Goal: Task Accomplishment & Management: Manage account settings

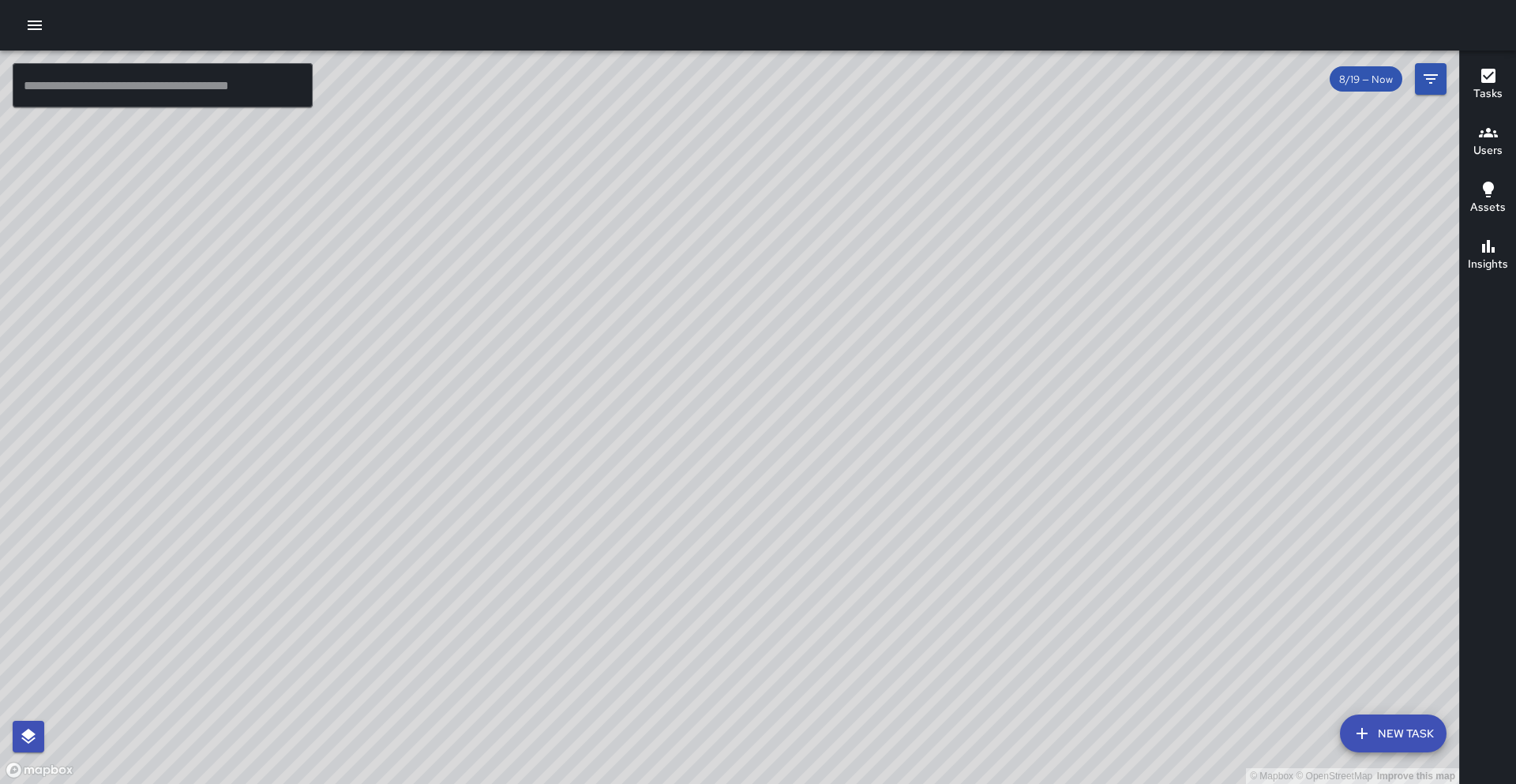
scroll to position [19, 0]
drag, startPoint x: 182, startPoint y: 598, endPoint x: 214, endPoint y: 493, distance: 109.8
click at [214, 493] on div "© Mapbox © OpenStreetMap Improve this map" at bounding box center [729, 417] width 1460 height 733
click at [38, 34] on icon "button" at bounding box center [34, 25] width 19 height 19
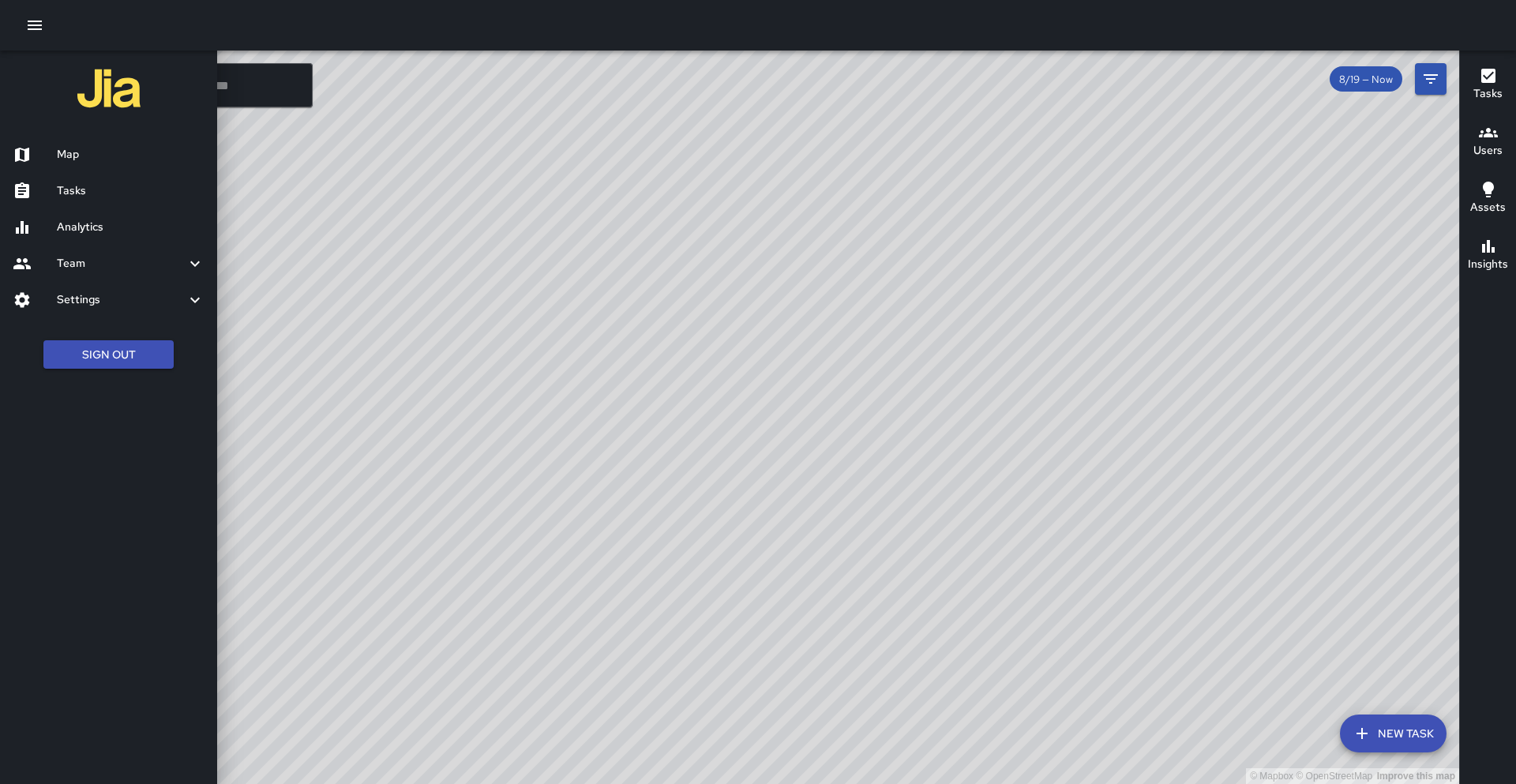
click at [83, 196] on h6 "Tasks" at bounding box center [131, 190] width 148 height 17
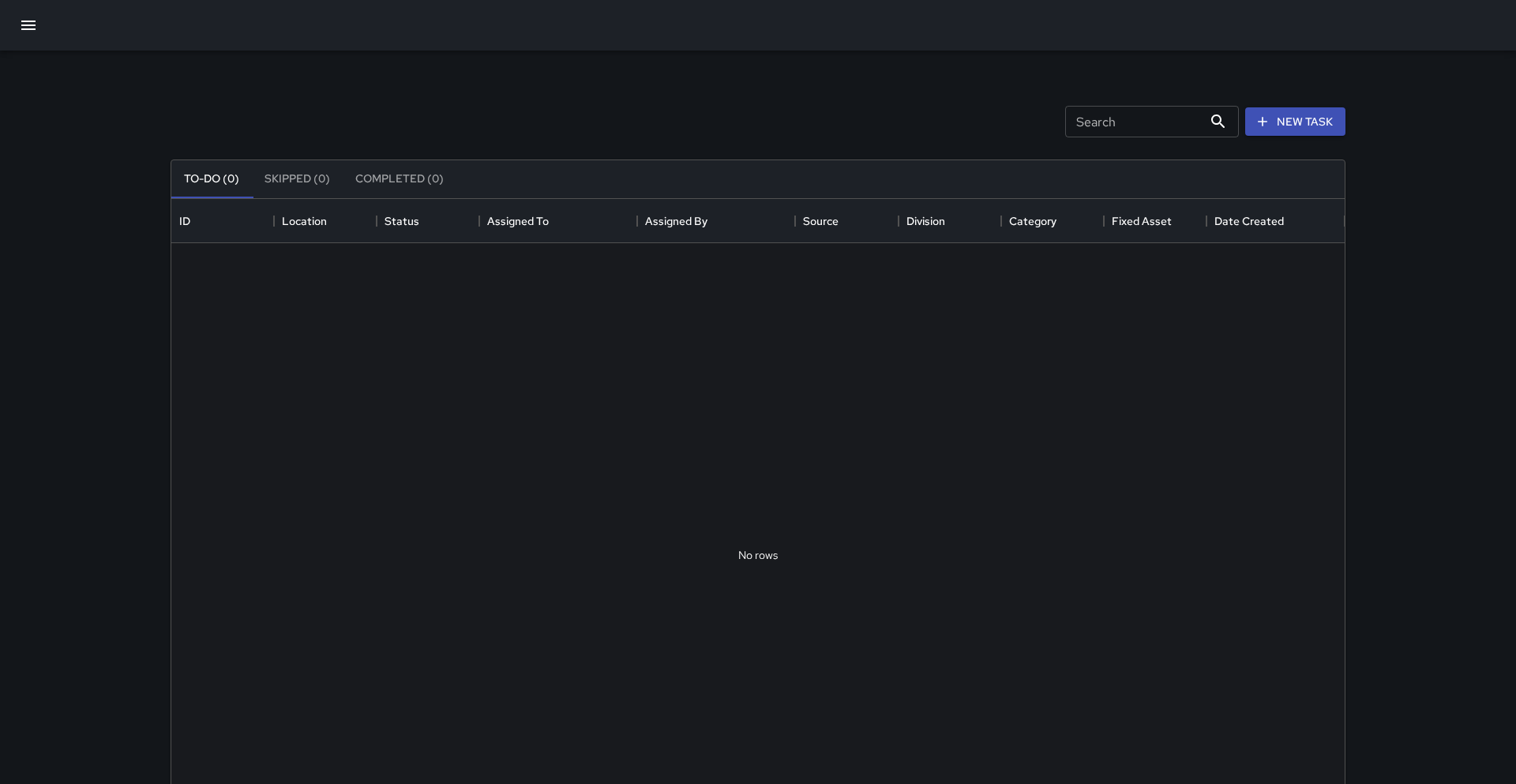
scroll to position [669, 1173]
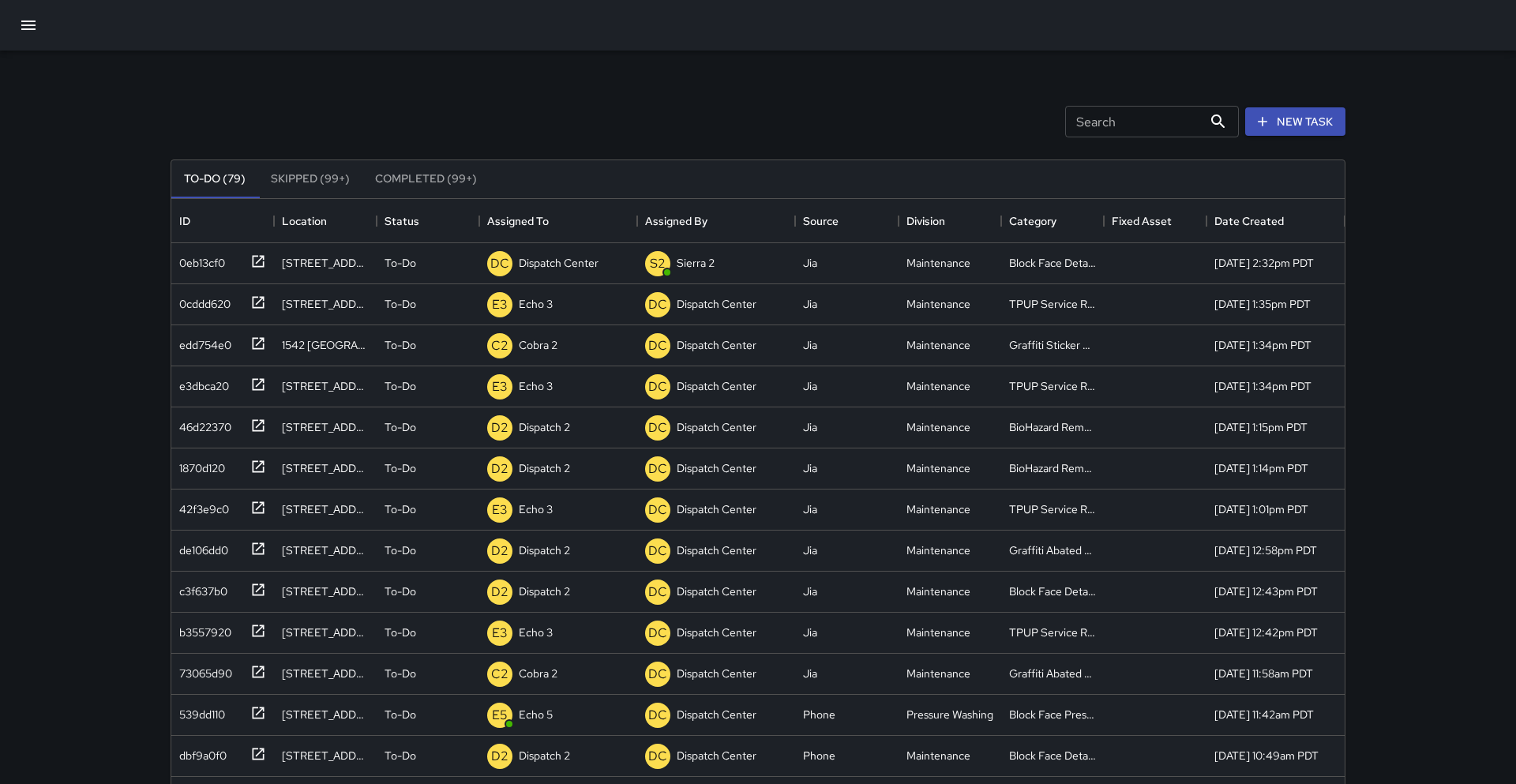
drag, startPoint x: 72, startPoint y: 409, endPoint x: 76, endPoint y: 388, distance: 21.4
click at [76, 388] on div "Search Search New Task To-Do (79) Skipped (99+) Completed (99+) ID Location Sta…" at bounding box center [758, 466] width 1516 height 933
click at [258, 267] on icon at bounding box center [258, 261] width 16 height 16
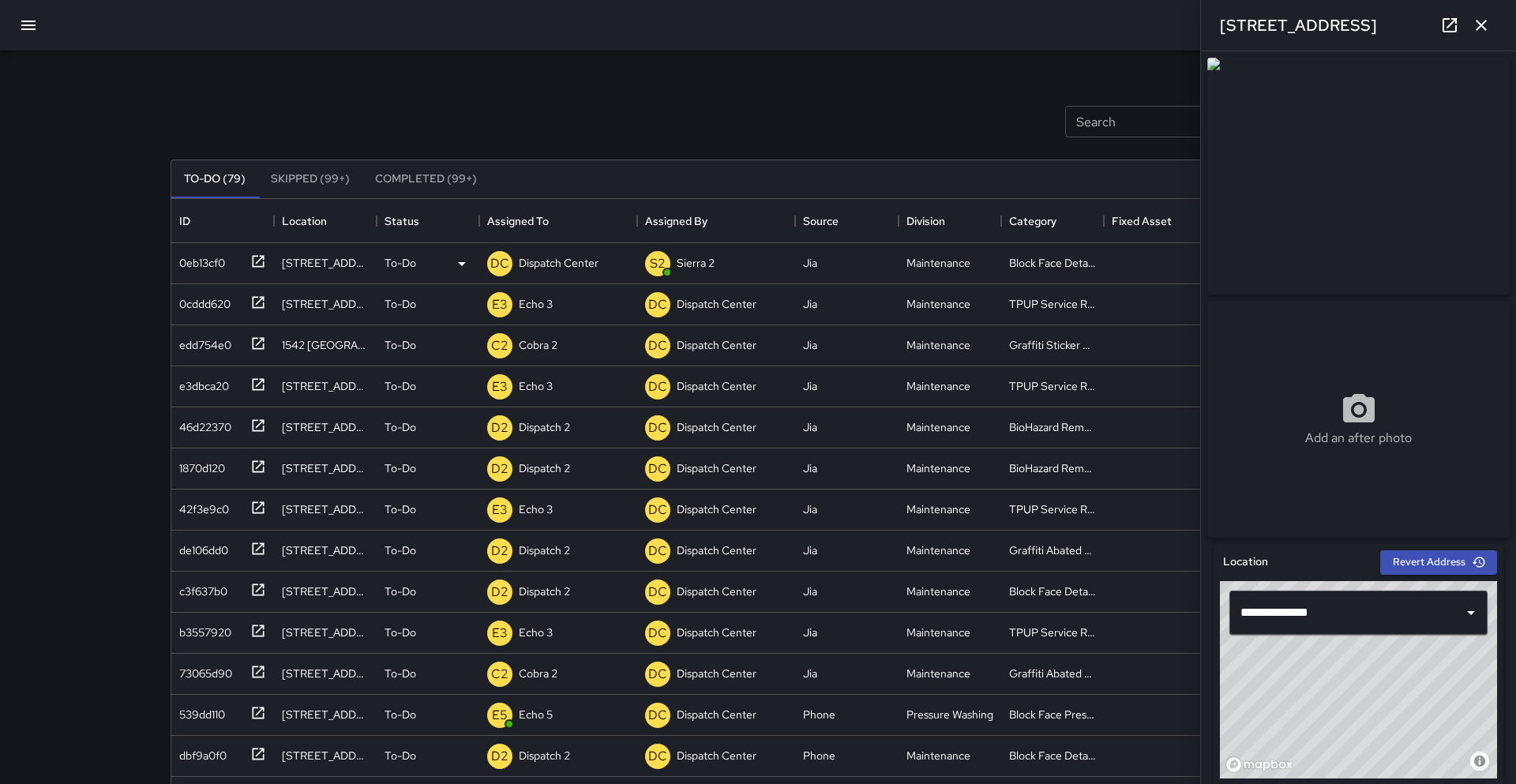
scroll to position [149, 0]
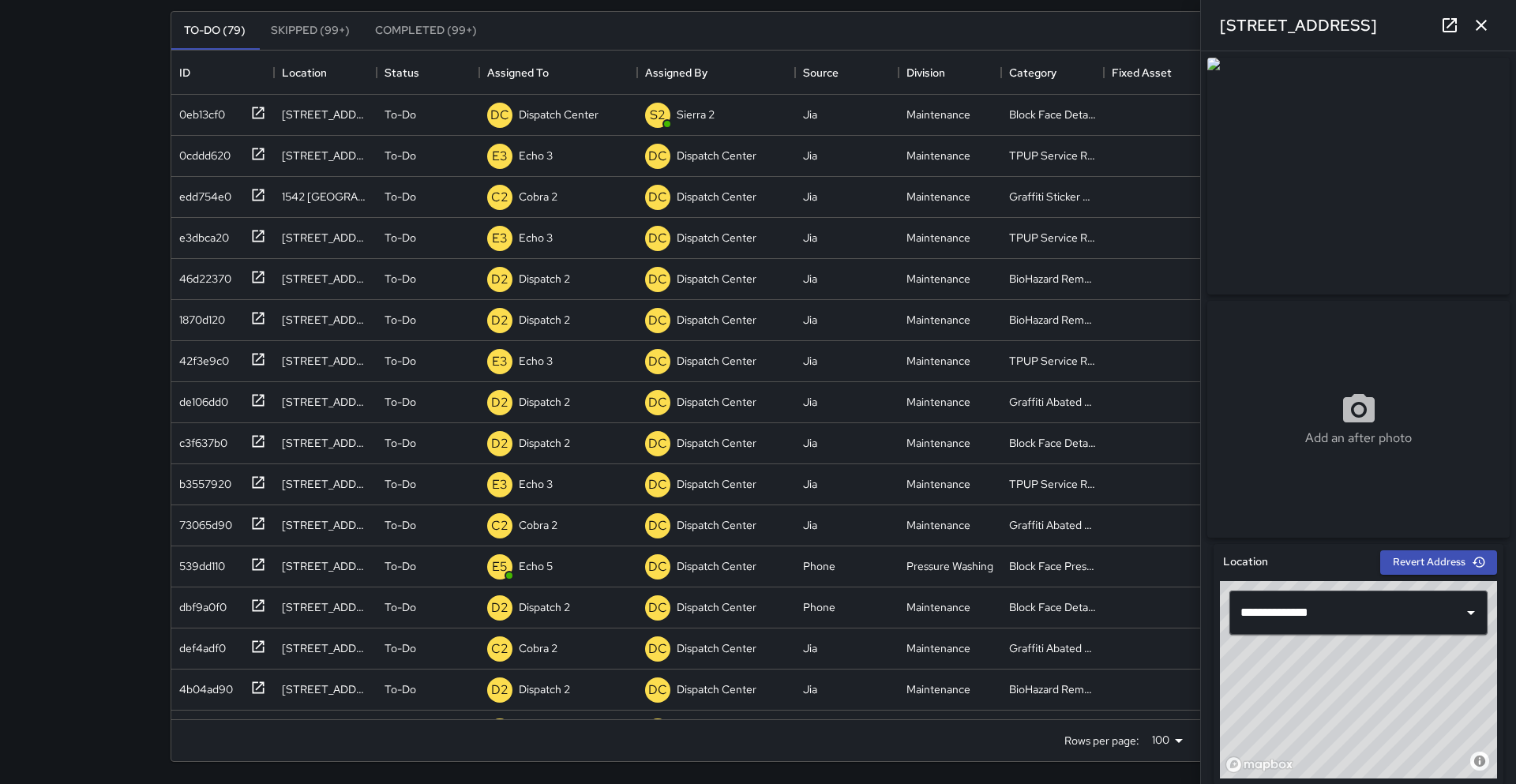
click at [33, 164] on div "Search Search New Task To-Do (79) Skipped (99+) Completed (99+) ID Location Sta…" at bounding box center [758, 317] width 1516 height 933
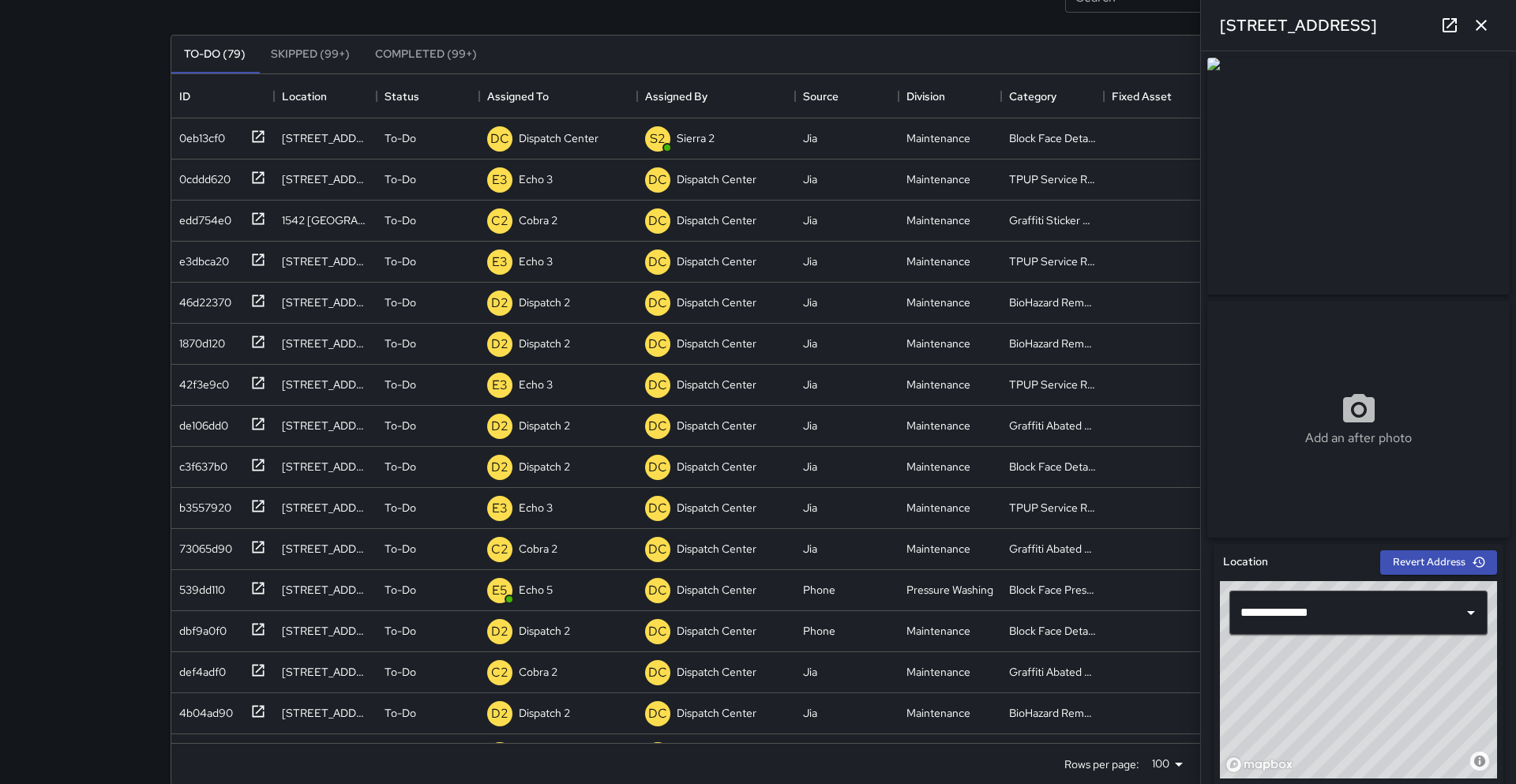
click at [77, 143] on div "Search Search New Task To-Do (79) Skipped (99+) Completed (99+) ID Location Sta…" at bounding box center [758, 341] width 1516 height 933
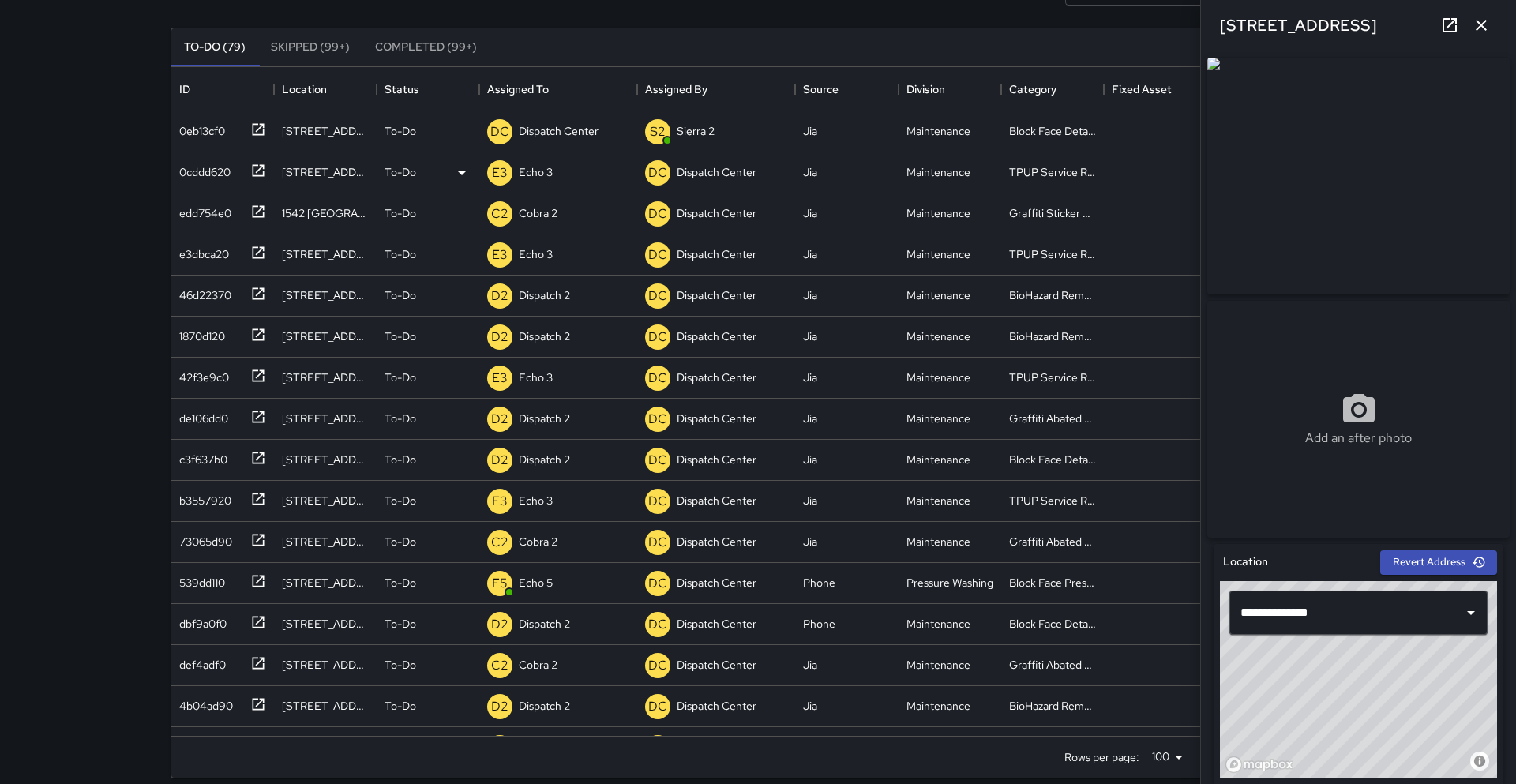
scroll to position [127, 0]
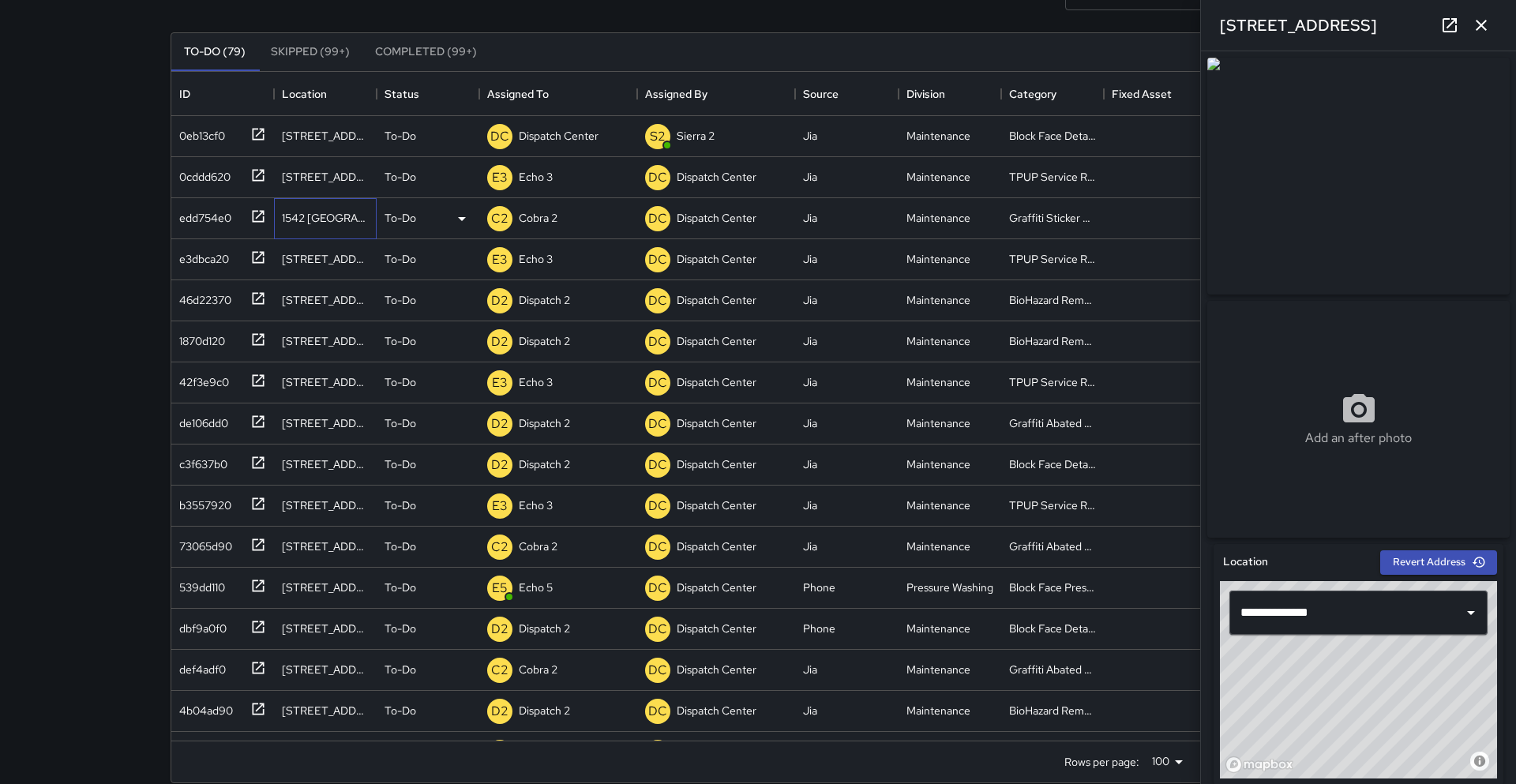
drag, startPoint x: 347, startPoint y: 203, endPoint x: 335, endPoint y: 210, distance: 13.9
click at [346, 204] on div "1542 Broadway" at bounding box center [325, 218] width 103 height 41
click at [59, 303] on div "Search Search New Task To-Do (79) Skipped (99+) Completed (99+) ID Location Sta…" at bounding box center [758, 339] width 1516 height 933
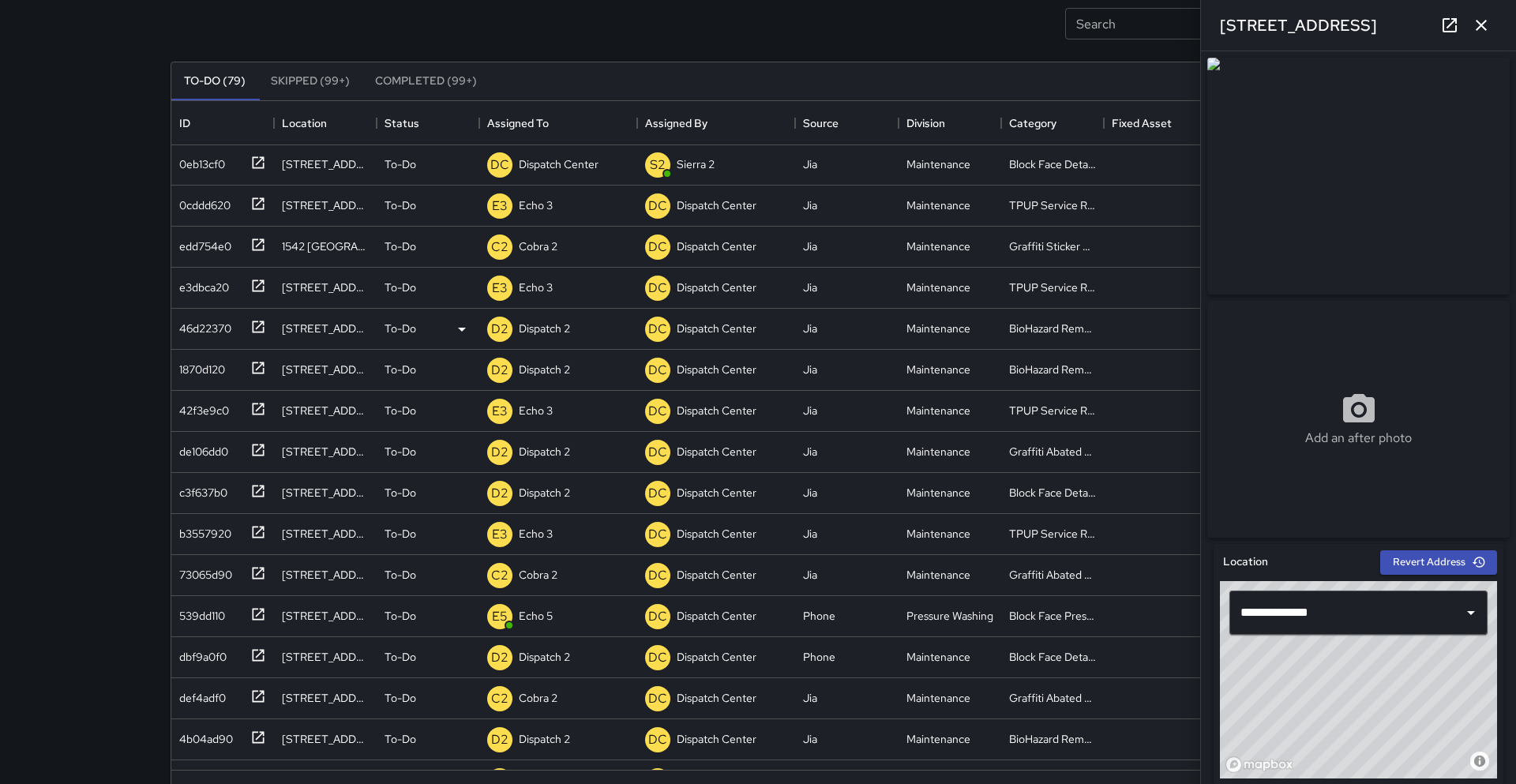
scroll to position [95, 0]
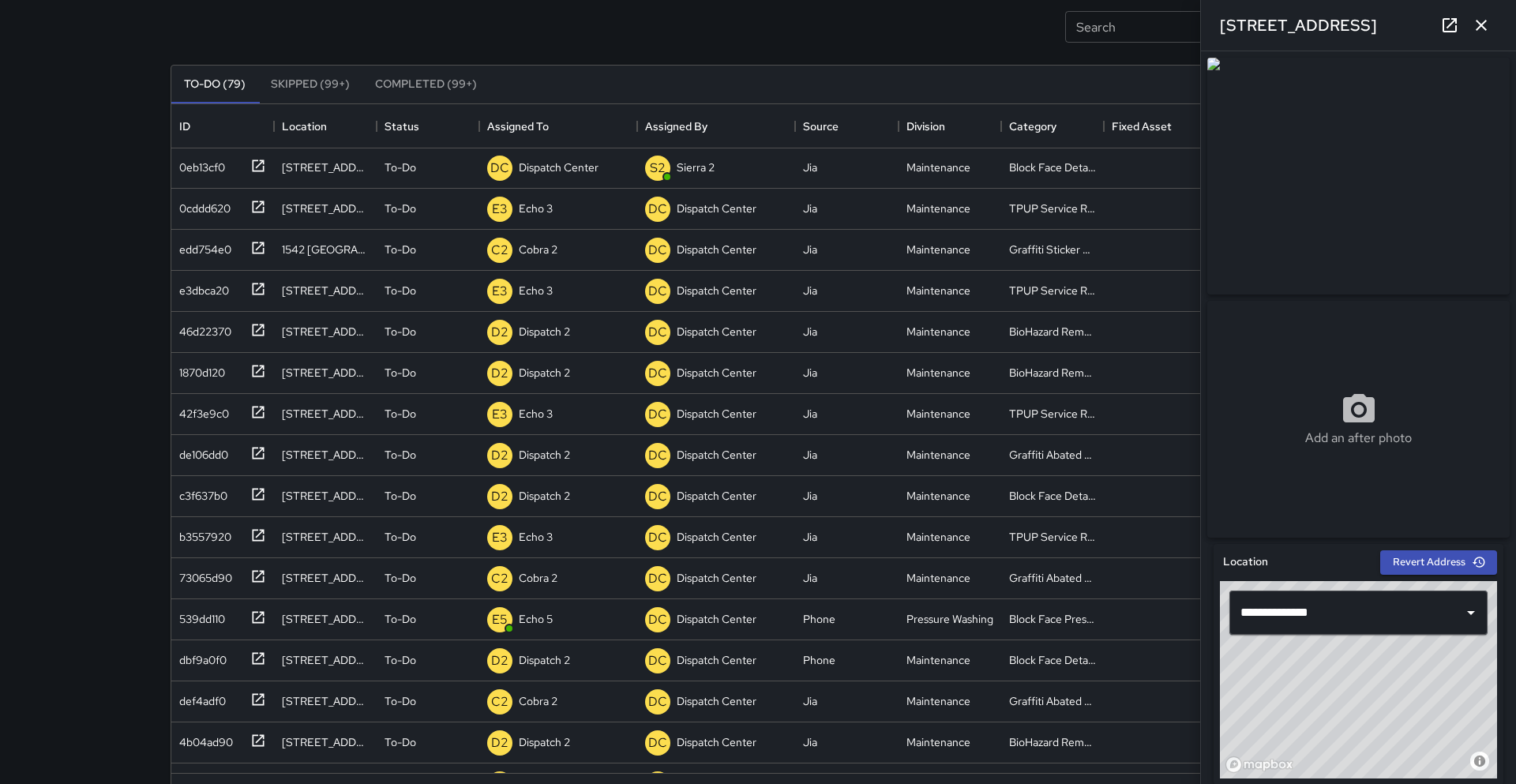
click at [52, 592] on div "Search Search New Task To-Do (79) Skipped (99+) Completed (99+) ID Location Sta…" at bounding box center [758, 371] width 1516 height 933
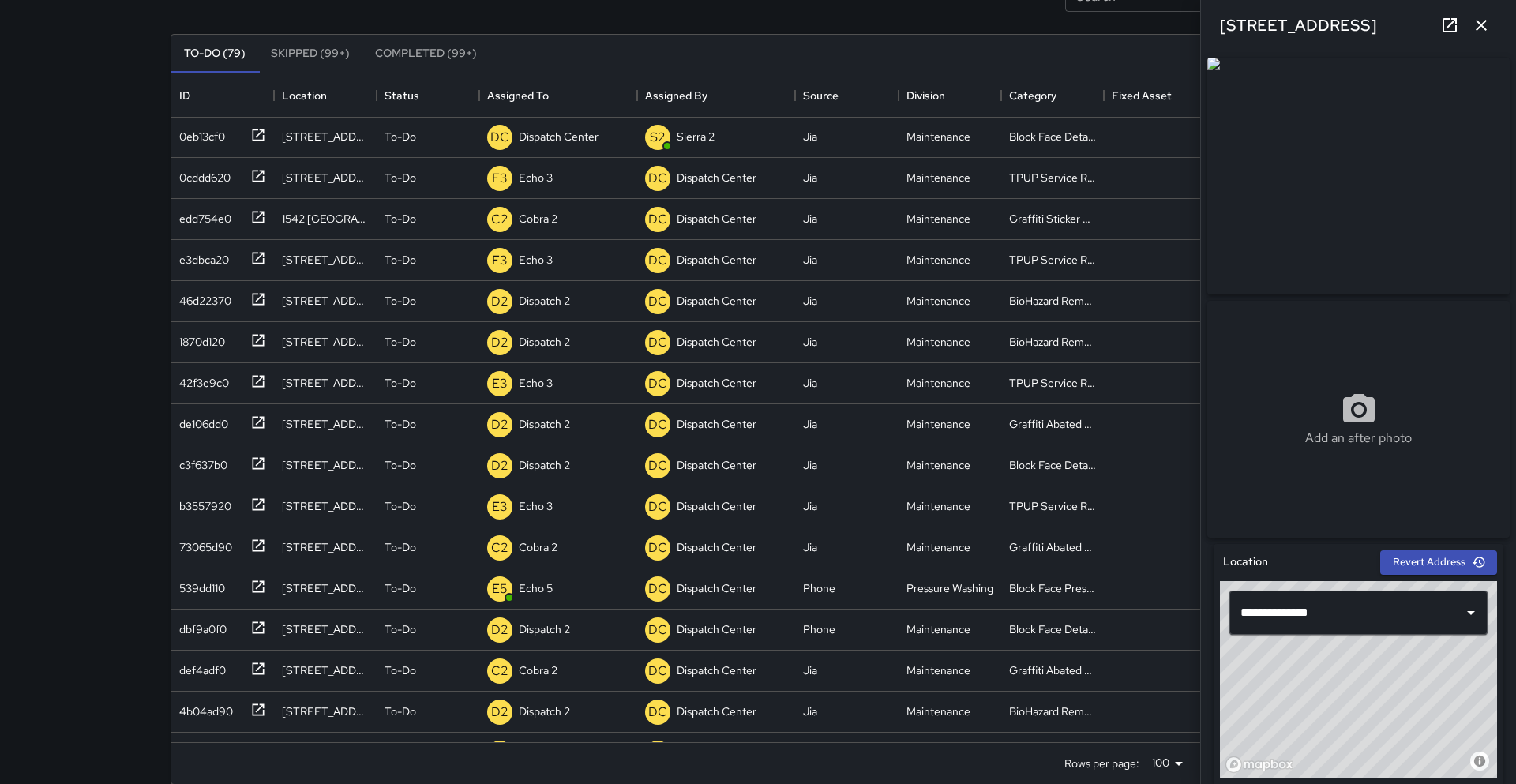
scroll to position [127, 0]
drag, startPoint x: 31, startPoint y: 575, endPoint x: 0, endPoint y: 583, distance: 32.0
click at [0, 583] on div "Search Search New Task To-Do (79) Skipped (99+) Completed (99+) ID Location Sta…" at bounding box center [758, 339] width 1516 height 933
click at [87, 604] on div "Search Search New Task To-Do (79) Skipped (99+) Completed (99+) ID Location Sta…" at bounding box center [758, 339] width 1516 height 933
click at [1043, 141] on div "Block Face Detailed" at bounding box center [1052, 135] width 87 height 16
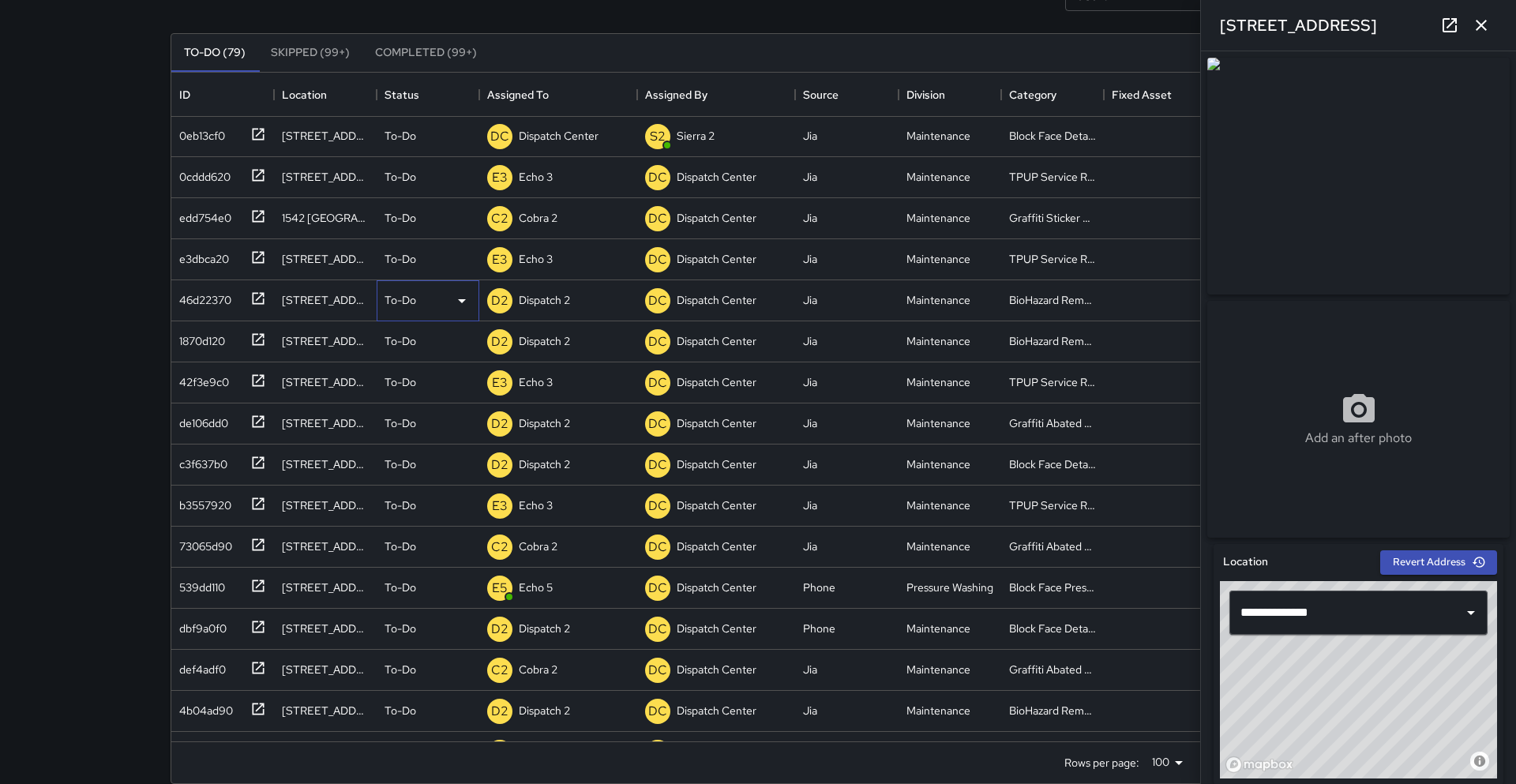
click at [461, 302] on icon at bounding box center [461, 300] width 19 height 19
click at [399, 377] on li "Skipped" at bounding box center [428, 371] width 101 height 29
click at [253, 587] on icon at bounding box center [258, 586] width 11 height 11
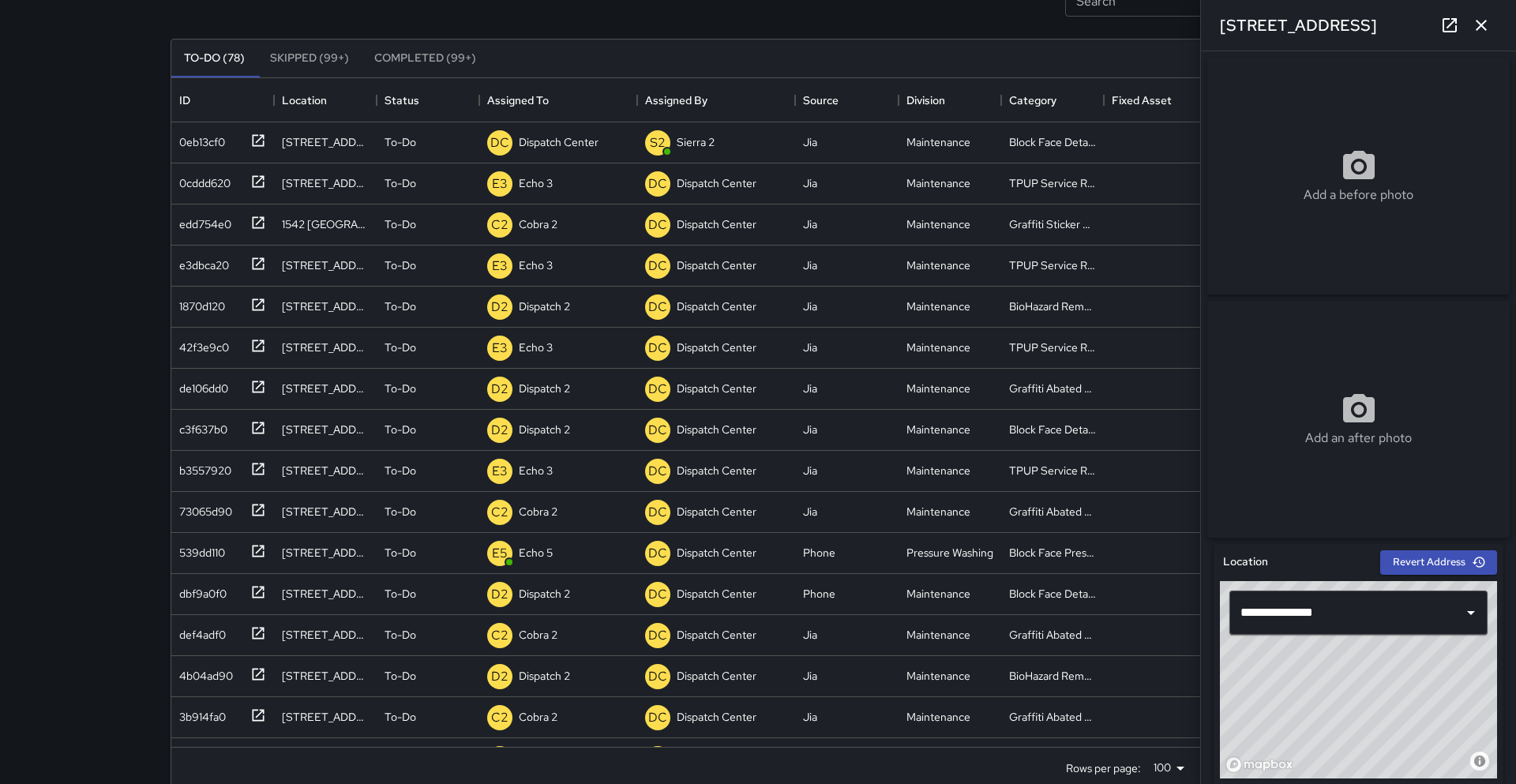
drag, startPoint x: 1478, startPoint y: 243, endPoint x: 1478, endPoint y: 226, distance: 17.0
click at [1478, 226] on div "Add a before photo" at bounding box center [1359, 177] width 303 height 237
click at [619, 291] on div "D2 Dispatch 2" at bounding box center [558, 307] width 158 height 41
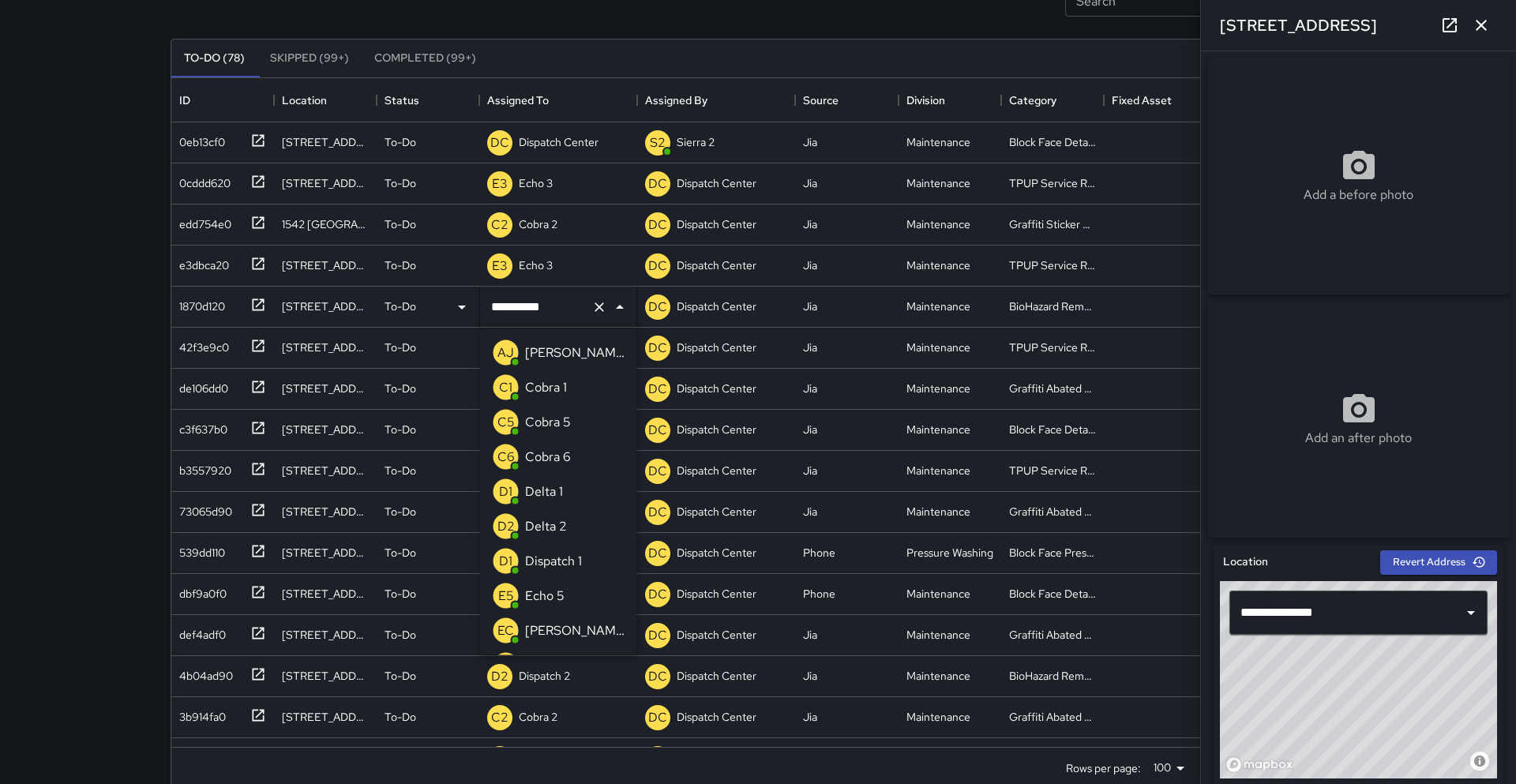
scroll to position [1035, 0]
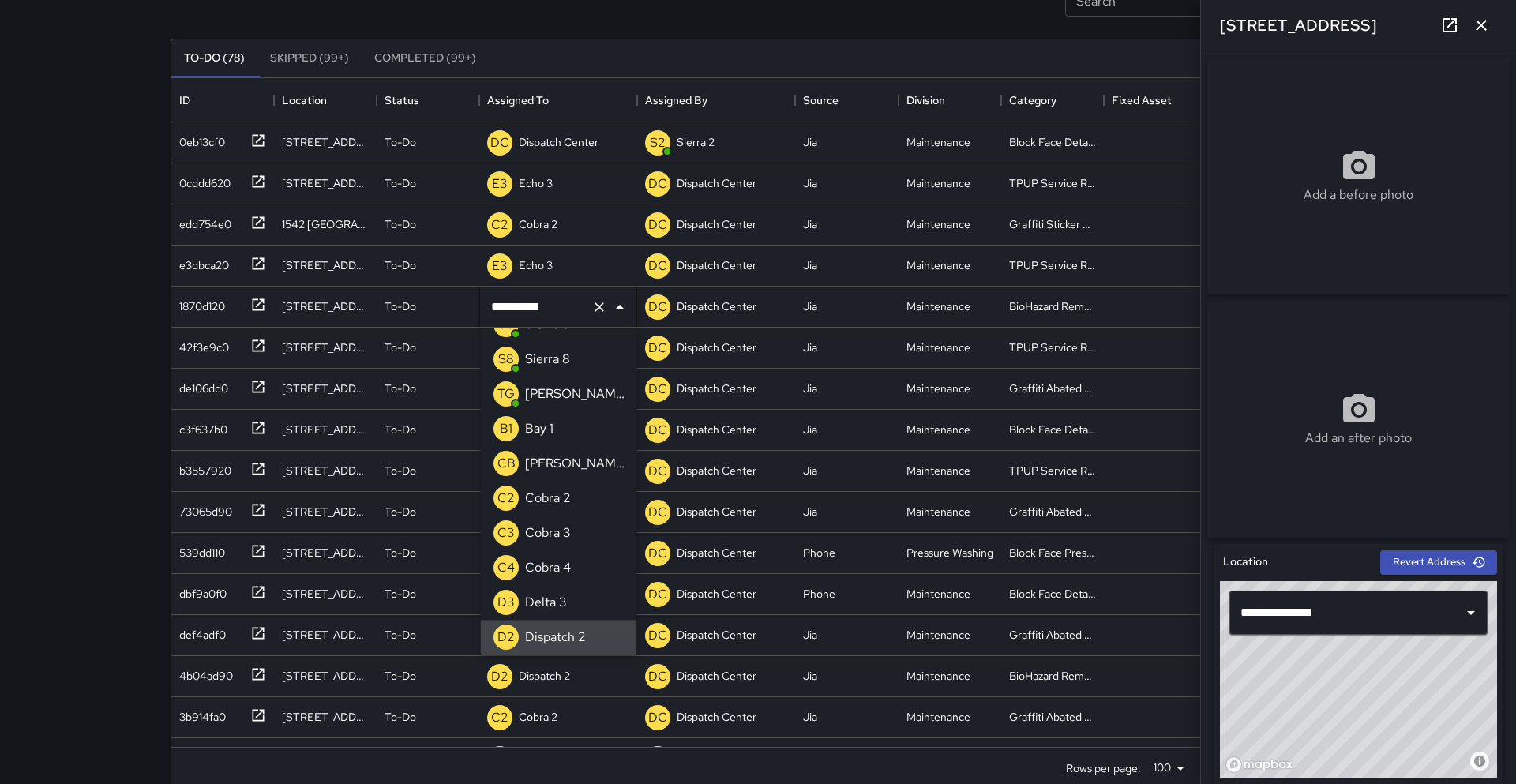
click at [1453, 25] on icon at bounding box center [1450, 25] width 19 height 19
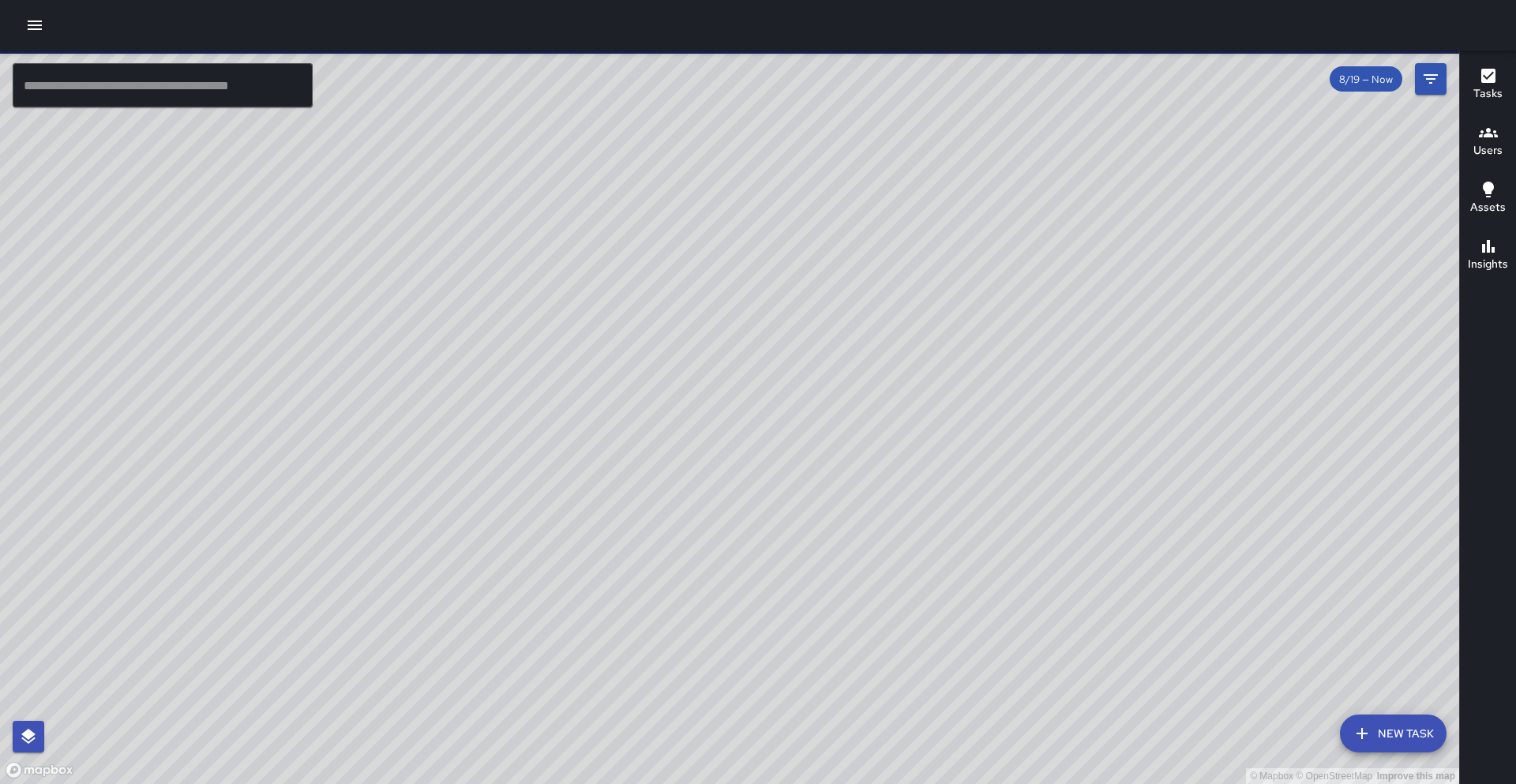
drag, startPoint x: 587, startPoint y: 310, endPoint x: 536, endPoint y: 258, distance: 72.8
click at [535, 259] on div "© Mapbox © OpenStreetMap Improve this map" at bounding box center [729, 417] width 1460 height 733
drag, startPoint x: 543, startPoint y: 254, endPoint x: 526, endPoint y: 284, distance: 34.5
click at [527, 287] on div "© Mapbox © OpenStreetMap Improve this map" at bounding box center [729, 417] width 1460 height 733
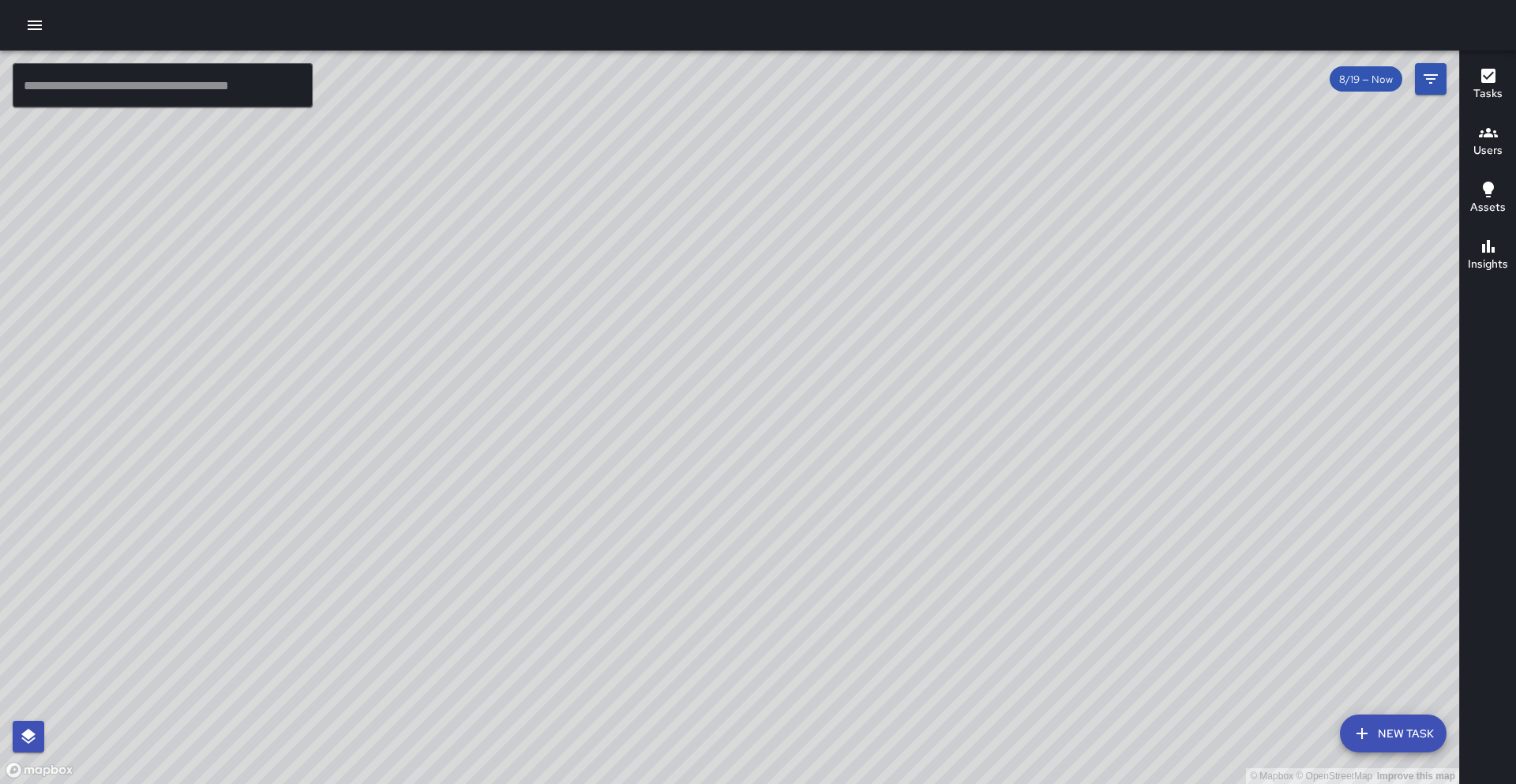
drag, startPoint x: 677, startPoint y: 630, endPoint x: 706, endPoint y: 434, distance: 198.1
click at [706, 434] on div "© Mapbox © OpenStreetMap Improve this map" at bounding box center [729, 417] width 1460 height 733
drag, startPoint x: 652, startPoint y: 573, endPoint x: 801, endPoint y: 259, distance: 347.6
click at [801, 259] on div "© Mapbox © OpenStreetMap Improve this map" at bounding box center [729, 417] width 1460 height 733
drag, startPoint x: 644, startPoint y: 495, endPoint x: 769, endPoint y: 258, distance: 267.9
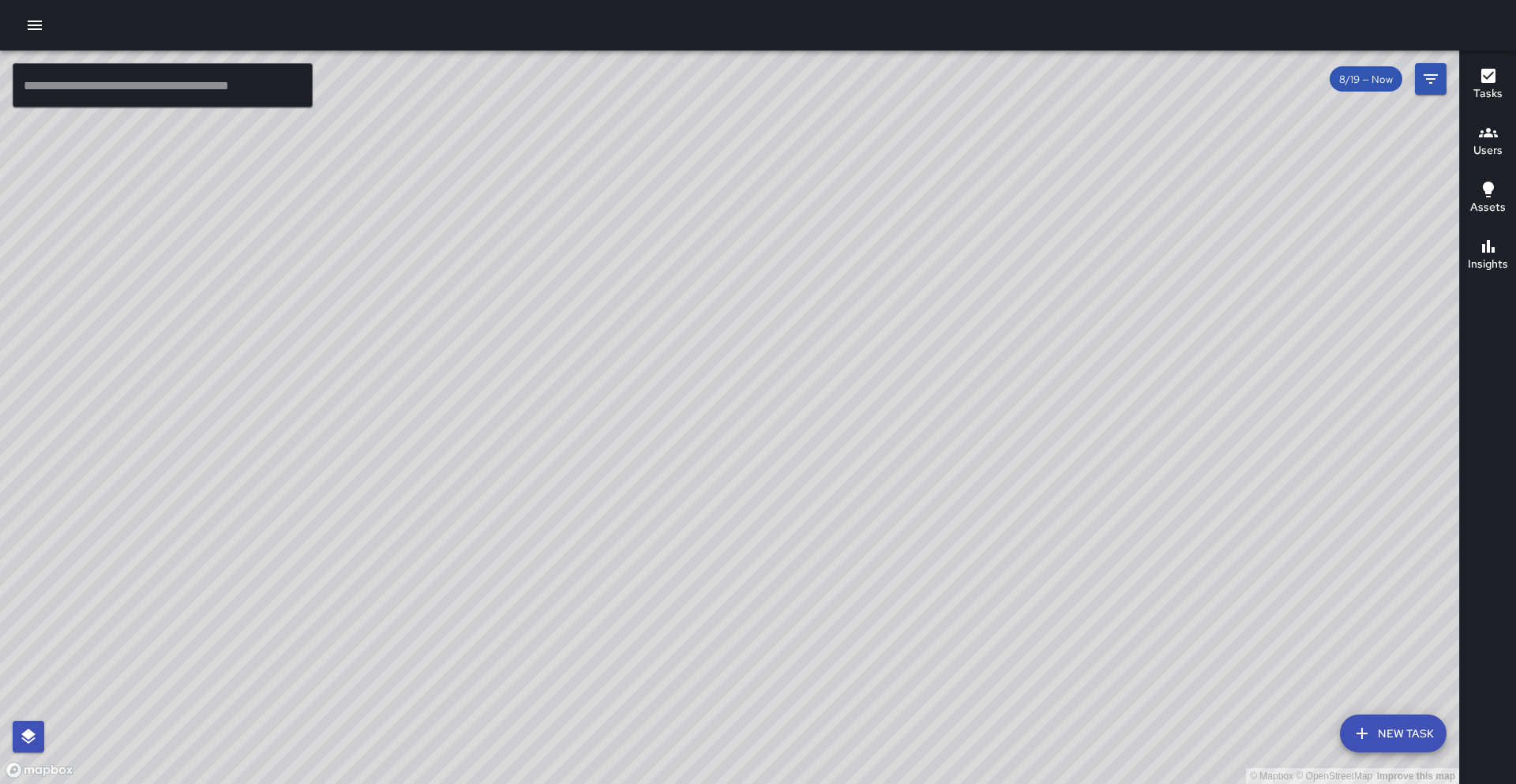
click at [769, 258] on div "© Mapbox © OpenStreetMap Improve this map" at bounding box center [729, 417] width 1460 height 733
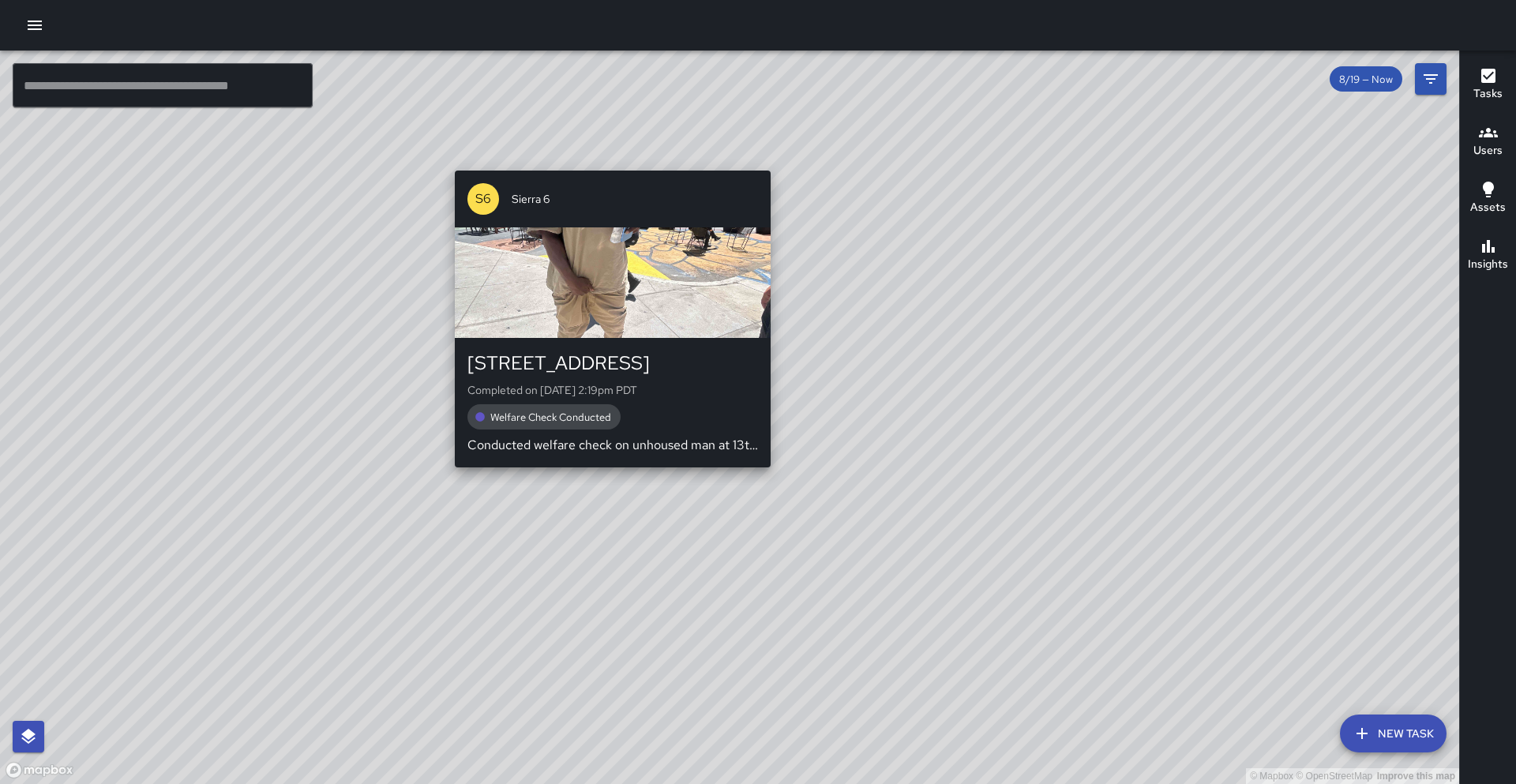
click at [605, 481] on div "© Mapbox © OpenStreetMap Improve this map S6 Sierra 6 430 13th Street Completed…" at bounding box center [729, 417] width 1460 height 733
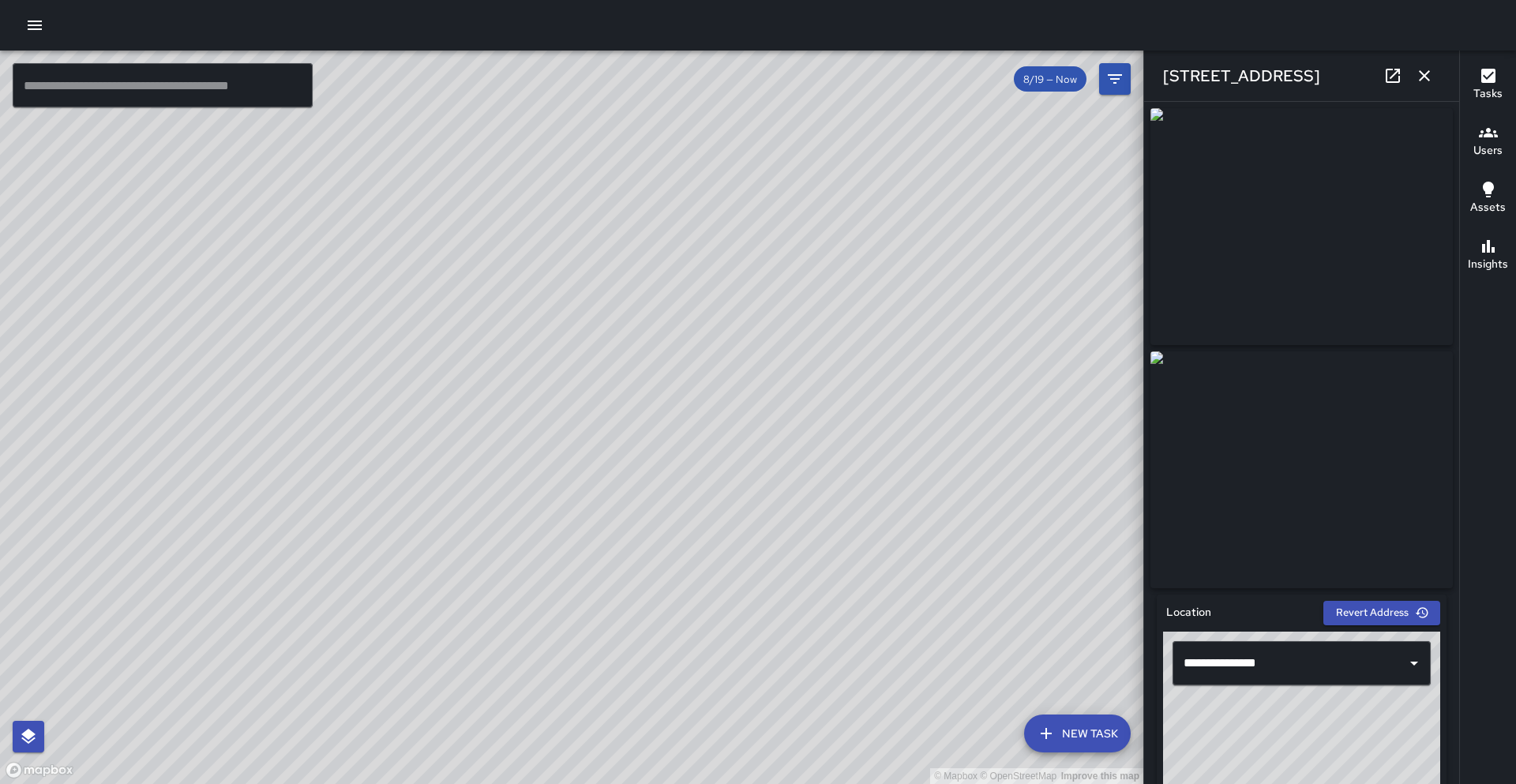
click at [1397, 70] on icon at bounding box center [1393, 75] width 14 height 14
click at [1424, 76] on icon "button" at bounding box center [1425, 76] width 11 height 11
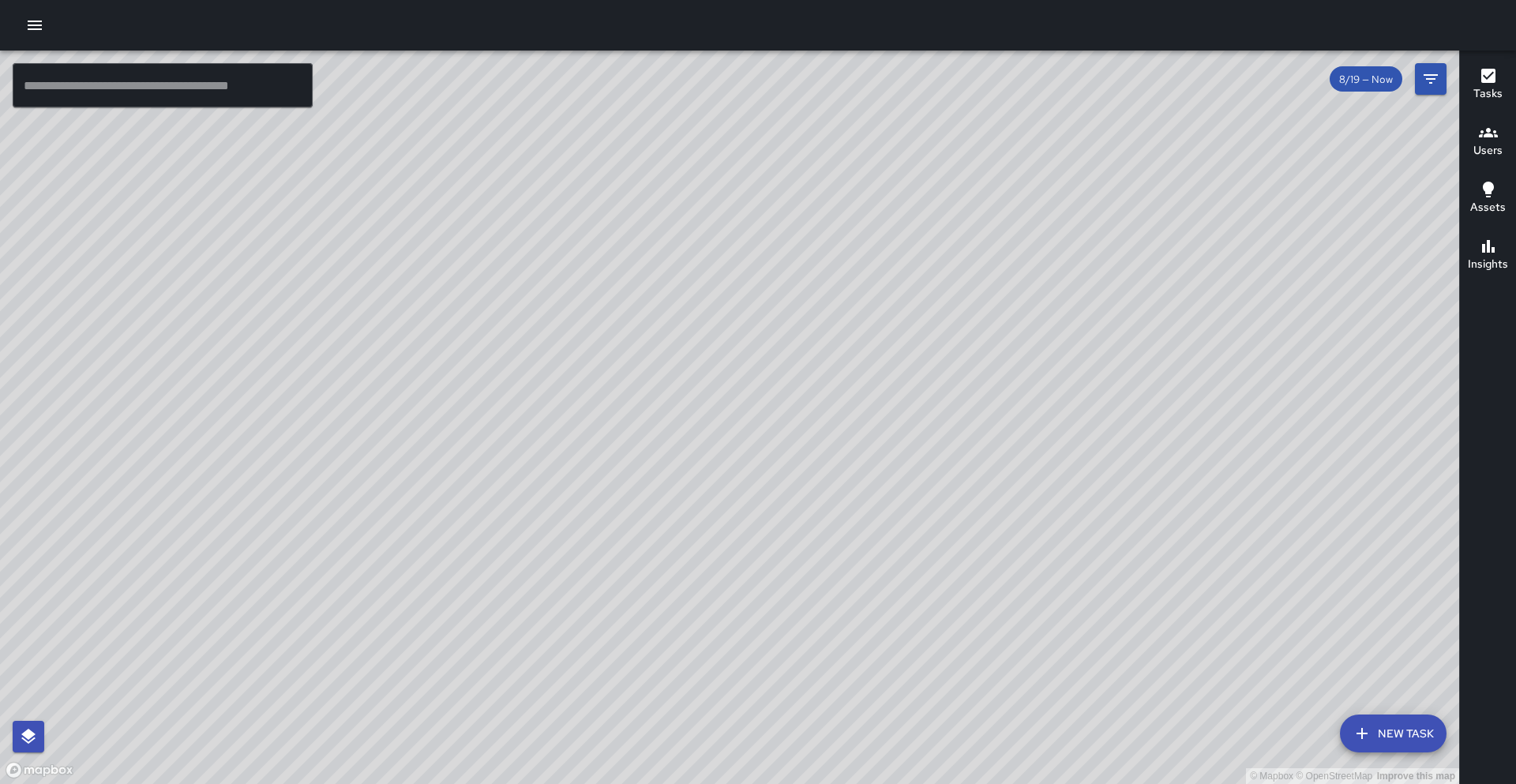
drag, startPoint x: 708, startPoint y: 446, endPoint x: 704, endPoint y: 280, distance: 166.0
click at [725, 240] on div "© Mapbox © OpenStreetMap Improve this map" at bounding box center [729, 417] width 1460 height 733
drag, startPoint x: 585, startPoint y: 571, endPoint x: 674, endPoint y: 345, distance: 242.9
click at [674, 345] on div "© Mapbox © OpenStreetMap Improve this map" at bounding box center [729, 417] width 1460 height 733
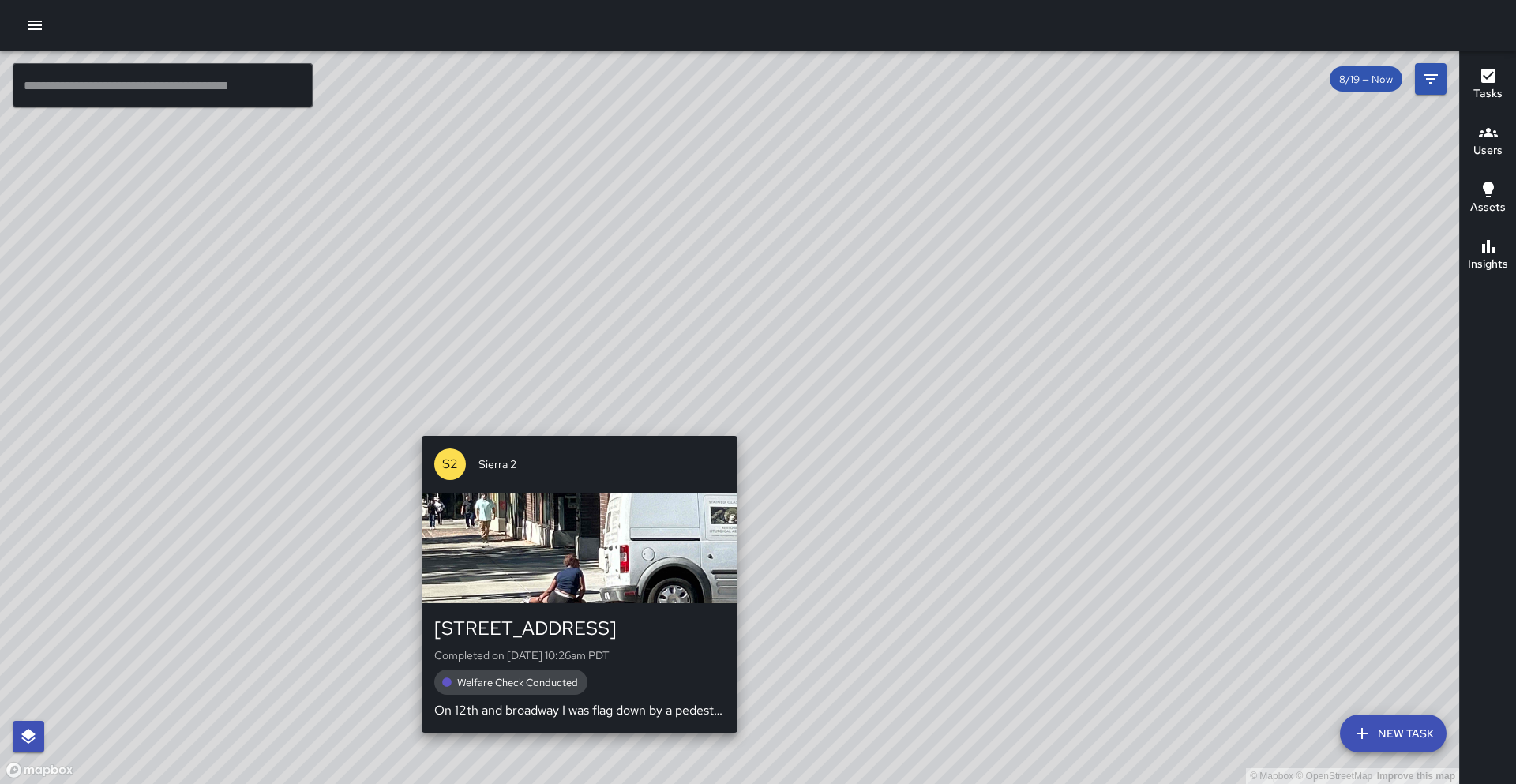
click at [572, 428] on div "© Mapbox © OpenStreetMap Improve this map S2 Sierra 2 801 Broadway Completed on…" at bounding box center [729, 417] width 1460 height 733
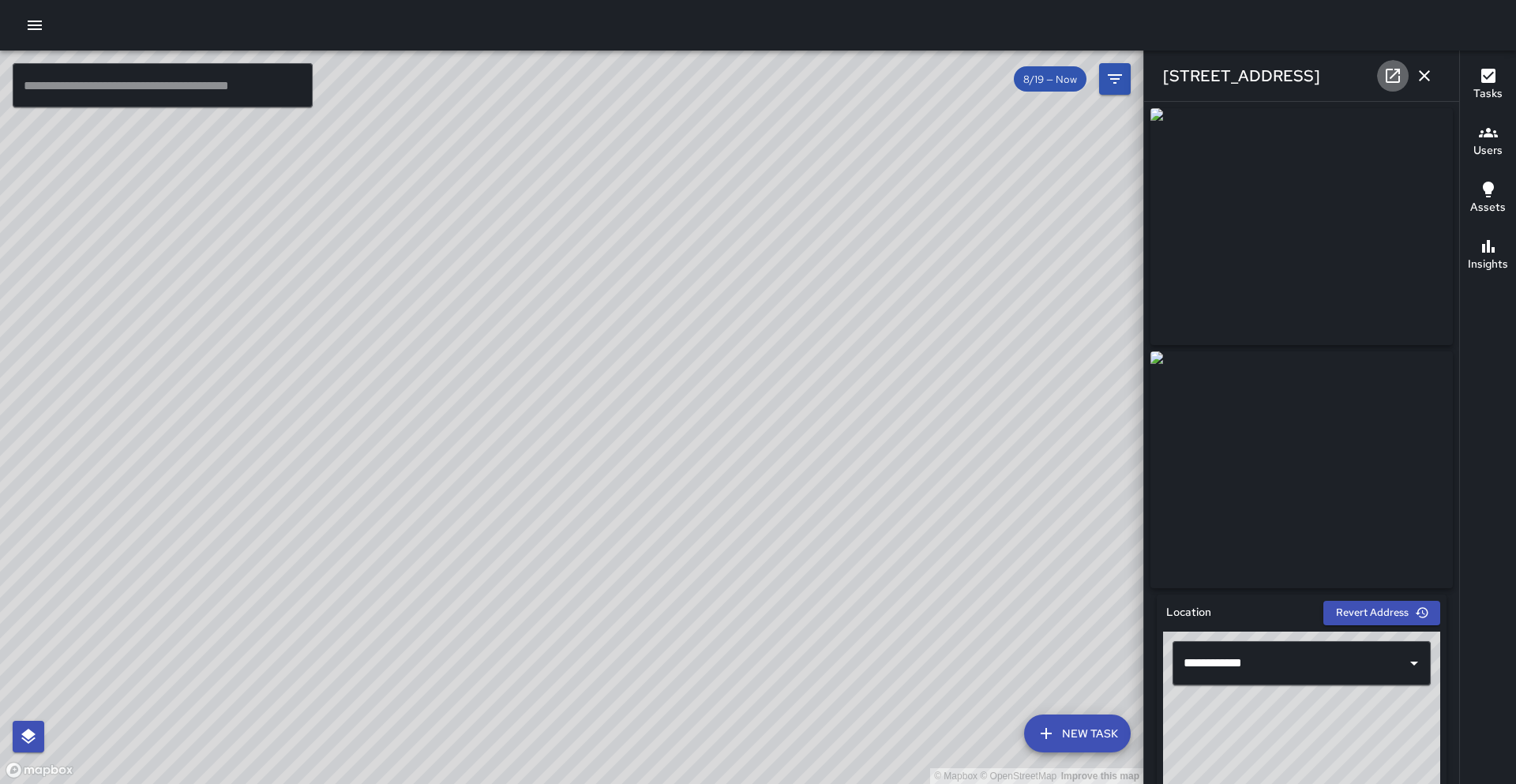
click at [1387, 77] on icon at bounding box center [1393, 75] width 14 height 14
drag, startPoint x: 565, startPoint y: 277, endPoint x: 358, endPoint y: 690, distance: 462.0
click at [340, 711] on div "© Mapbox © OpenStreetMap Improve this map" at bounding box center [572, 417] width 1144 height 733
drag, startPoint x: 515, startPoint y: 457, endPoint x: 372, endPoint y: 682, distance: 266.6
click at [310, 777] on div "© Mapbox © OpenStreetMap Improve this map" at bounding box center [572, 417] width 1144 height 733
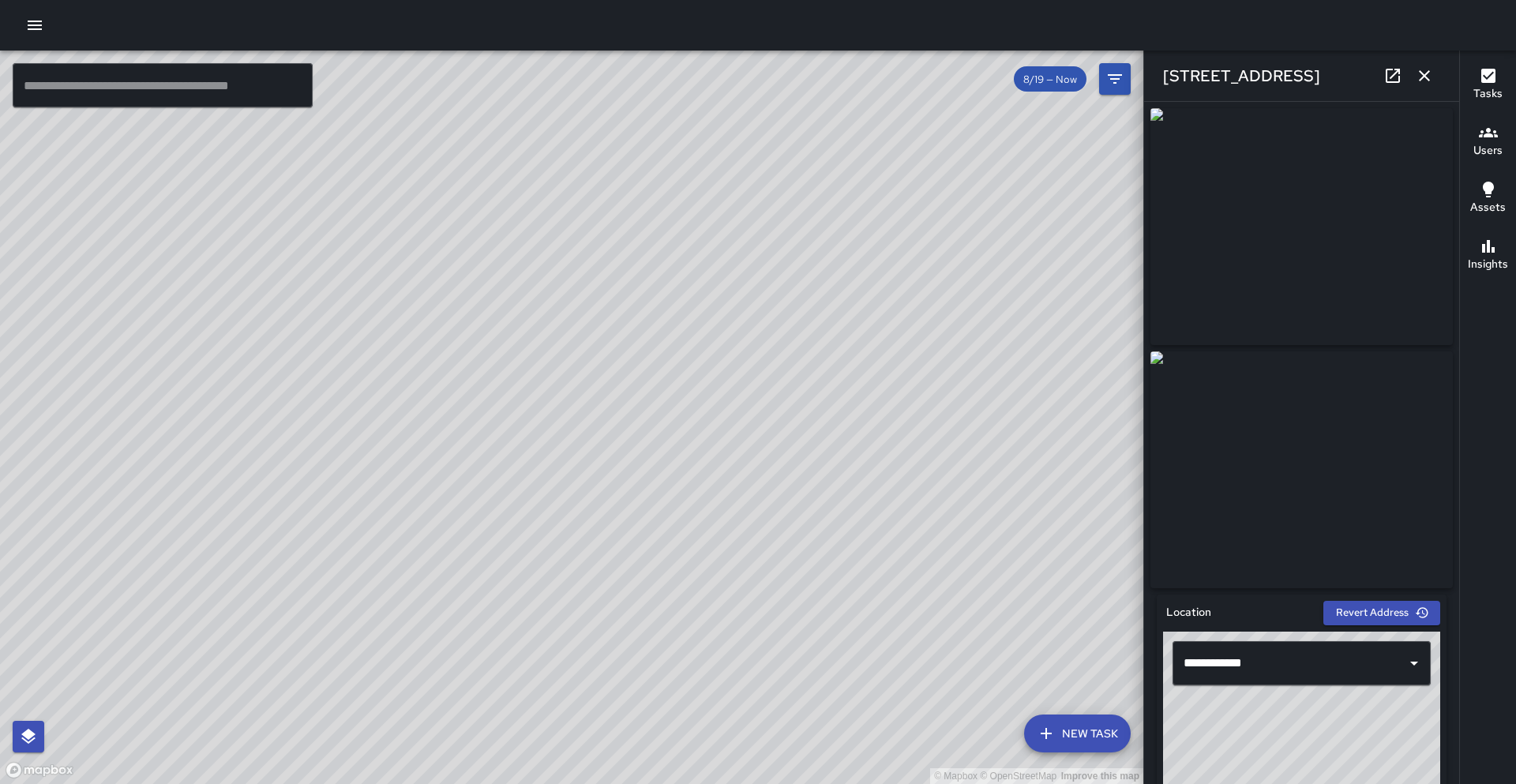
drag, startPoint x: 475, startPoint y: 505, endPoint x: 312, endPoint y: 750, distance: 294.3
click at [299, 783] on div "© Mapbox © OpenStreetMap Improve this map" at bounding box center [572, 417] width 1144 height 733
drag, startPoint x: 313, startPoint y: 682, endPoint x: 390, endPoint y: 634, distance: 90.7
click at [390, 634] on div "© Mapbox © OpenStreetMap Improve this map" at bounding box center [572, 417] width 1144 height 733
drag, startPoint x: 457, startPoint y: 531, endPoint x: 513, endPoint y: 373, distance: 167.6
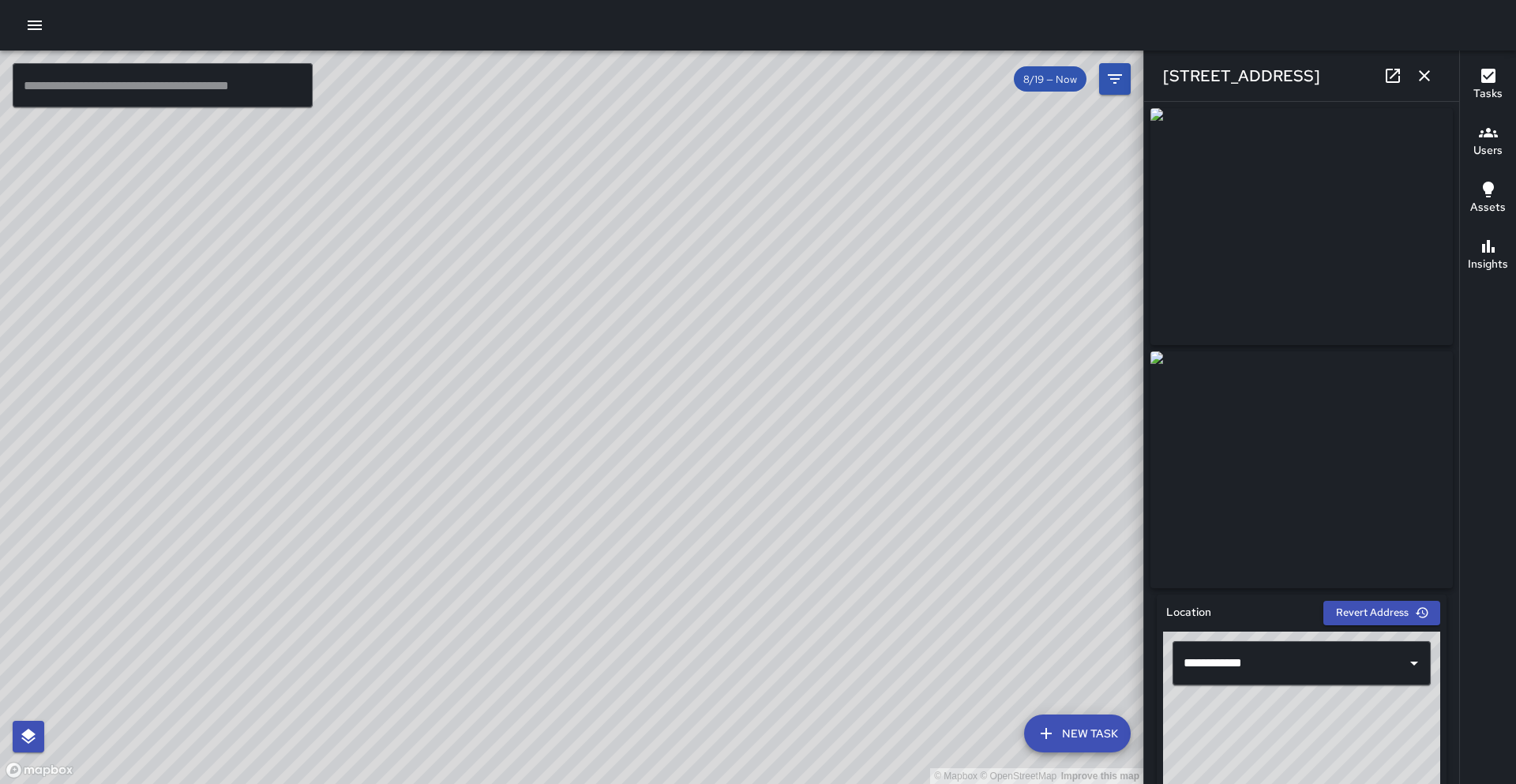
click at [513, 373] on div "© Mapbox © OpenStreetMap Improve this map" at bounding box center [572, 417] width 1144 height 733
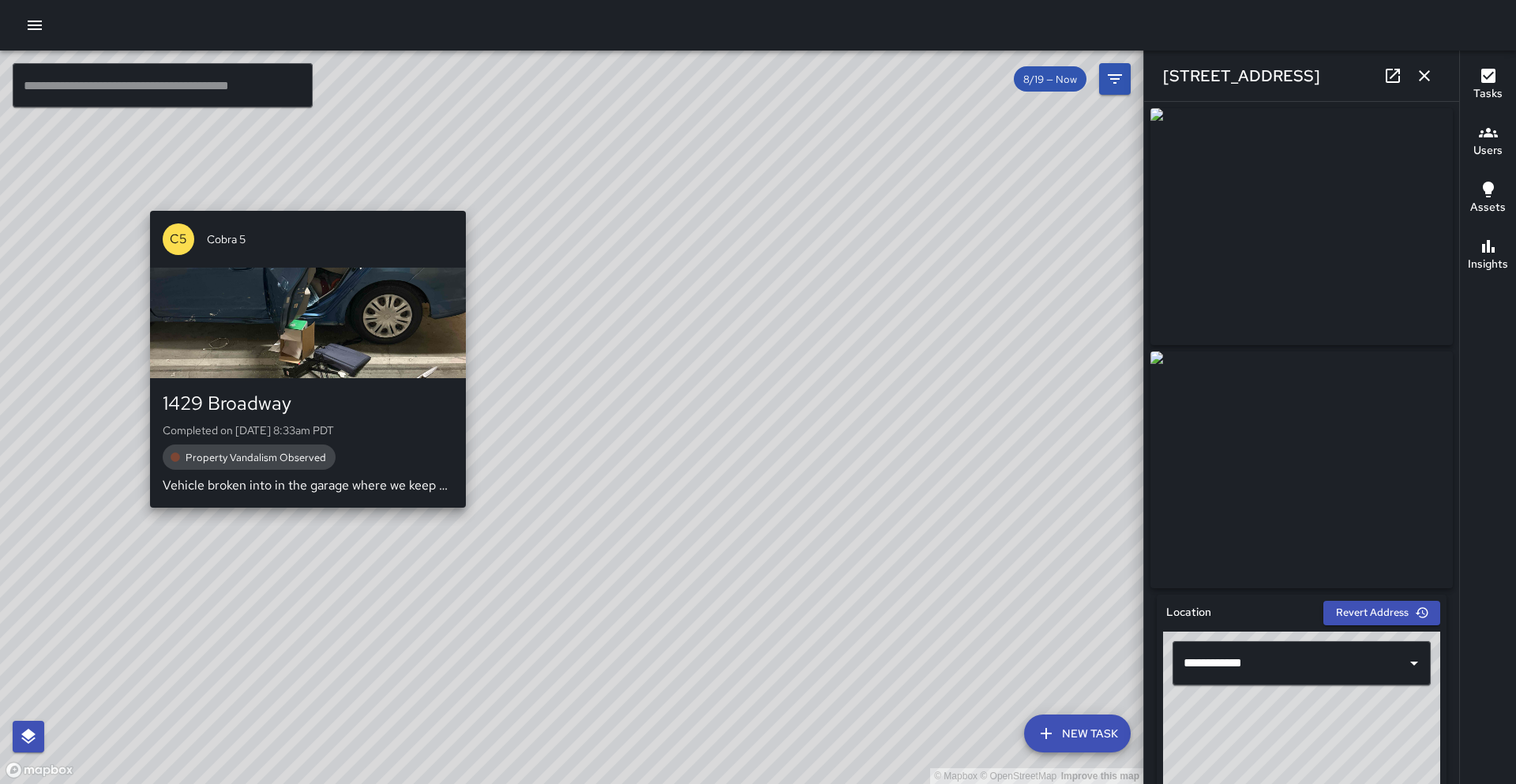
click at [312, 517] on div "© Mapbox © OpenStreetMap Improve this map C5 Cobra 5 1429 Broadway Completed on…" at bounding box center [572, 417] width 1144 height 733
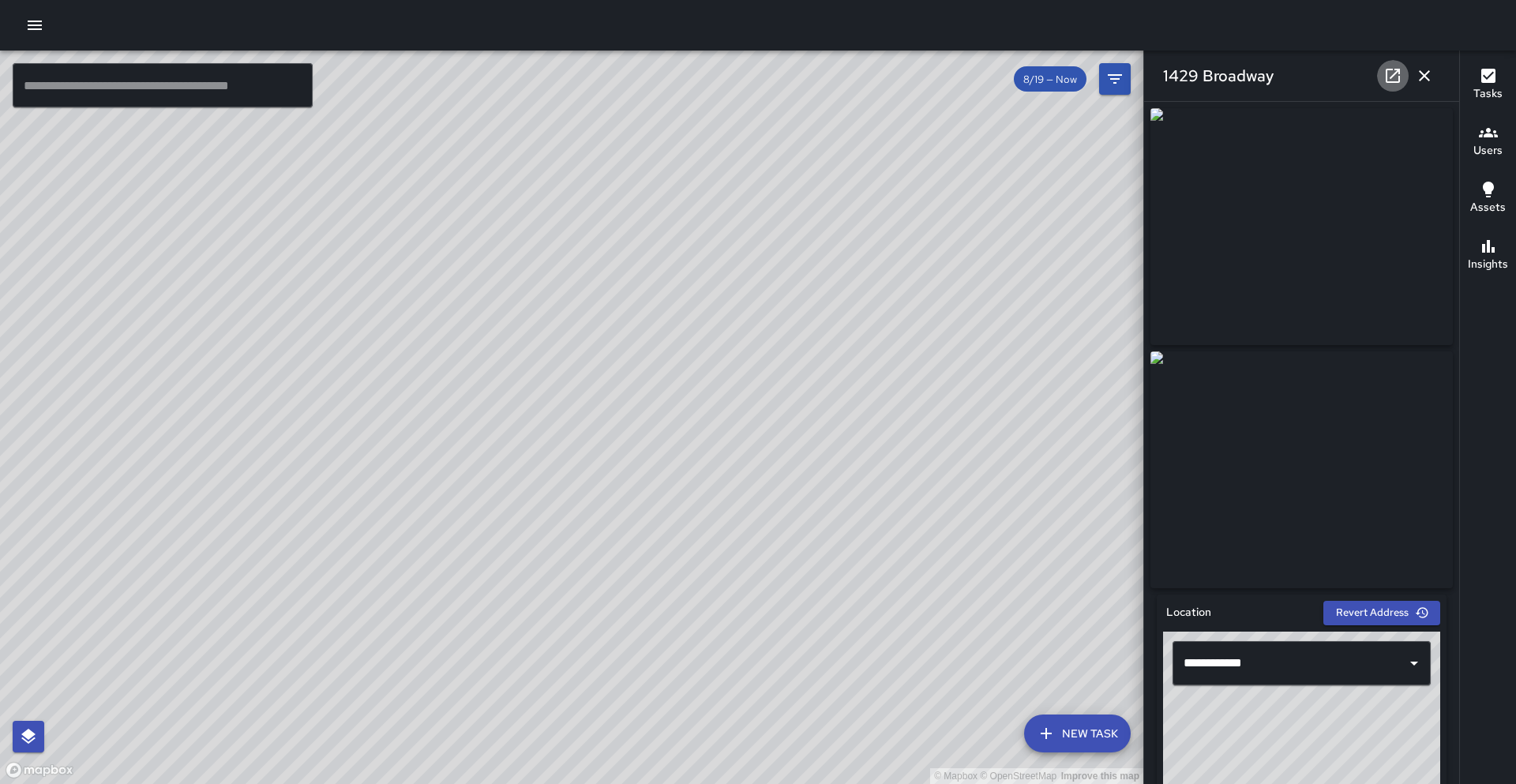
click at [1391, 77] on icon at bounding box center [1393, 75] width 14 height 14
drag, startPoint x: 737, startPoint y: 321, endPoint x: 642, endPoint y: 456, distance: 165.1
click at [642, 456] on div "© Mapbox © OpenStreetMap Improve this map" at bounding box center [572, 417] width 1144 height 733
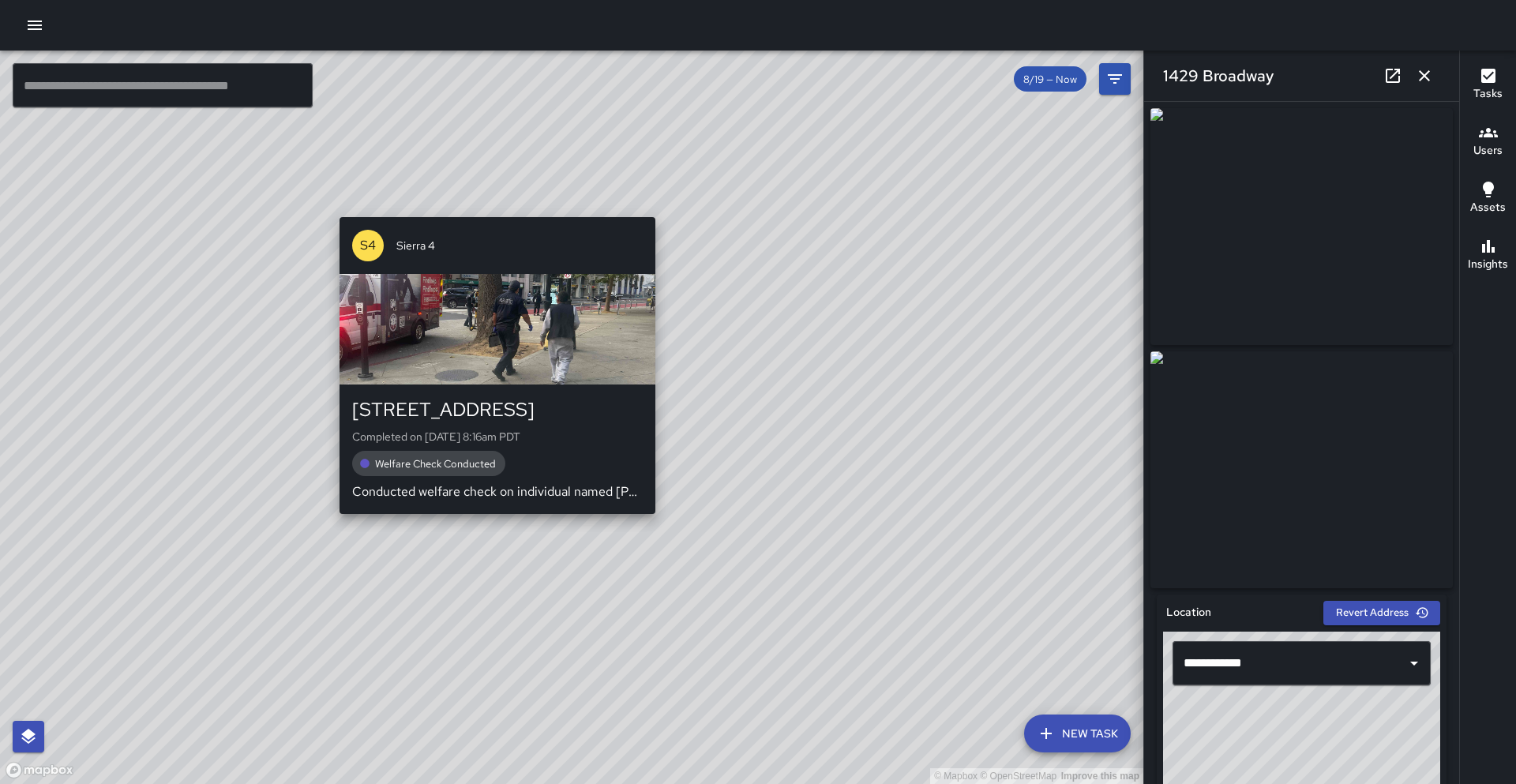
click at [491, 525] on div "© Mapbox © OpenStreetMap Improve this map S4 Sierra 4 1518 Broadway Completed o…" at bounding box center [572, 417] width 1144 height 733
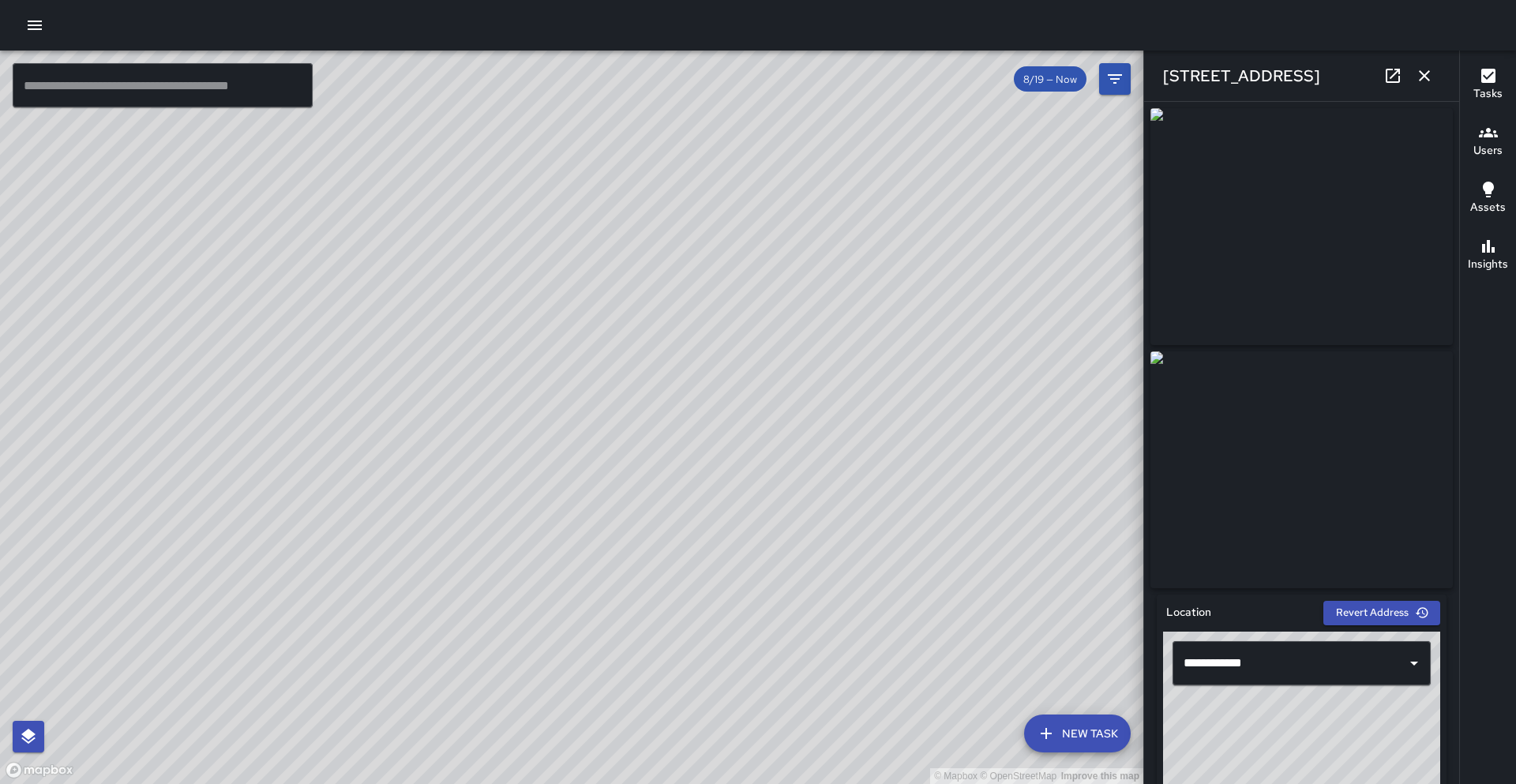
click at [1393, 74] on icon at bounding box center [1393, 75] width 19 height 19
drag, startPoint x: 568, startPoint y: 286, endPoint x: 428, endPoint y: 418, distance: 192.4
click at [422, 420] on div "© Mapbox © OpenStreetMap Improve this map" at bounding box center [572, 417] width 1144 height 733
drag, startPoint x: 635, startPoint y: 224, endPoint x: 509, endPoint y: 536, distance: 336.5
click at [498, 547] on div "© Mapbox © OpenStreetMap Improve this map" at bounding box center [572, 417] width 1144 height 733
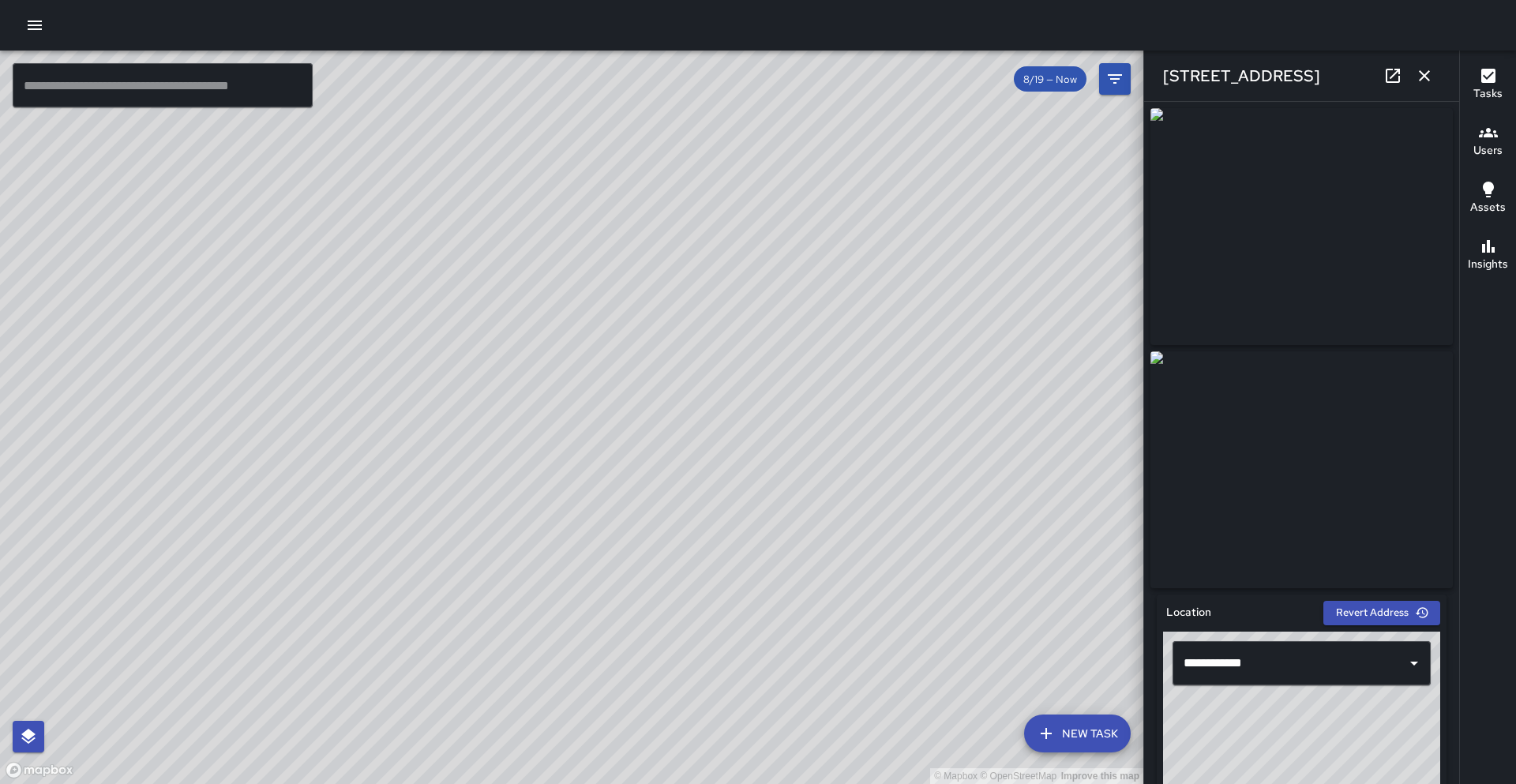
drag, startPoint x: 682, startPoint y: 289, endPoint x: 404, endPoint y: 628, distance: 438.4
click at [391, 641] on div "© Mapbox © OpenStreetMap Improve this map" at bounding box center [572, 417] width 1144 height 733
drag, startPoint x: 791, startPoint y: 352, endPoint x: 558, endPoint y: 575, distance: 322.5
click at [558, 575] on div "© Mapbox © OpenStreetMap Improve this map" at bounding box center [572, 417] width 1144 height 733
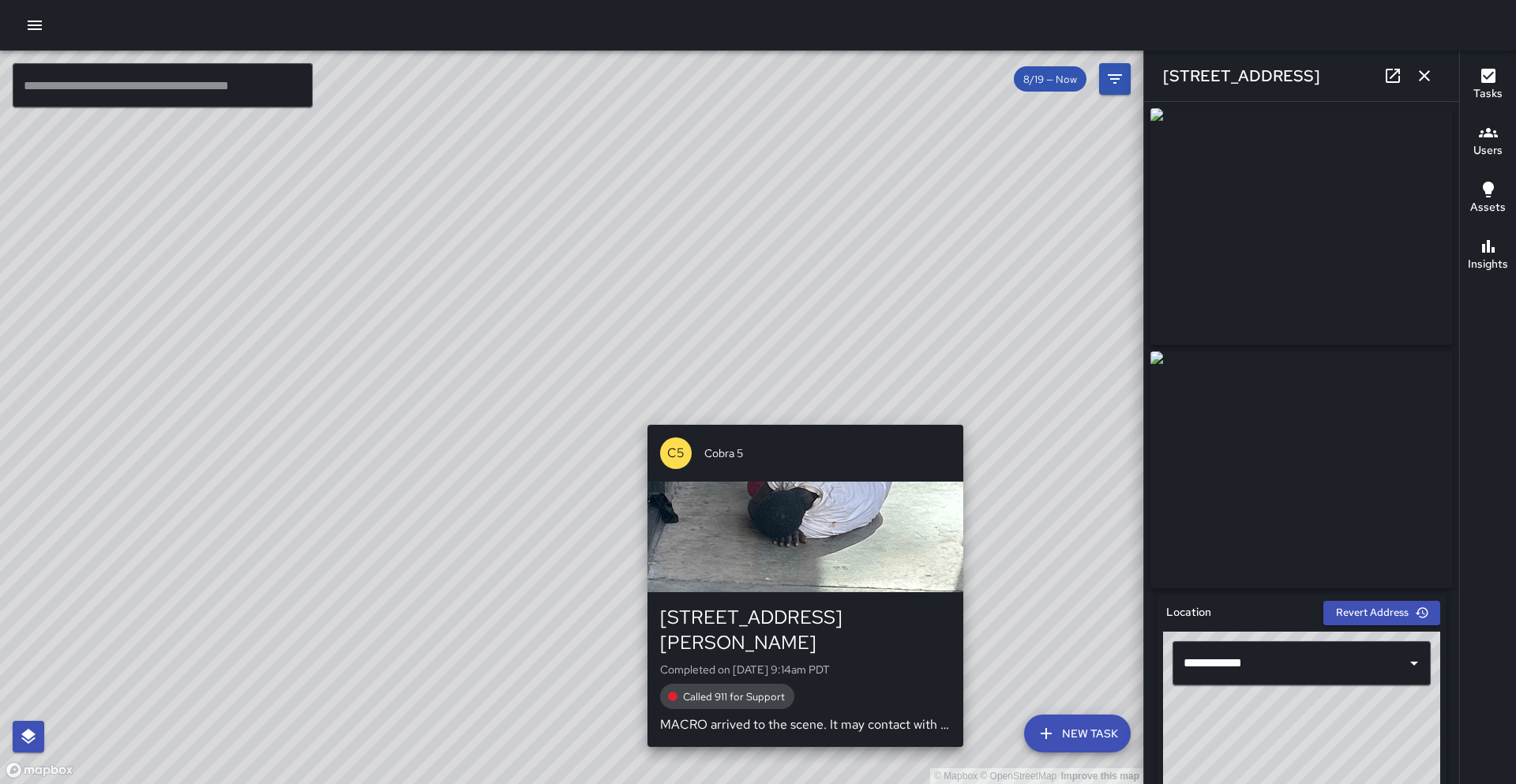
click at [801, 414] on div "© Mapbox © OpenStreetMap Improve this map C5 Cobra 5 2350 Harrison Street Compl…" at bounding box center [572, 417] width 1144 height 733
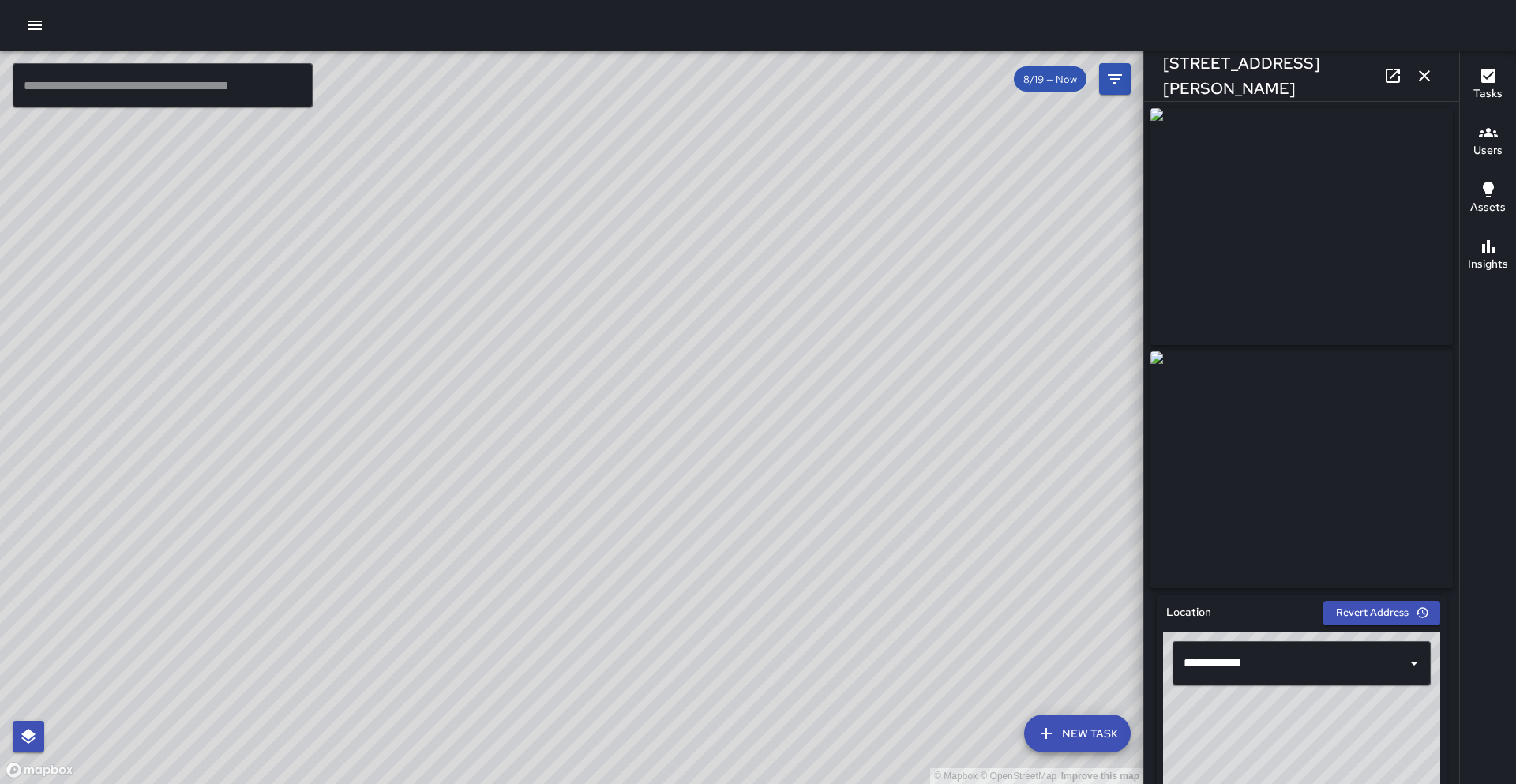
click at [1398, 74] on icon at bounding box center [1393, 75] width 19 height 19
drag, startPoint x: 197, startPoint y: 315, endPoint x: 585, endPoint y: 363, distance: 391.0
click at [586, 363] on div "© Mapbox © OpenStreetMap Improve this map" at bounding box center [572, 417] width 1144 height 733
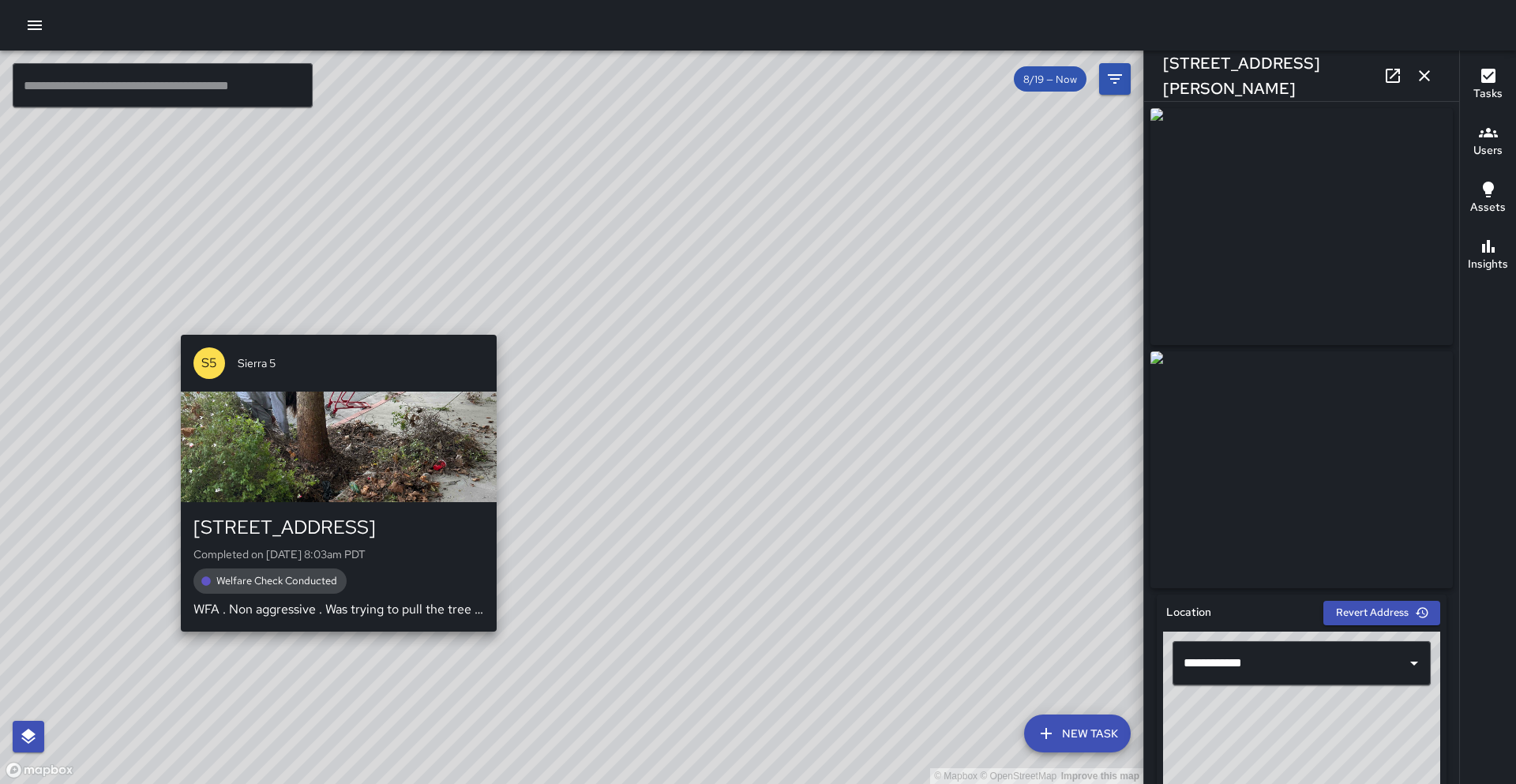
click at [330, 324] on div "© Mapbox © OpenStreetMap Improve this map S5 Sierra 5 2331 Valley Street Comple…" at bounding box center [572, 417] width 1144 height 733
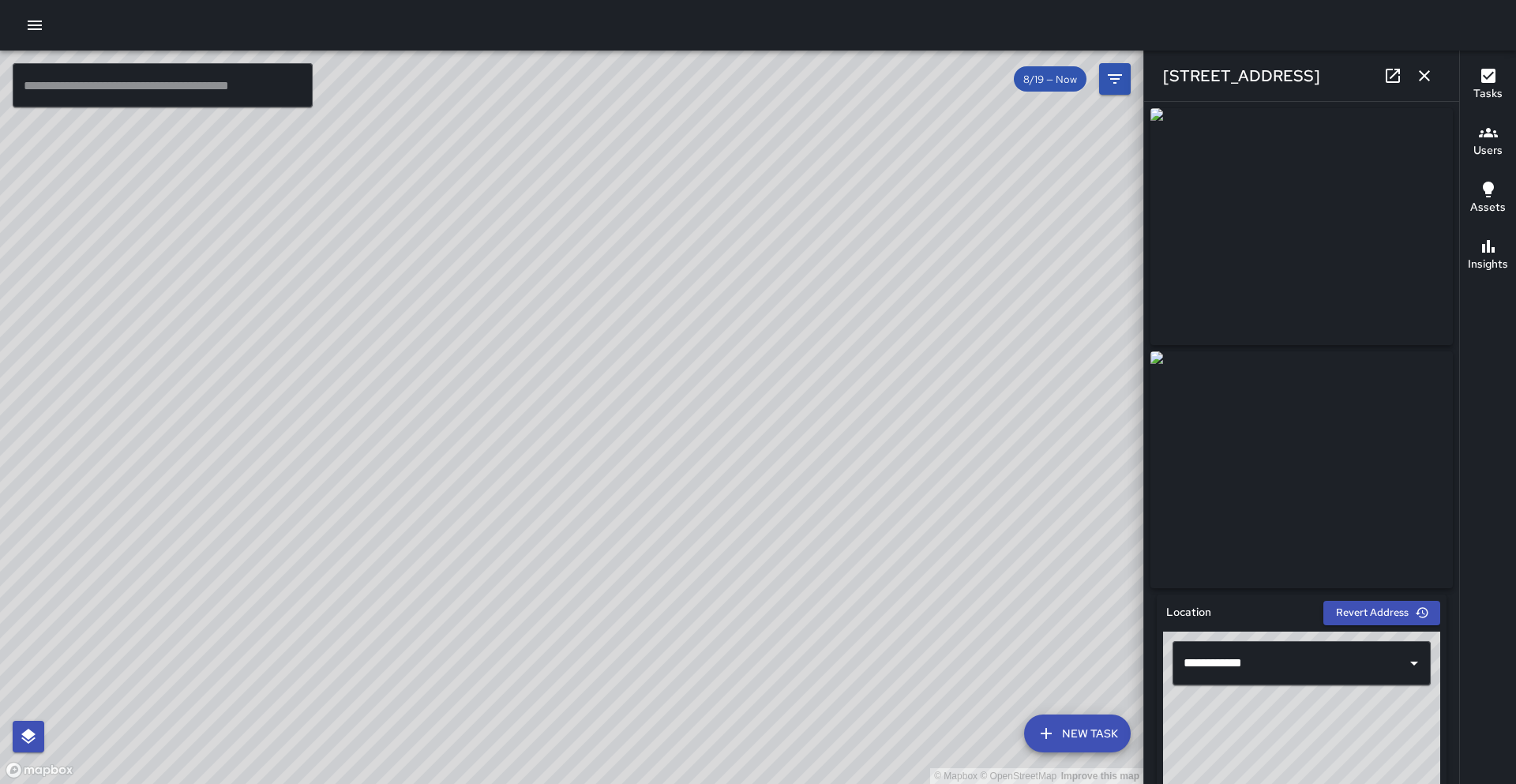
click at [1393, 82] on icon at bounding box center [1393, 75] width 14 height 14
click at [1424, 77] on icon "button" at bounding box center [1424, 75] width 19 height 19
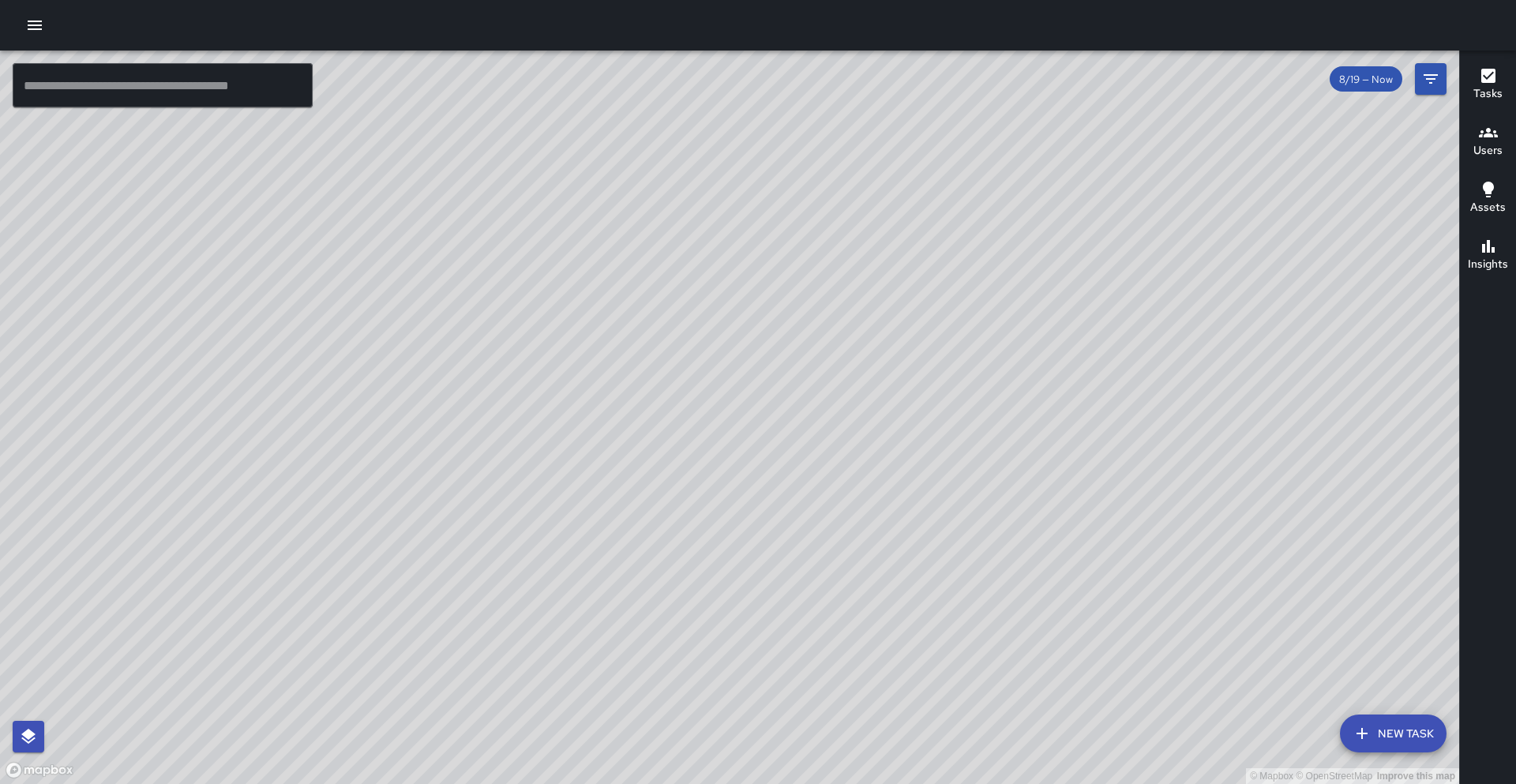
drag, startPoint x: 1049, startPoint y: 369, endPoint x: 923, endPoint y: 229, distance: 188.4
click at [923, 229] on div "© Mapbox © OpenStreetMap Improve this map" at bounding box center [729, 417] width 1460 height 733
drag, startPoint x: 958, startPoint y: 255, endPoint x: 882, endPoint y: 162, distance: 120.1
click at [882, 162] on div "© Mapbox © OpenStreetMap Improve this map" at bounding box center [729, 417] width 1460 height 733
drag, startPoint x: 882, startPoint y: 162, endPoint x: 874, endPoint y: 173, distance: 13.6
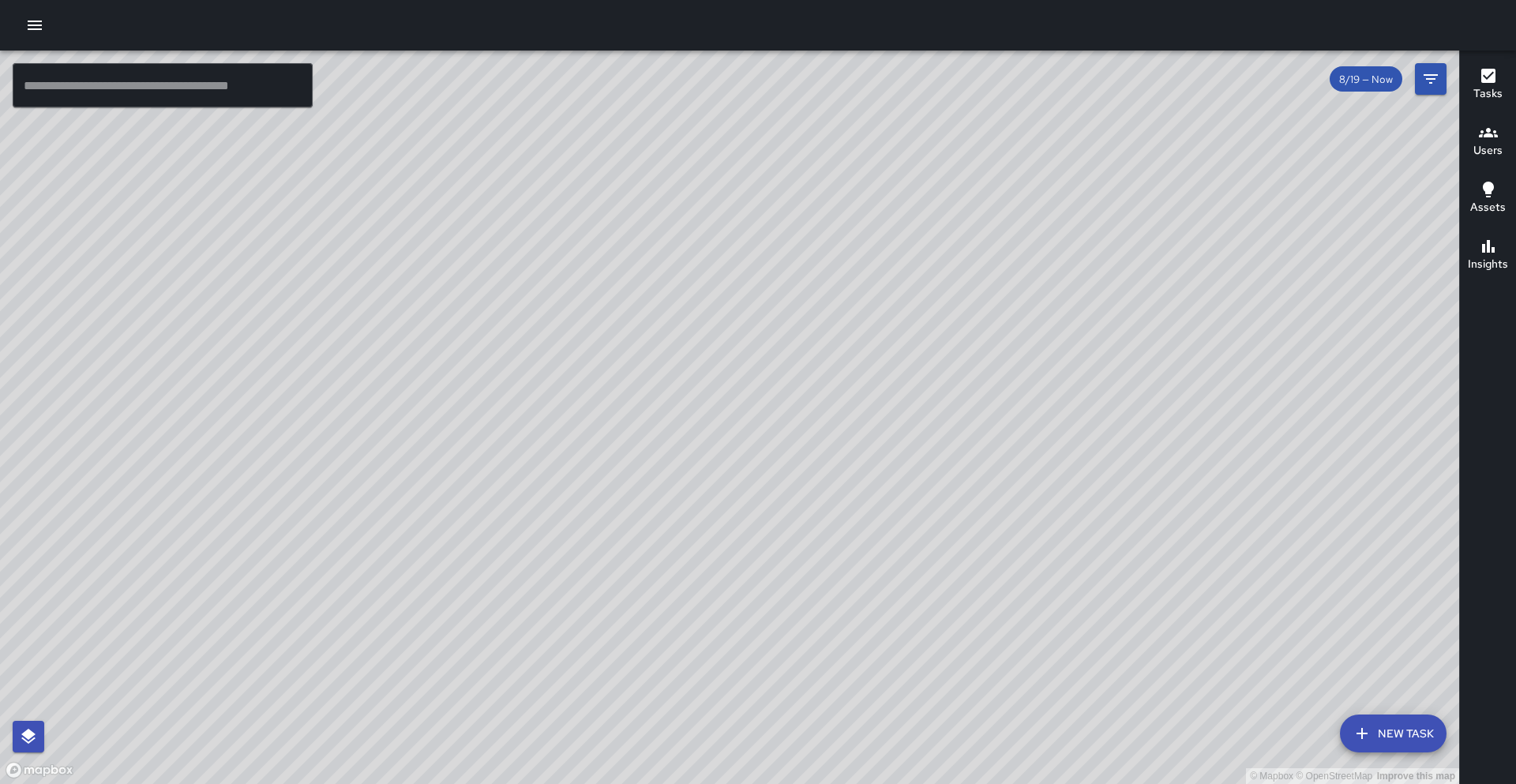
click at [874, 173] on div "© Mapbox © OpenStreetMap Improve this map" at bounding box center [729, 417] width 1460 height 733
click at [29, 30] on icon "button" at bounding box center [34, 25] width 19 height 19
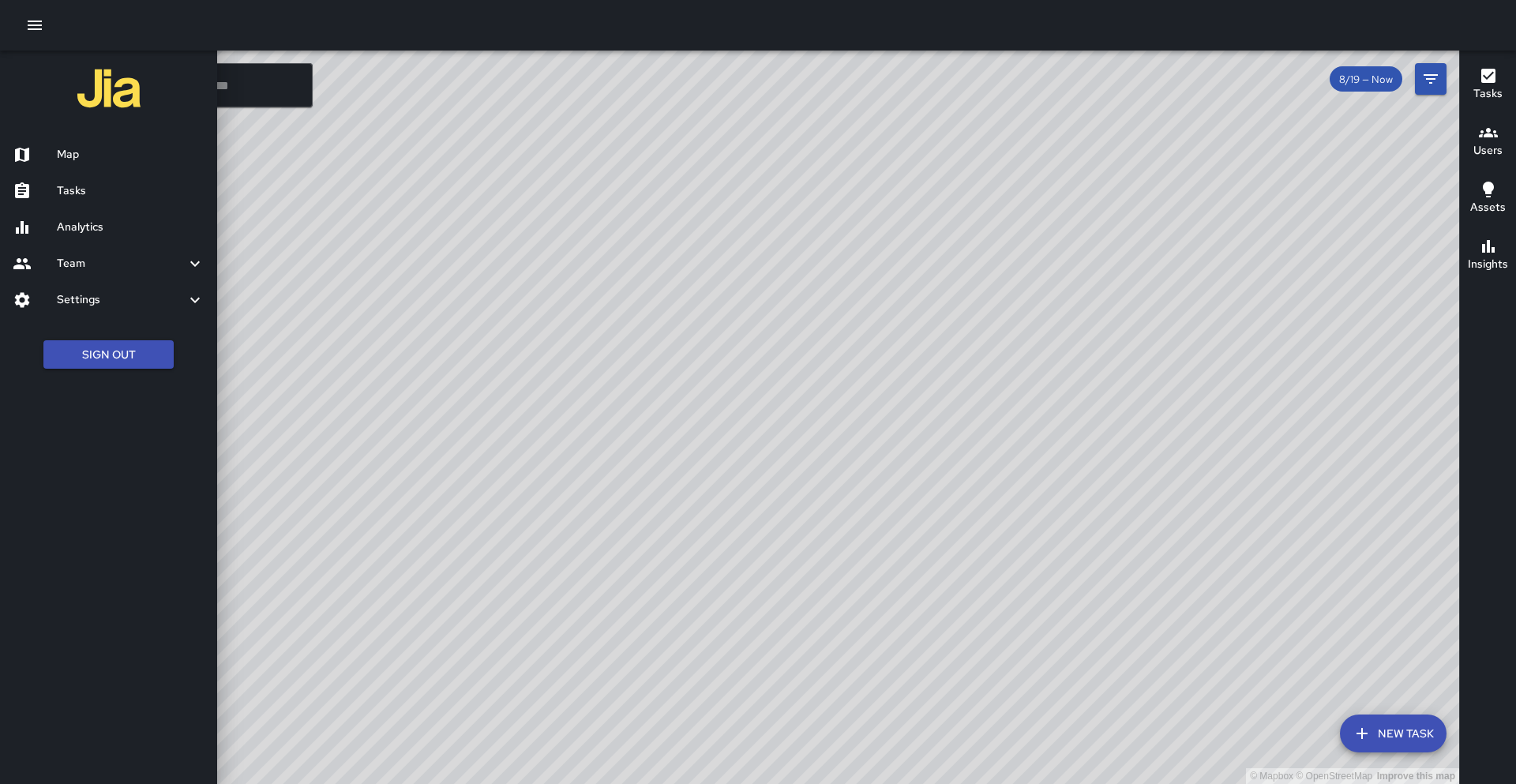
click at [89, 191] on h6 "Tasks" at bounding box center [131, 190] width 148 height 17
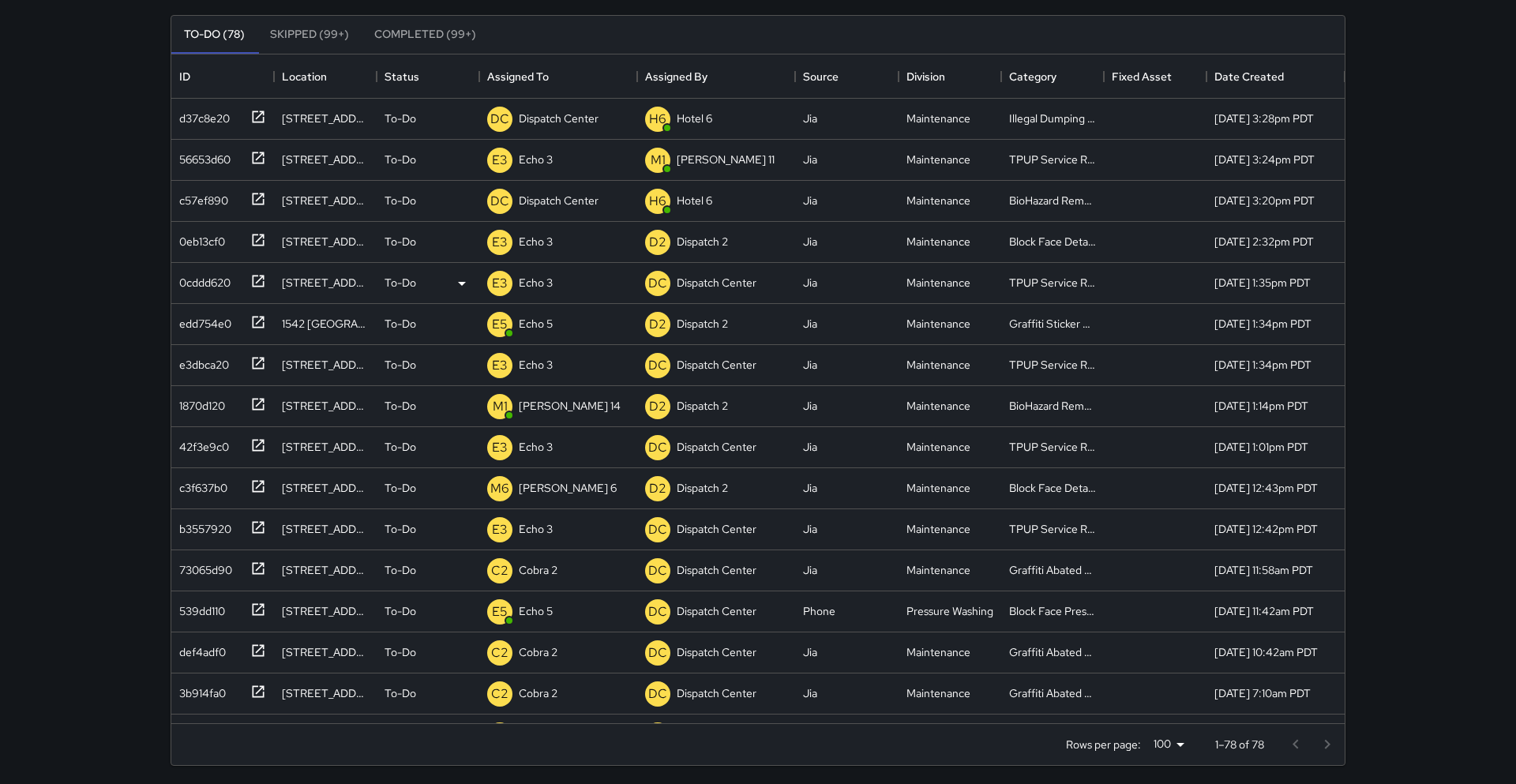
scroll to position [149, 0]
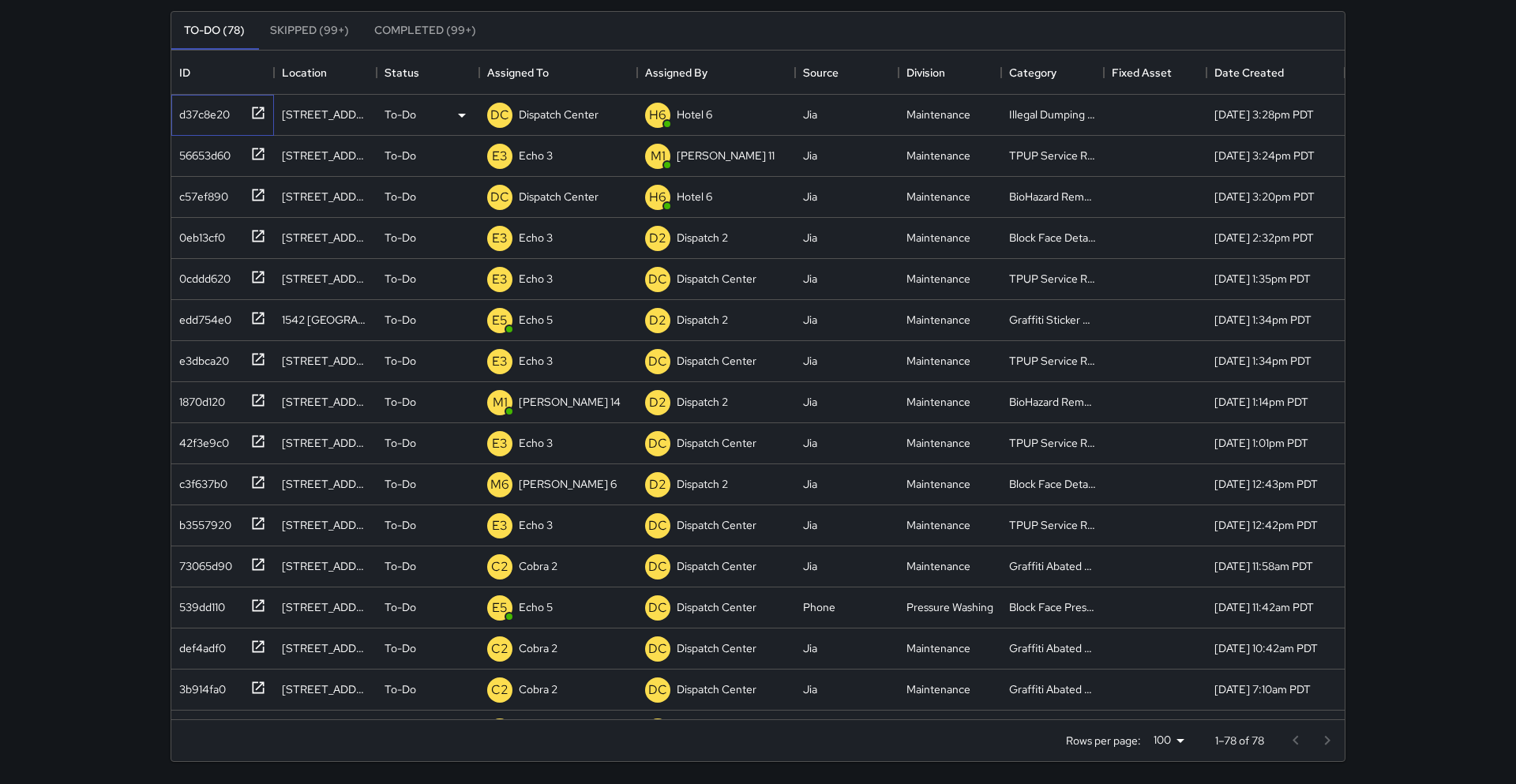
click at [260, 119] on icon at bounding box center [258, 112] width 11 height 11
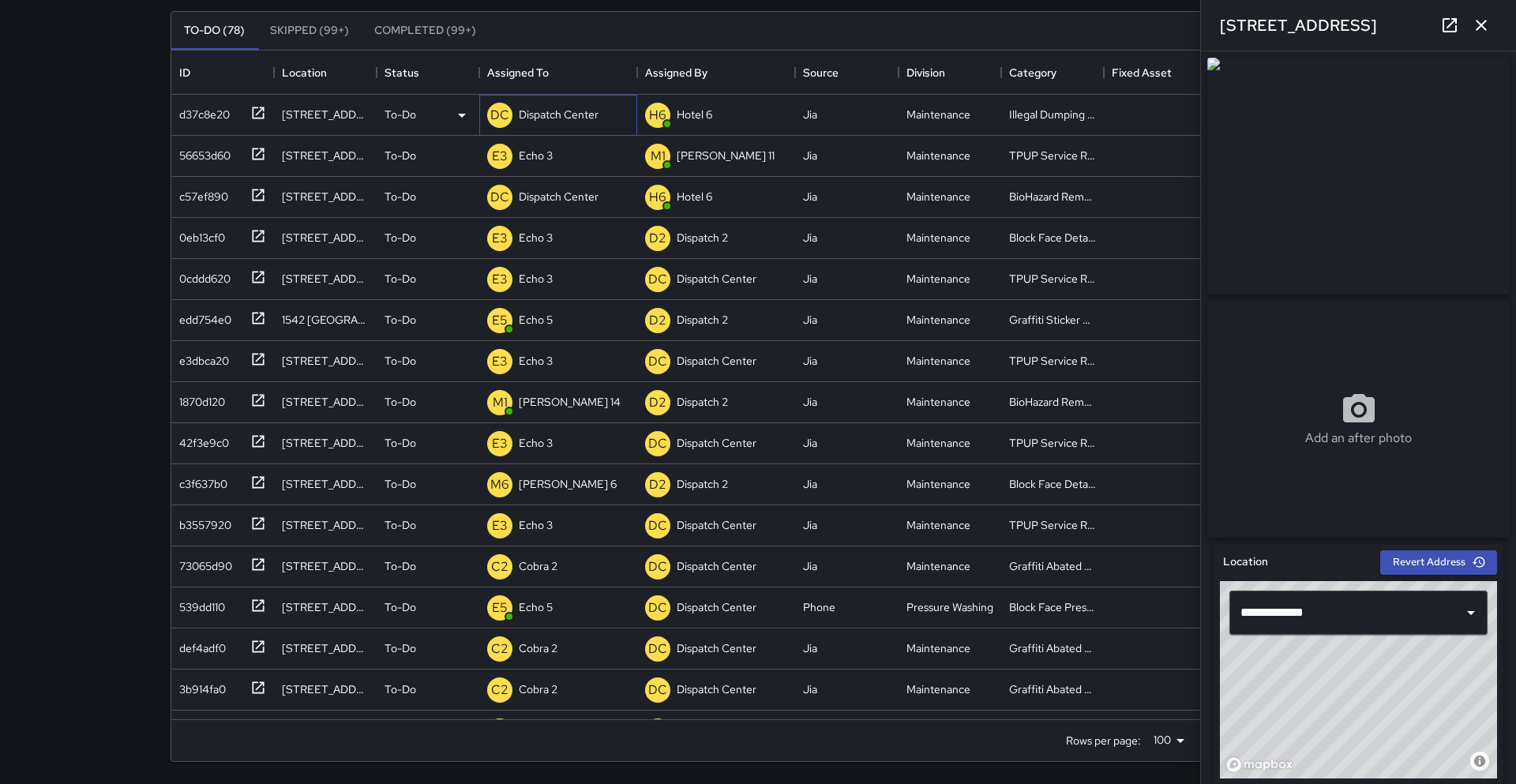
click at [558, 116] on p "Dispatch Center" at bounding box center [559, 114] width 80 height 16
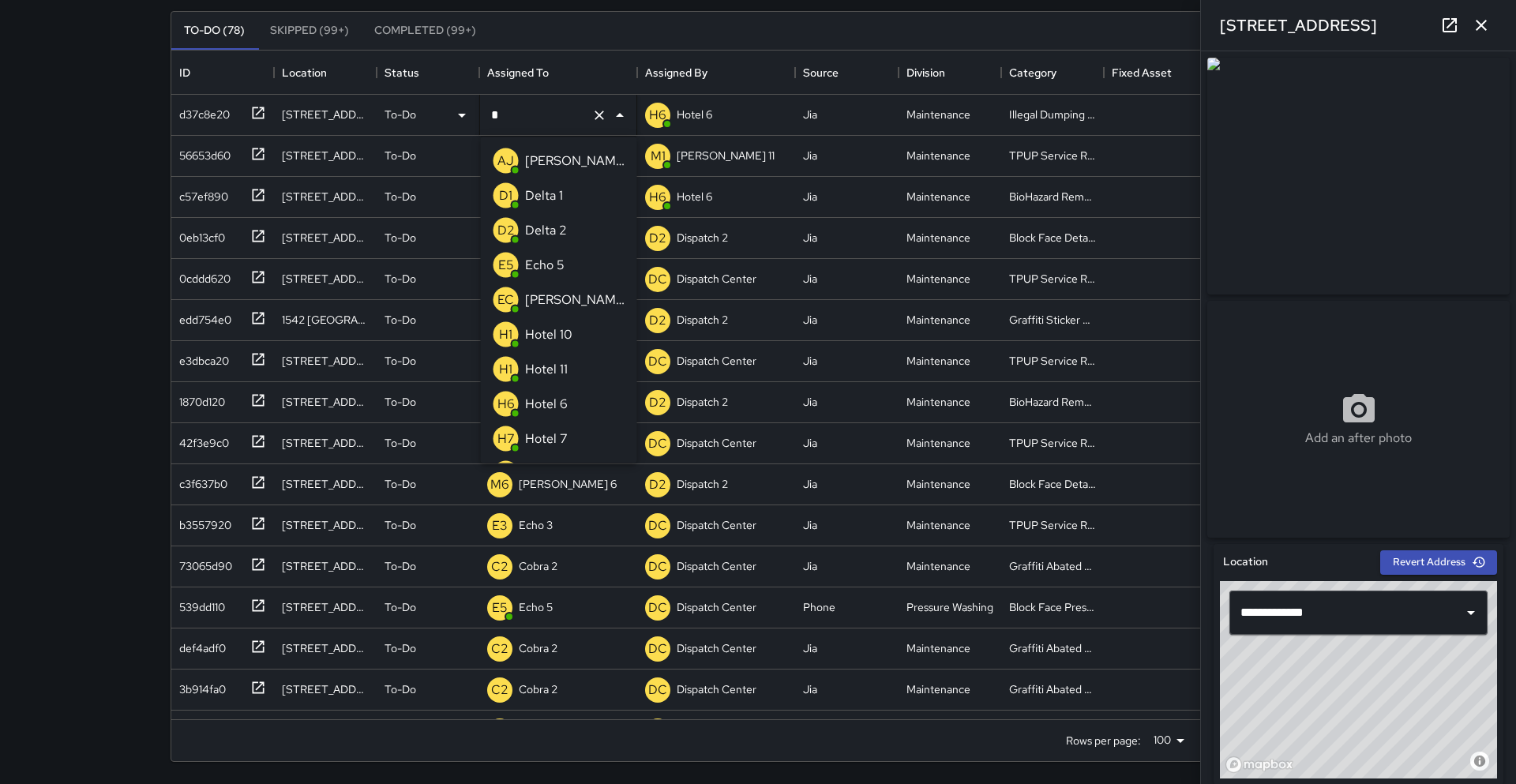
scroll to position [0, 0]
type input "******"
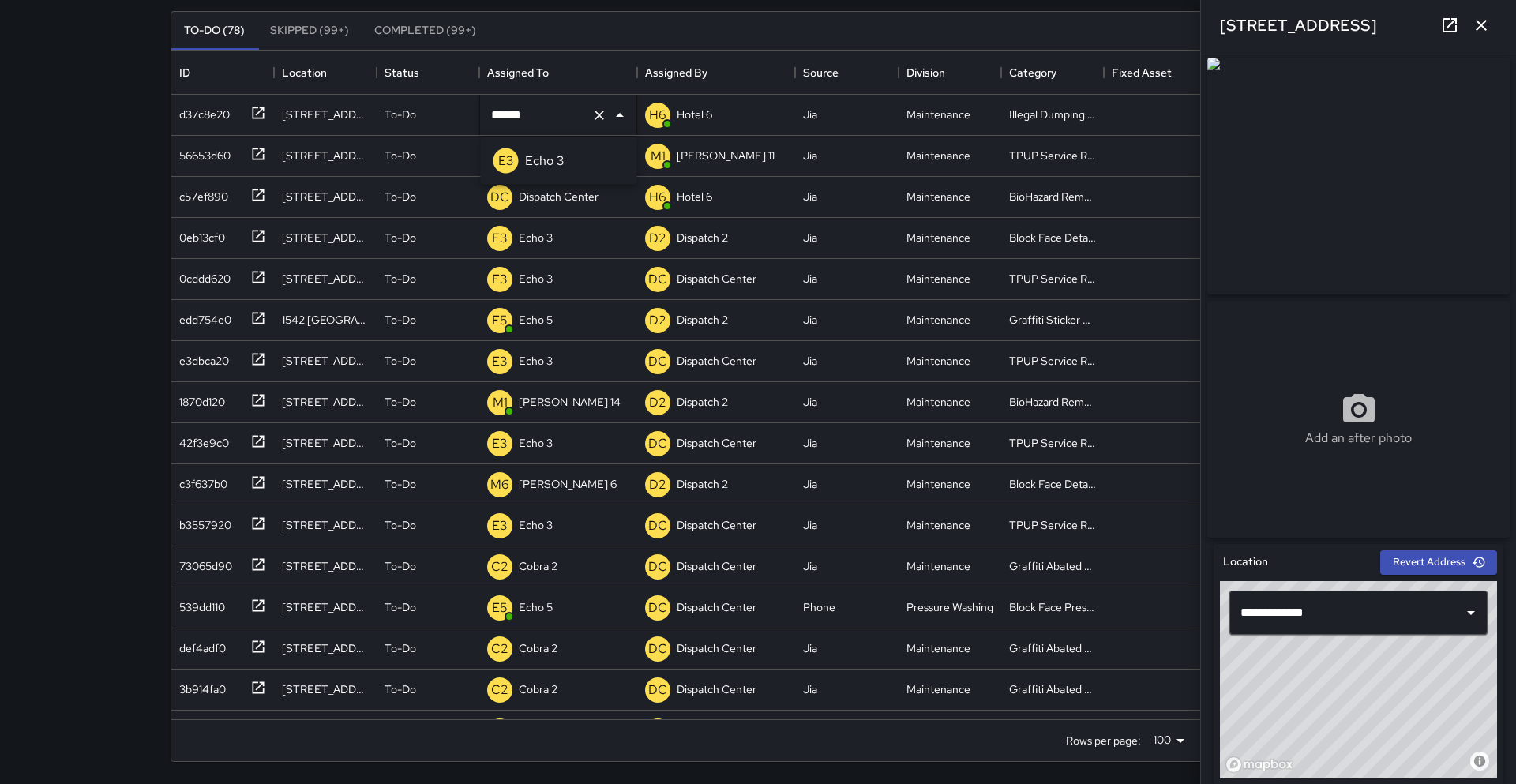
click at [544, 157] on p "Echo 3" at bounding box center [545, 160] width 39 height 19
click at [253, 195] on icon at bounding box center [258, 195] width 11 height 11
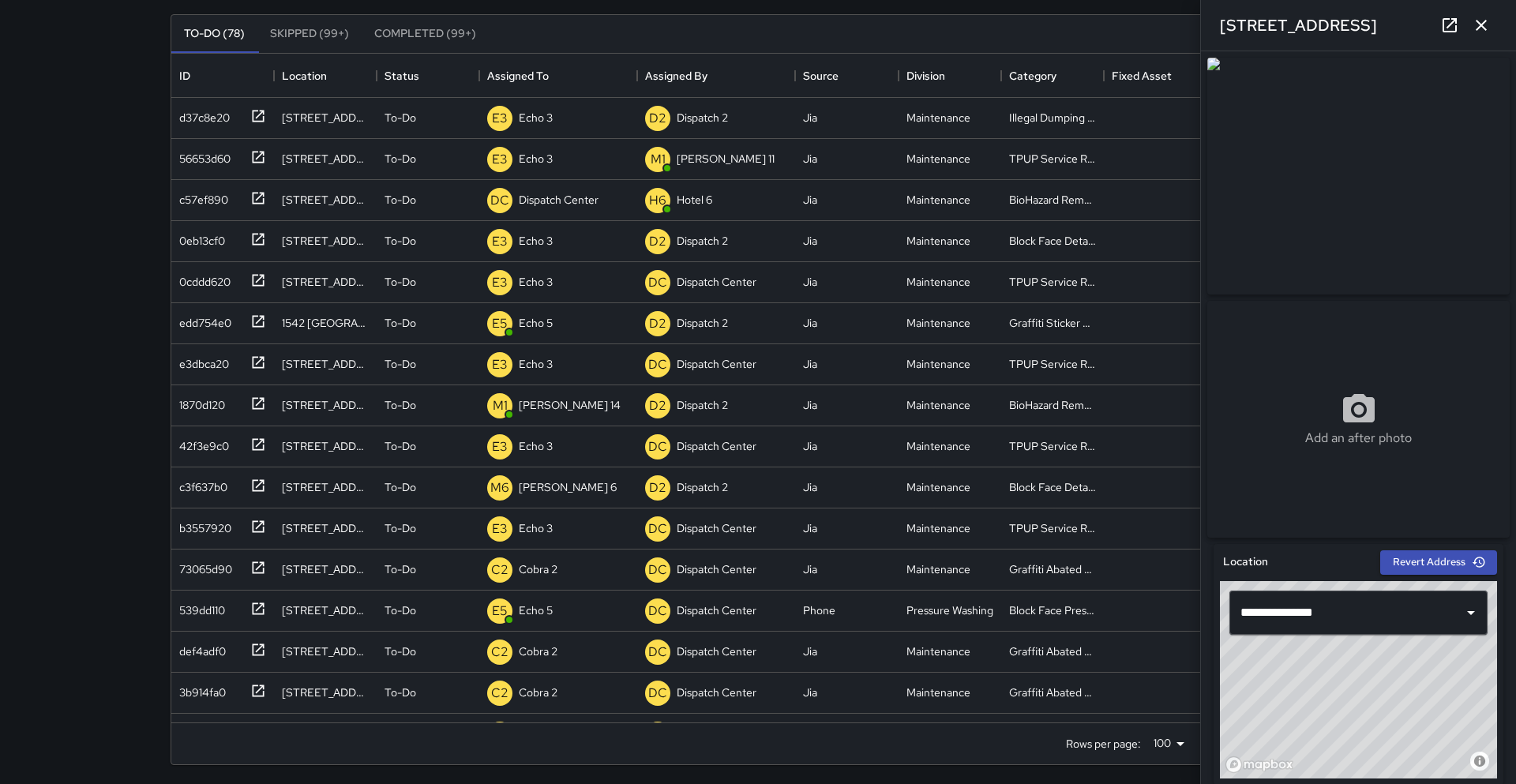
click at [1455, 24] on icon at bounding box center [1450, 25] width 19 height 19
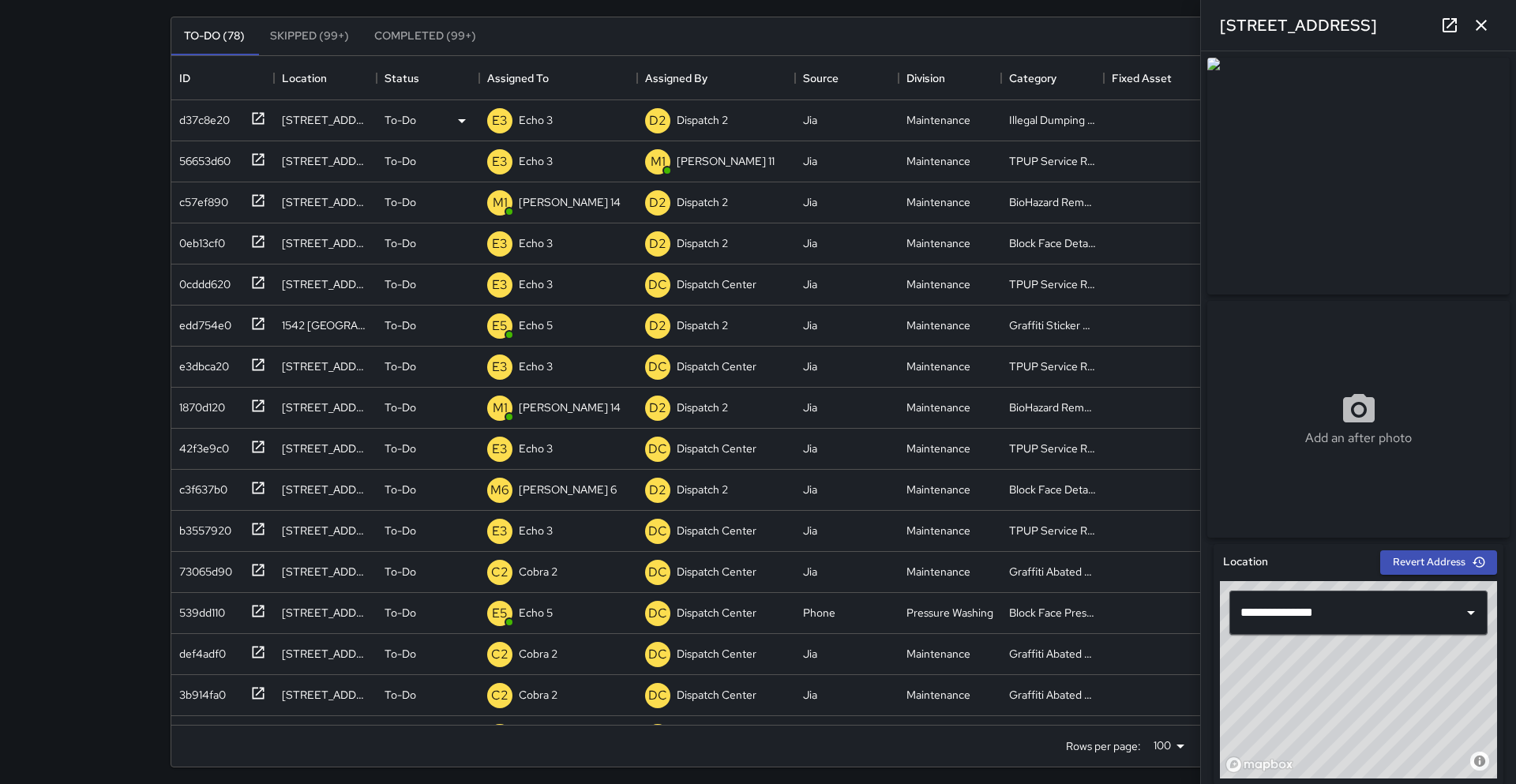
scroll to position [137, 0]
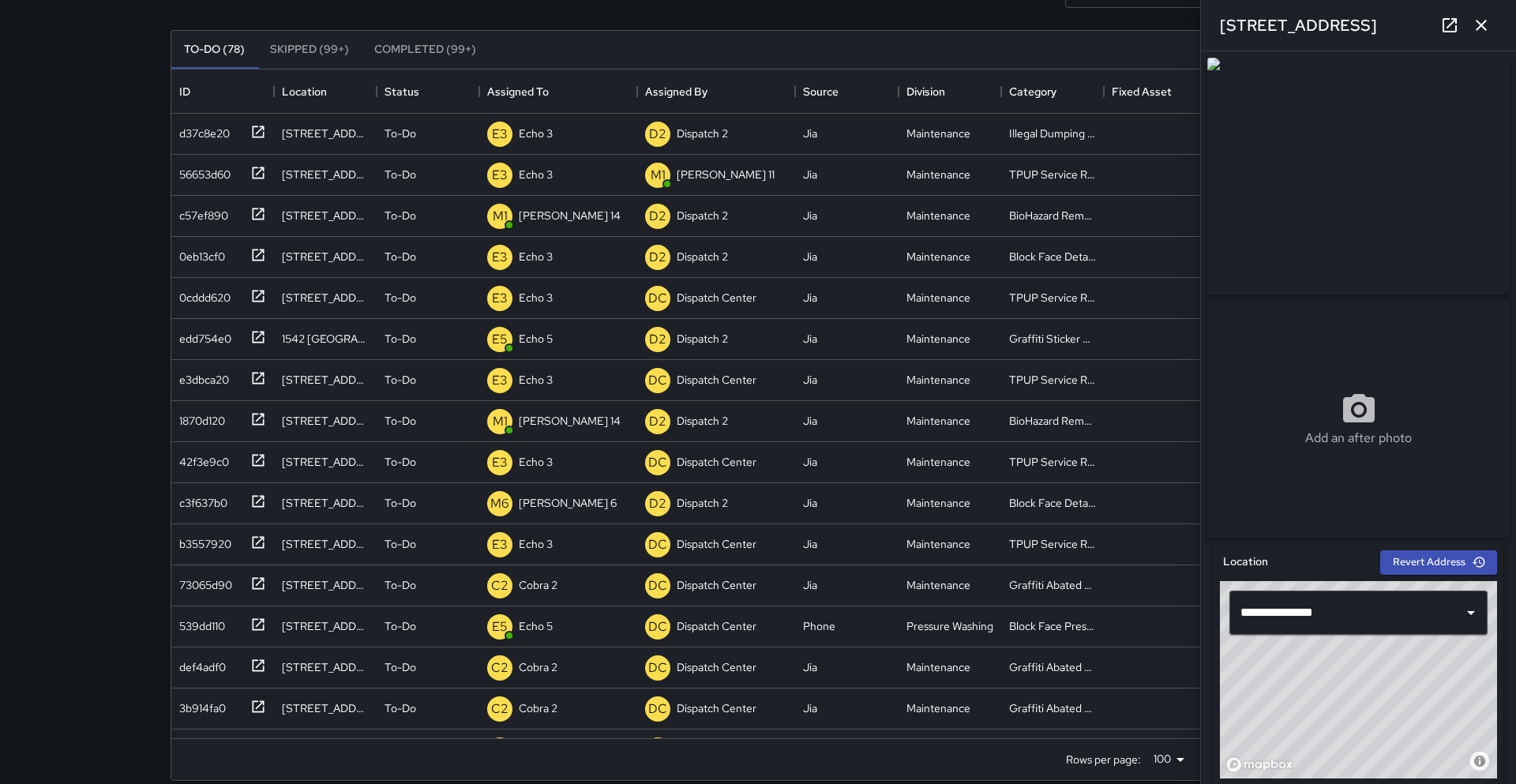
click at [1494, 25] on button "button" at bounding box center [1482, 25] width 32 height 32
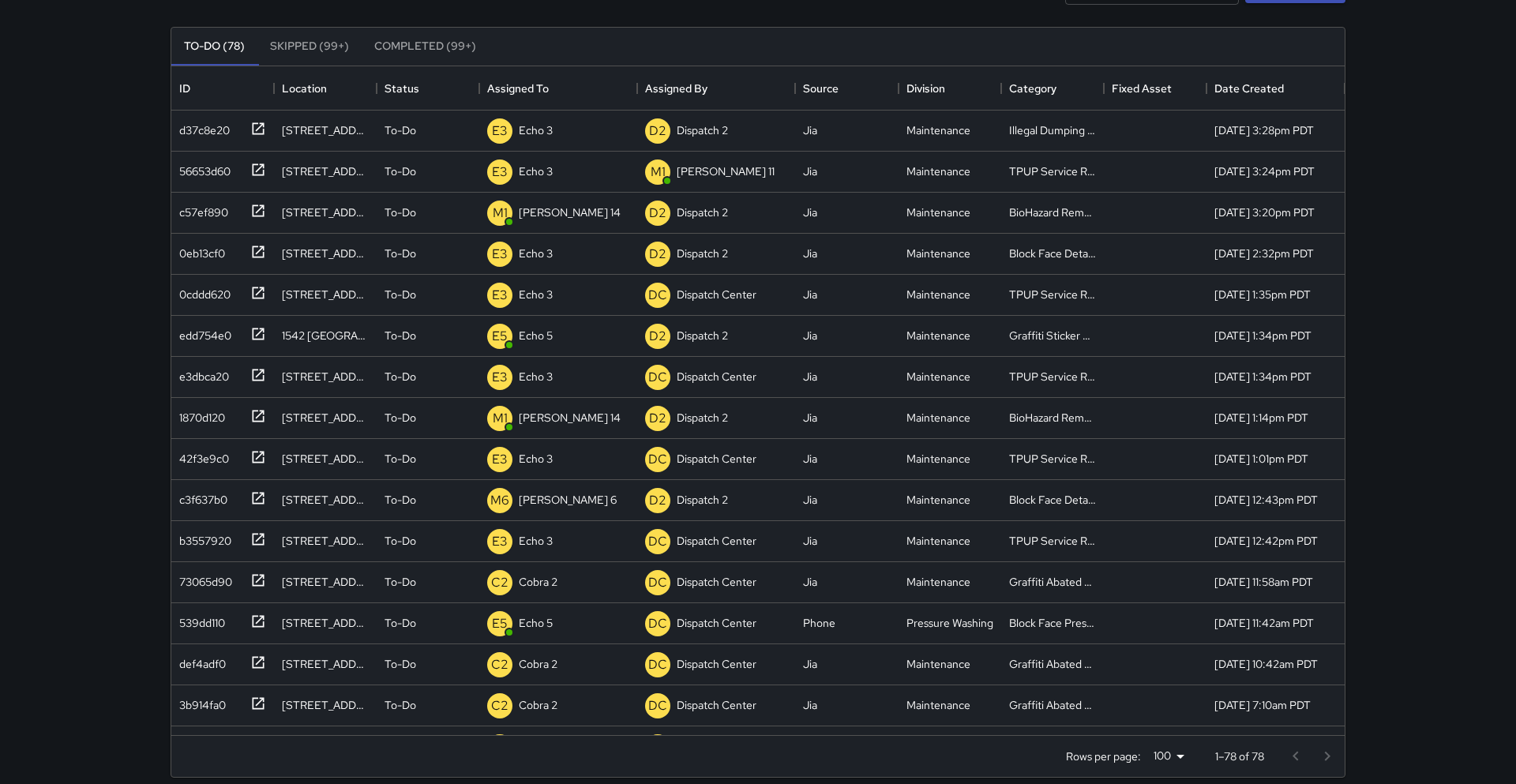
scroll to position [131, 0]
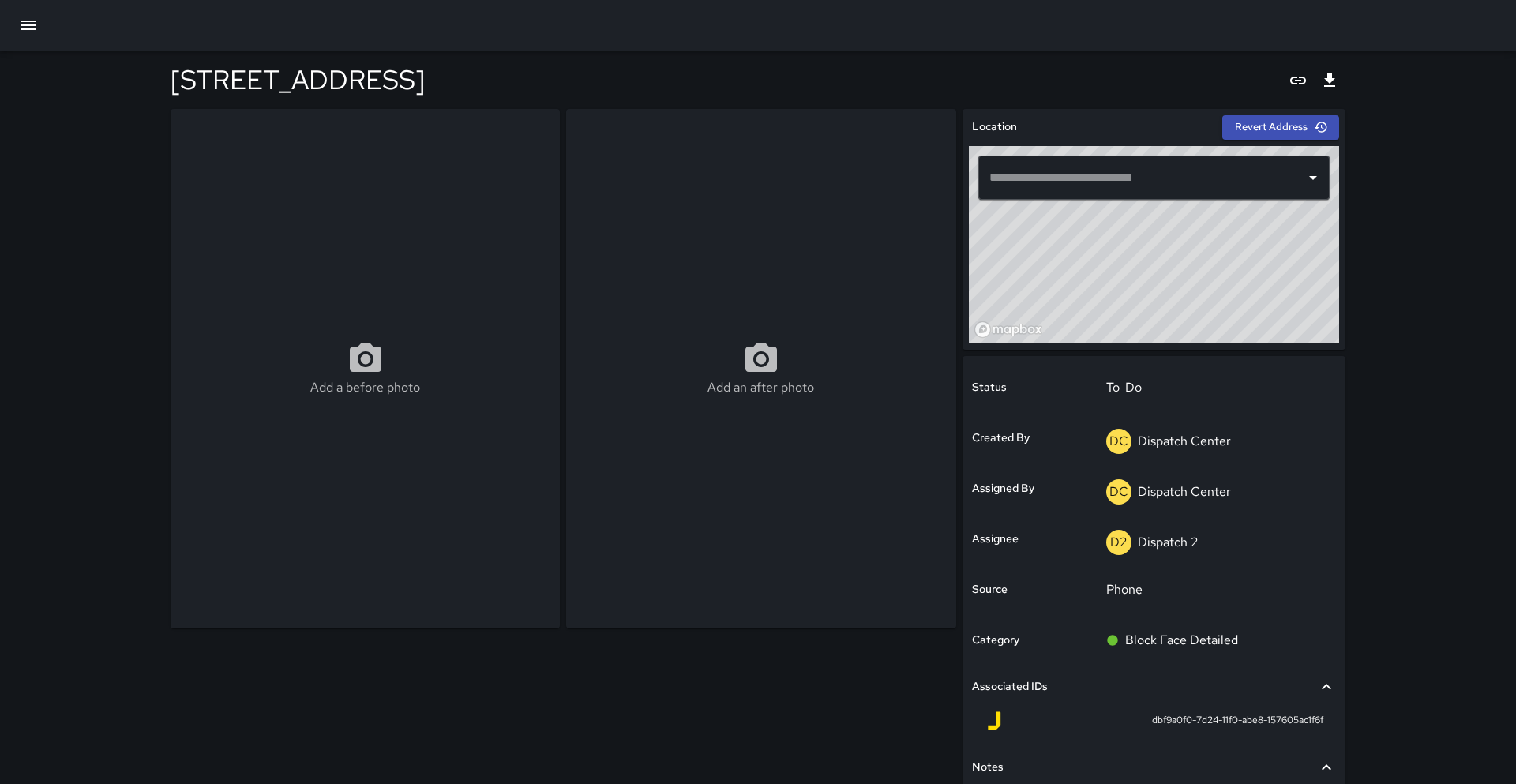
type input "**********"
click at [1441, 361] on div "**********" at bounding box center [758, 445] width 1516 height 889
click at [309, 172] on div "Add a before photo" at bounding box center [366, 369] width 389 height 520
click at [26, 27] on icon "button" at bounding box center [28, 25] width 19 height 19
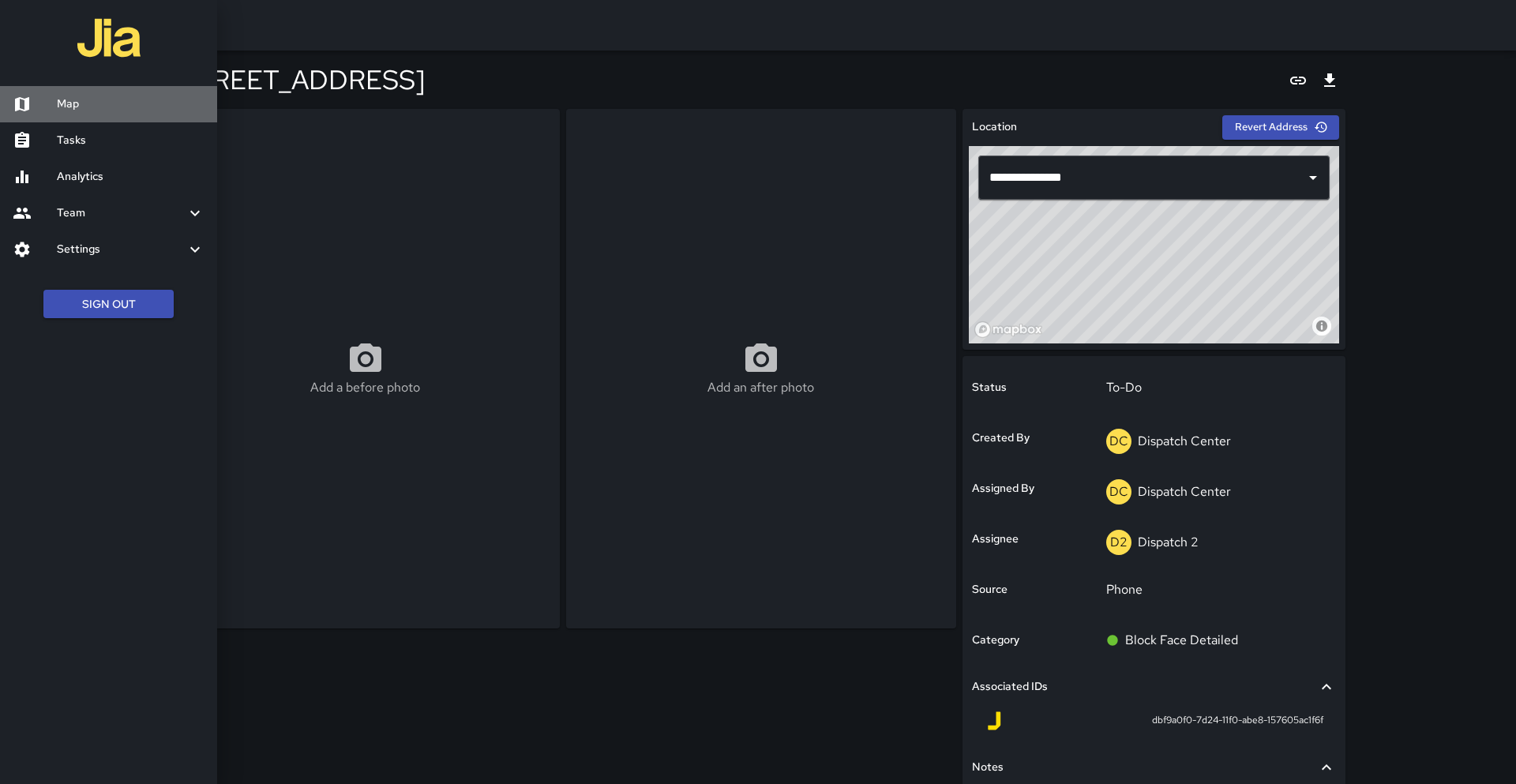
click at [83, 105] on h6 "Map" at bounding box center [131, 104] width 148 height 17
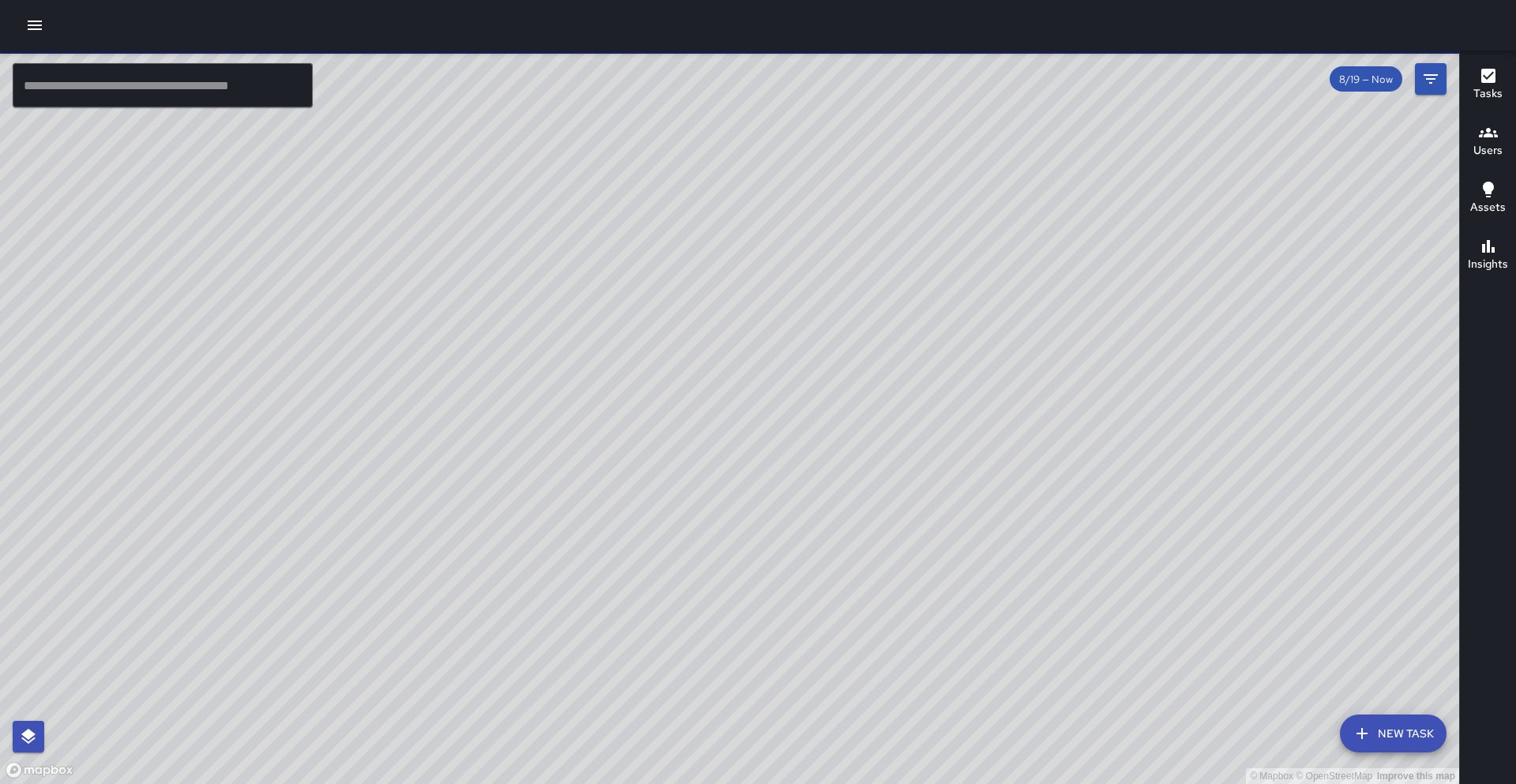
drag, startPoint x: 550, startPoint y: 355, endPoint x: 195, endPoint y: 333, distance: 355.7
click at [195, 333] on div "© Mapbox © OpenStreetMap Improve this map" at bounding box center [729, 417] width 1460 height 733
click at [1482, 151] on h6 "Users" at bounding box center [1488, 150] width 29 height 17
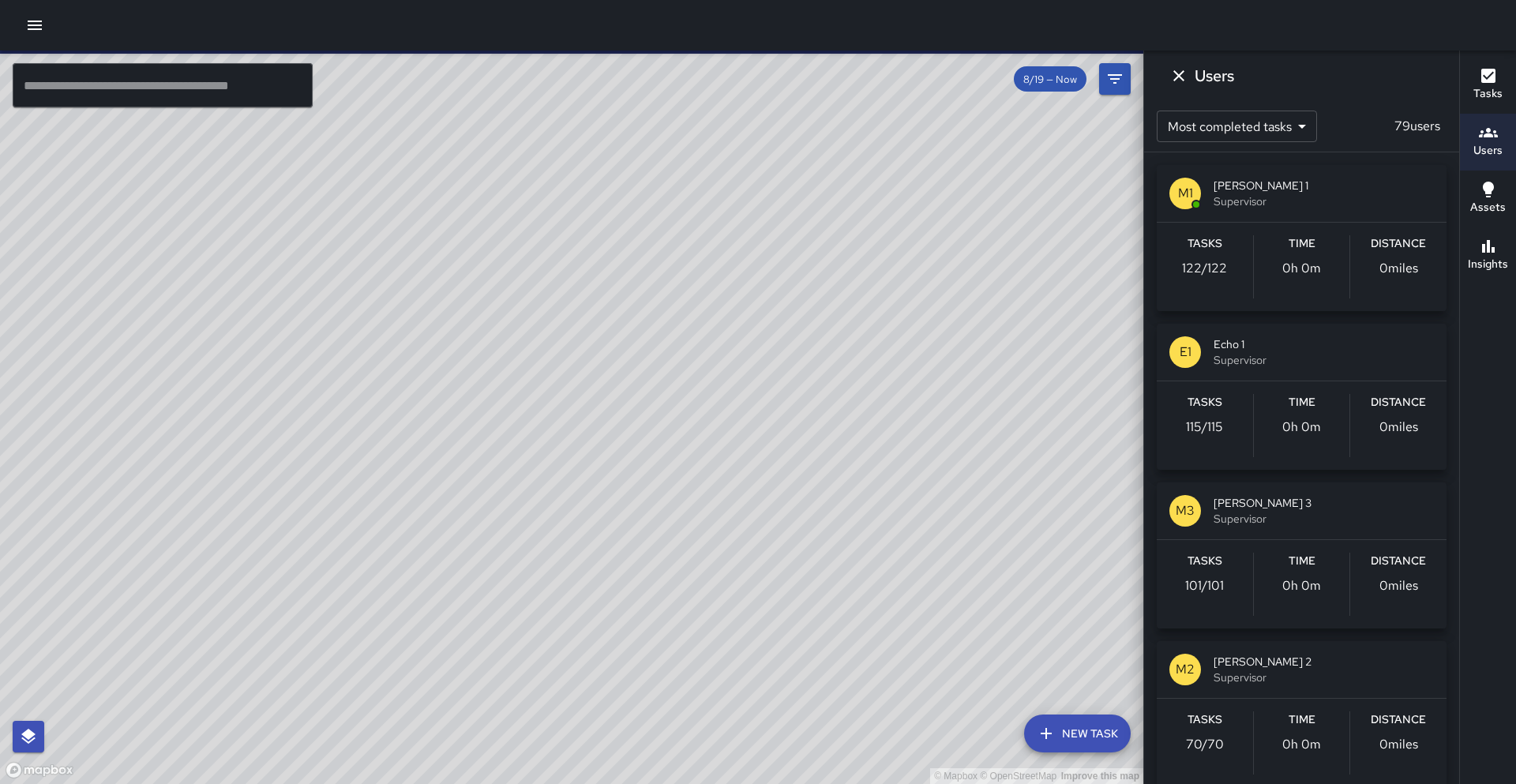
click at [1491, 83] on icon "button" at bounding box center [1488, 75] width 19 height 19
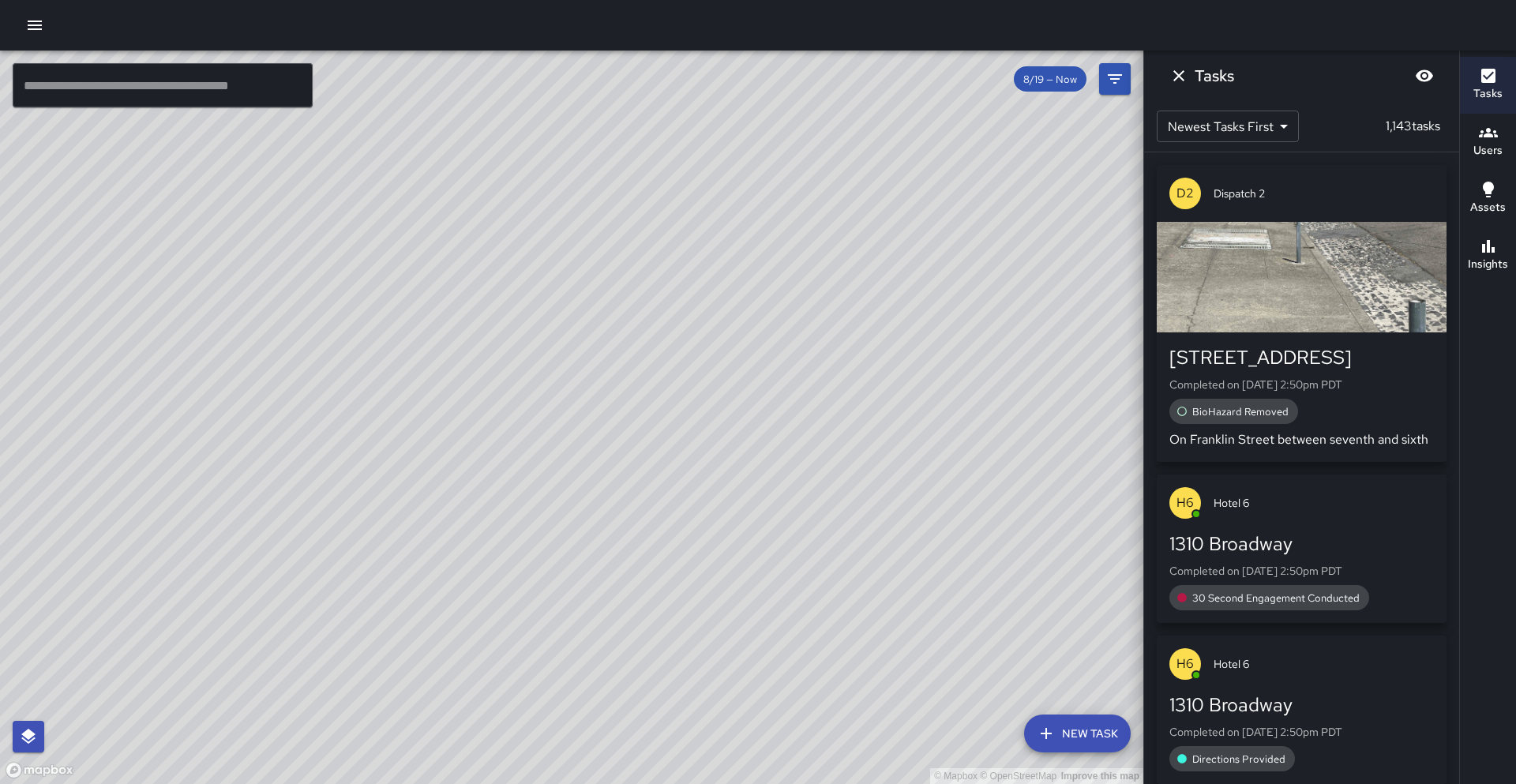
click at [34, 23] on icon "button" at bounding box center [34, 25] width 19 height 19
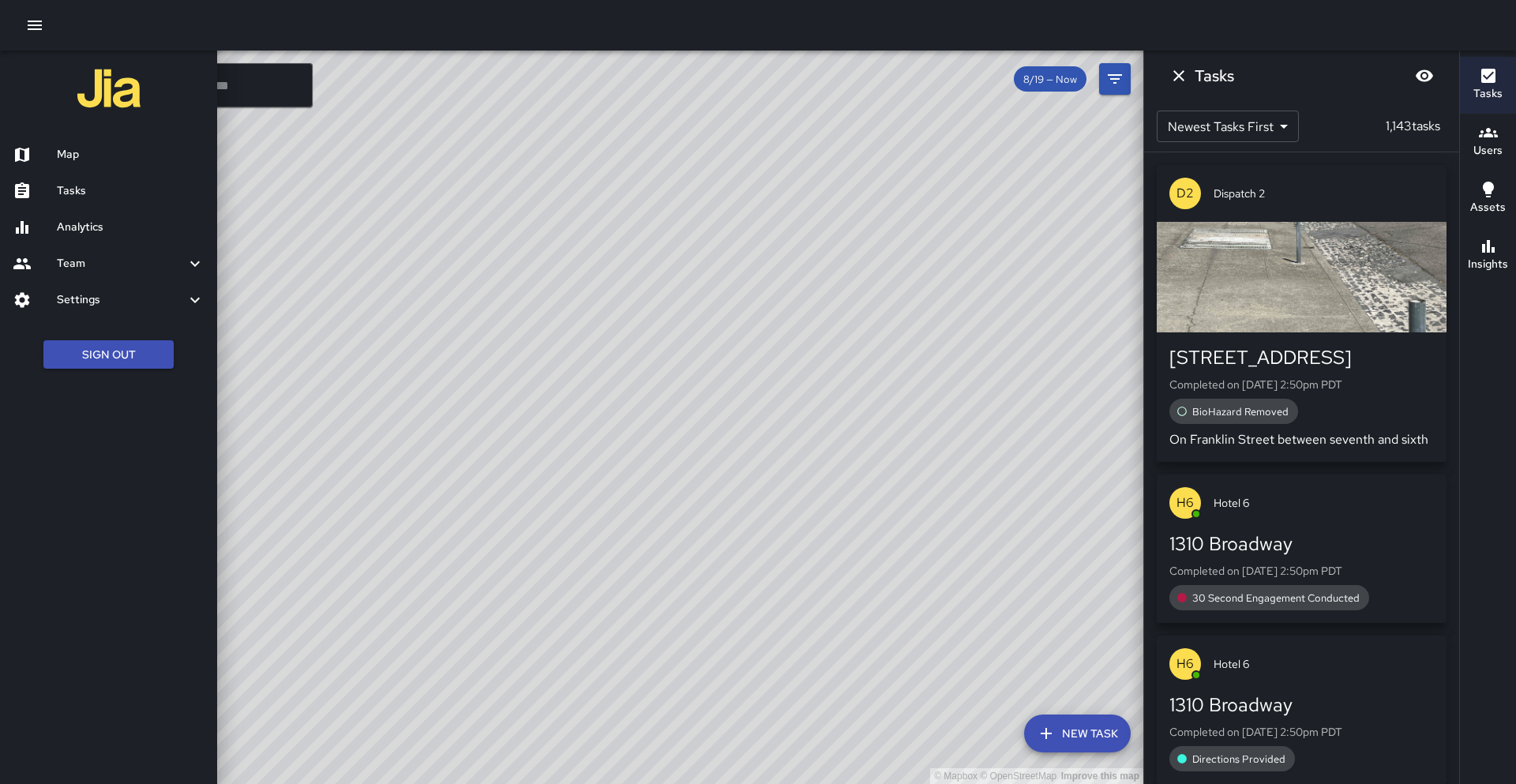
click at [67, 190] on h6 "Tasks" at bounding box center [131, 190] width 148 height 17
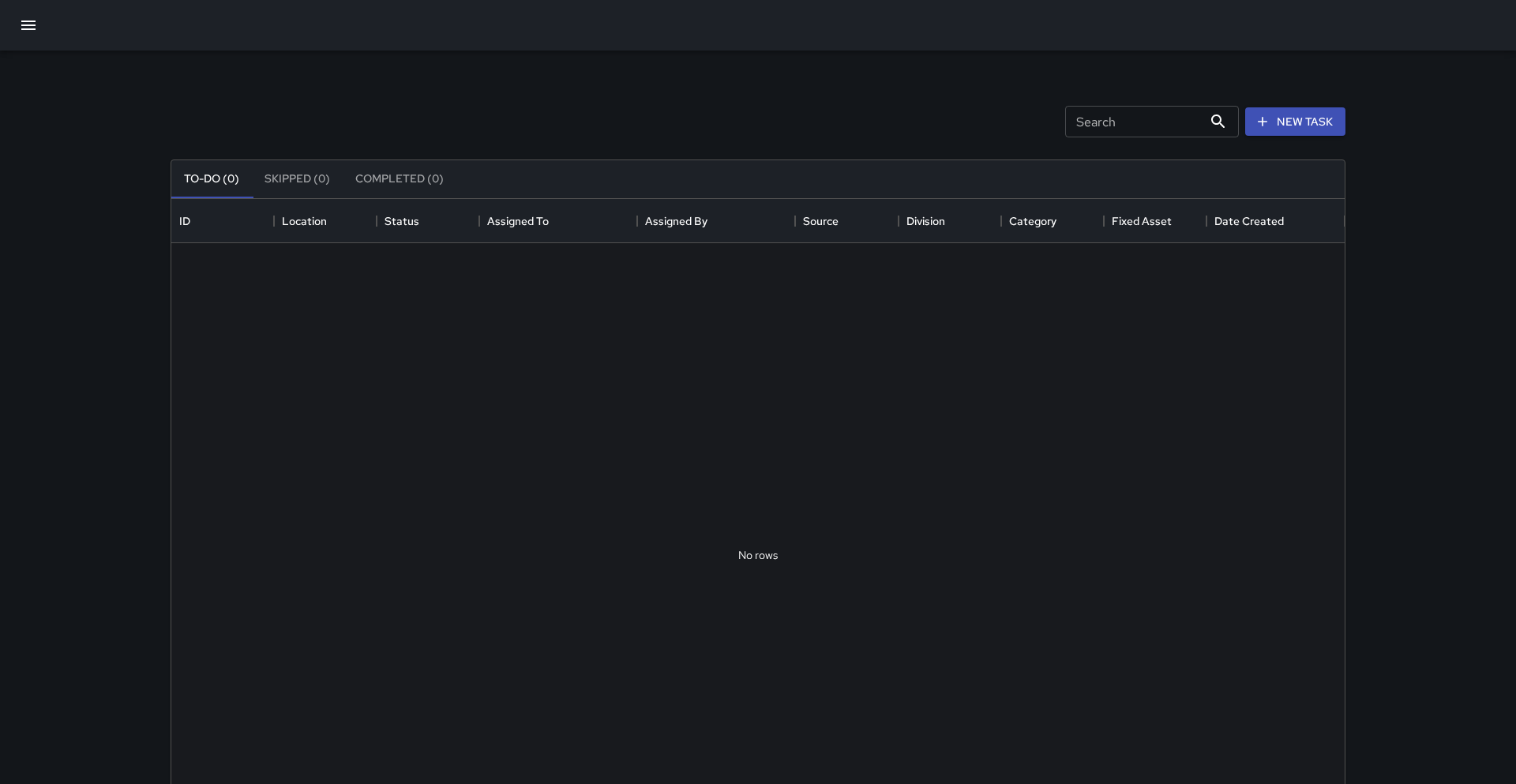
scroll to position [669, 1173]
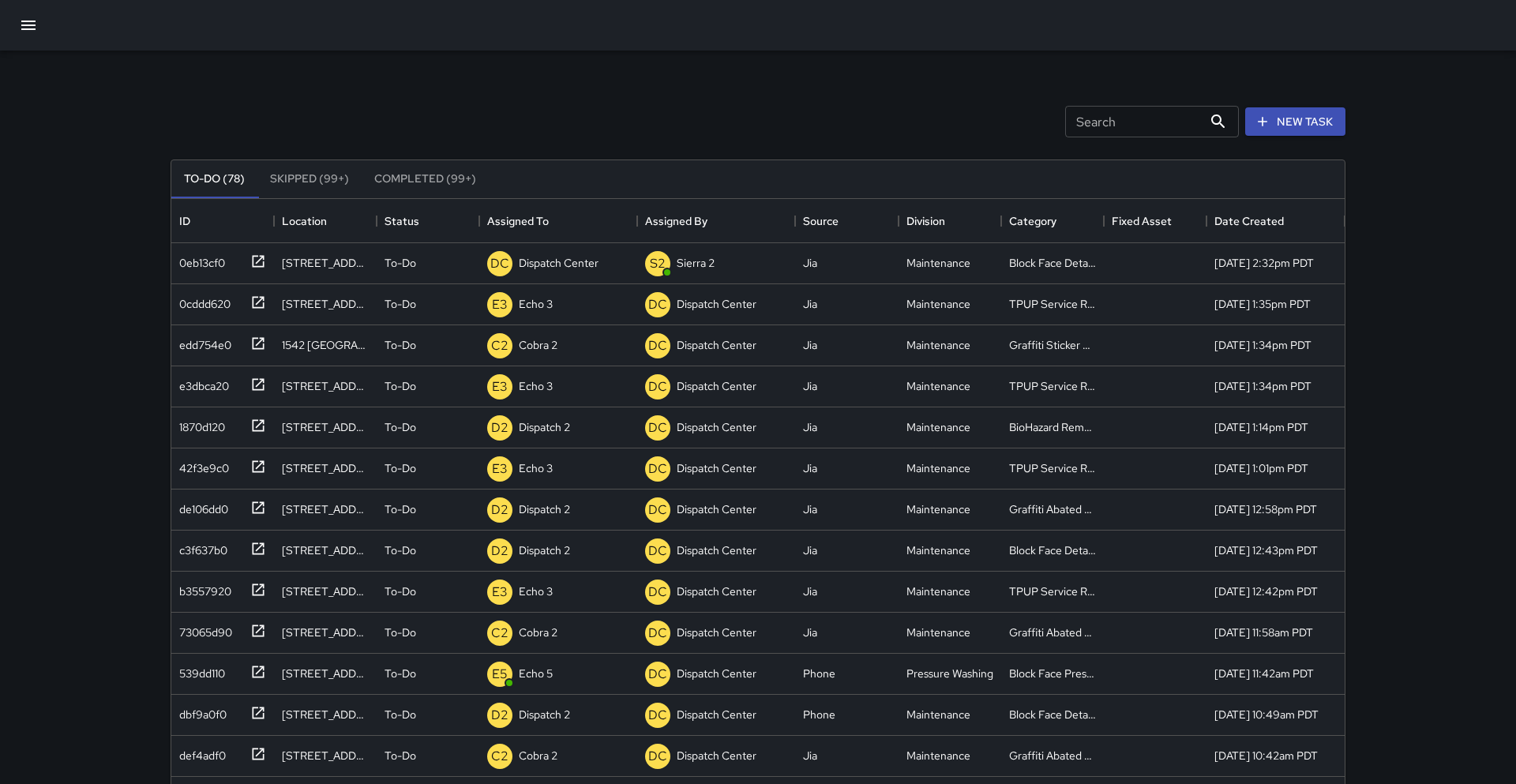
click at [109, 659] on div "Search Search New Task To-Do (78) Skipped (99+) Completed (99+) ID Location Sta…" at bounding box center [758, 466] width 1516 height 933
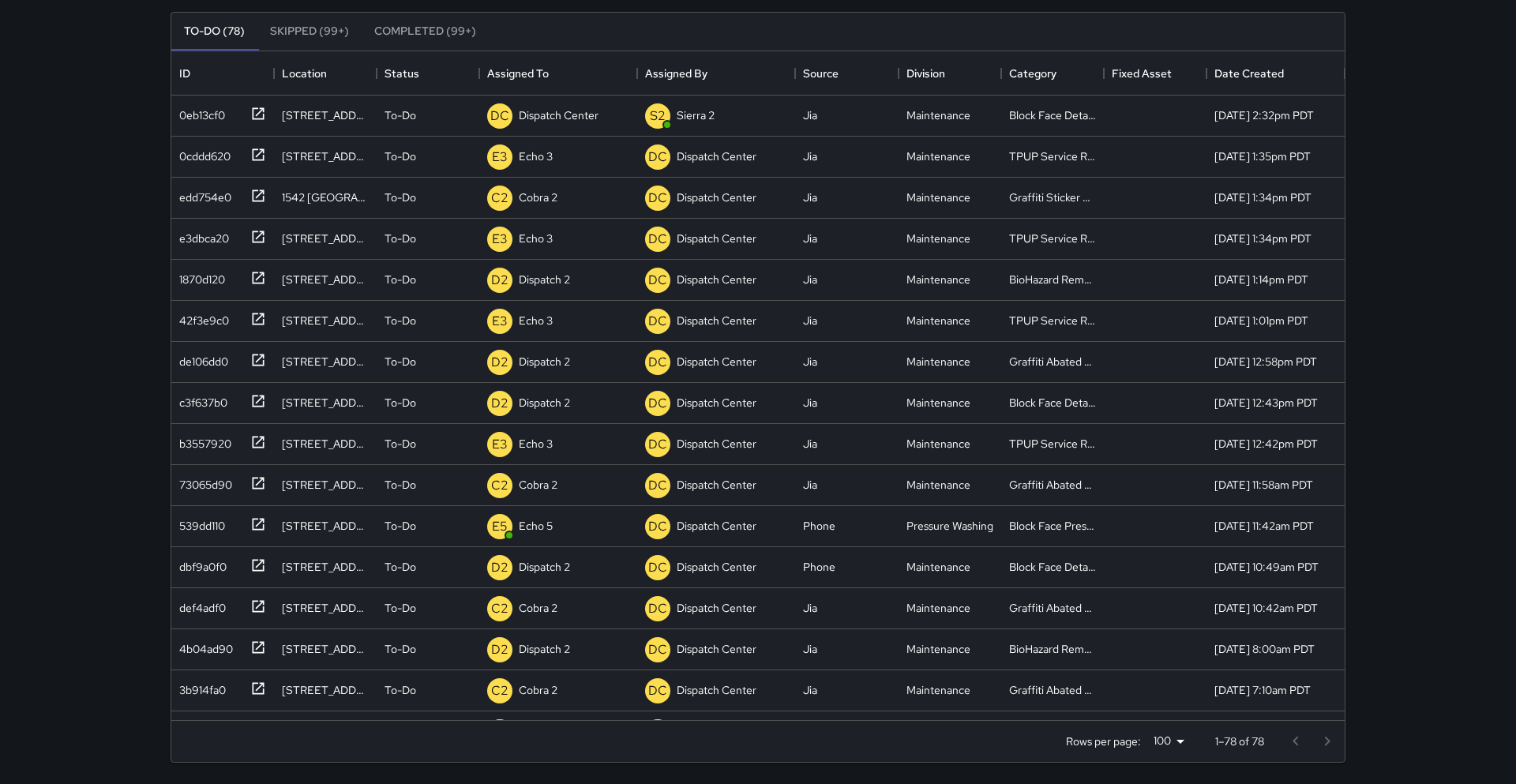
scroll to position [149, 0]
click at [297, 615] on div "def4adf0 2545 Broadway To-Do C2 Cobra 2 DC Dispatch Center Jia Maintenance Graf…" at bounding box center [758, 608] width 1173 height 41
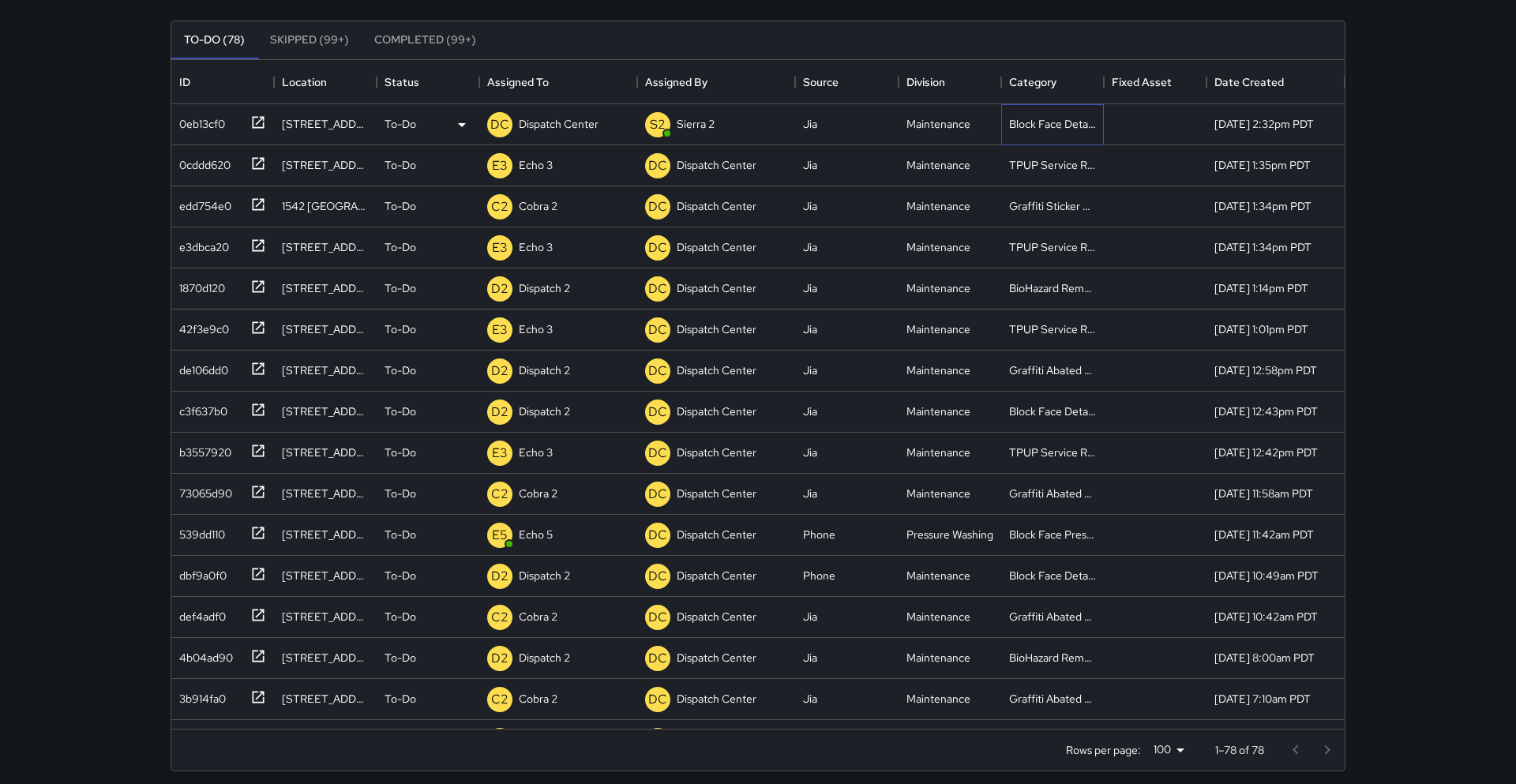
click at [1037, 128] on div "Block Face Detailed" at bounding box center [1052, 123] width 87 height 16
click at [1048, 121] on div "Block Face Detailed" at bounding box center [1052, 123] width 87 height 16
click at [549, 121] on p "Dispatch Center" at bounding box center [559, 123] width 80 height 16
type input "*"
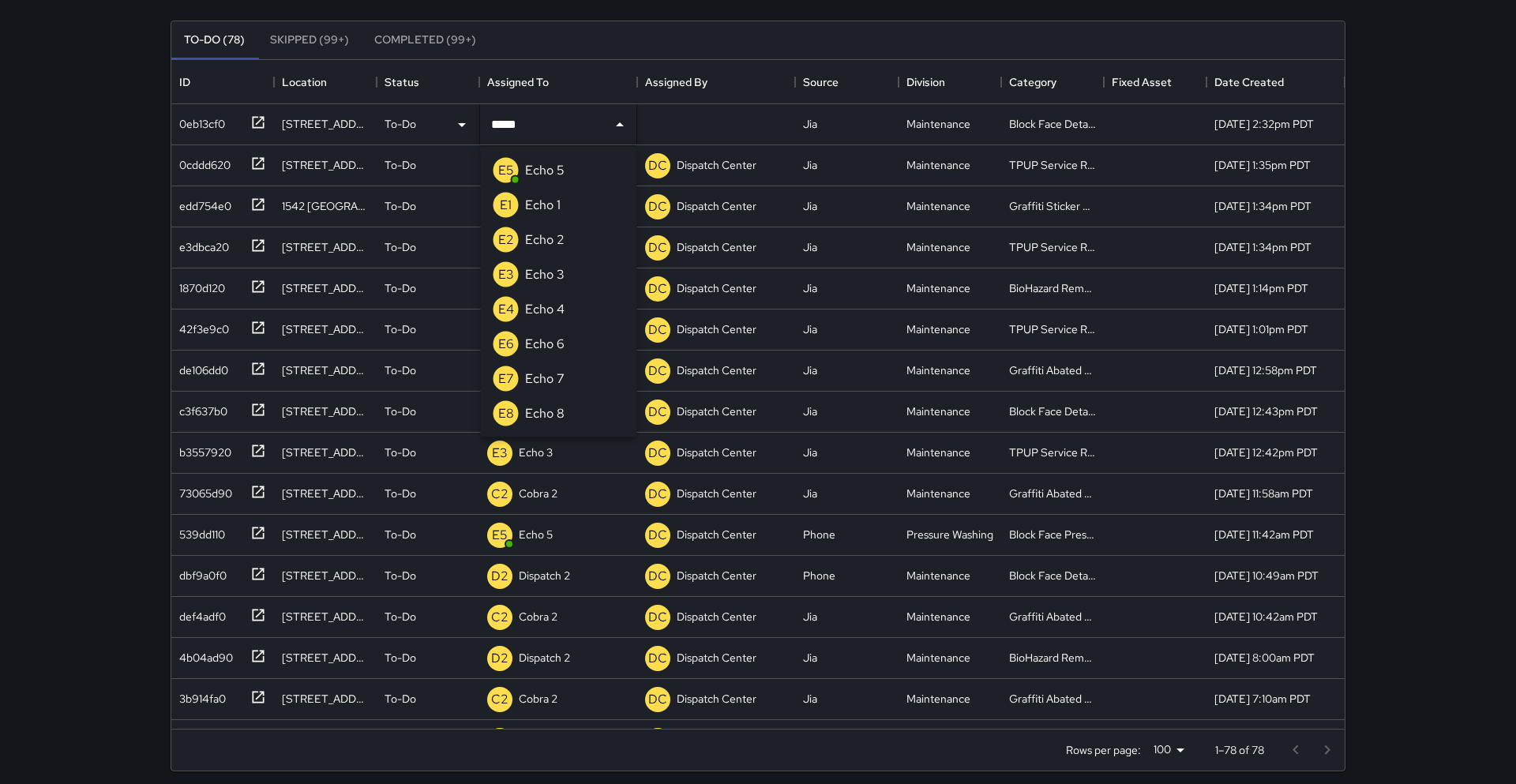
type input "******"
click at [529, 175] on p "Echo 3" at bounding box center [545, 170] width 39 height 19
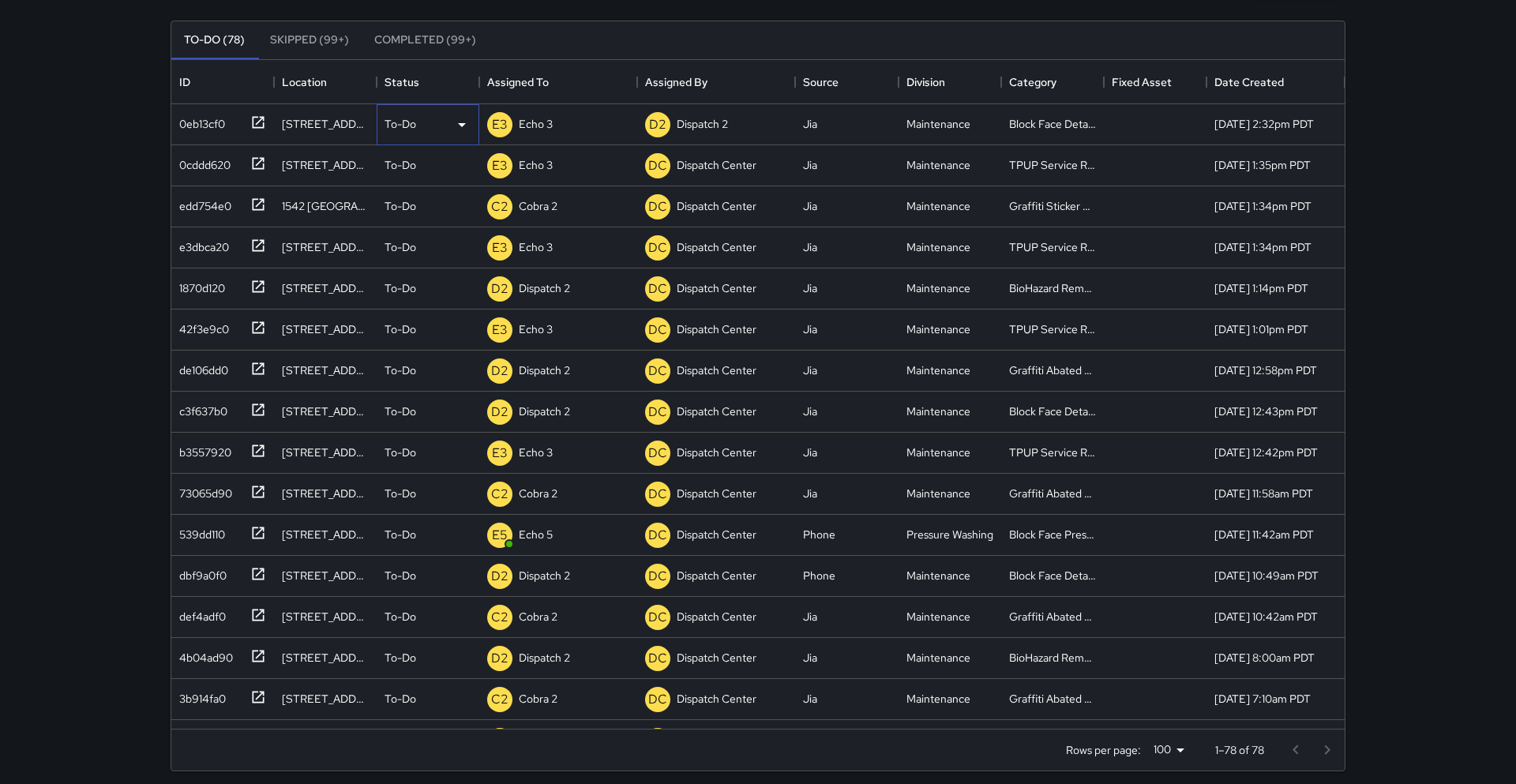
click at [393, 124] on p "To-Do" at bounding box center [400, 123] width 32 height 16
click at [102, 244] on div at bounding box center [758, 392] width 1516 height 784
click at [255, 289] on icon at bounding box center [258, 286] width 16 height 16
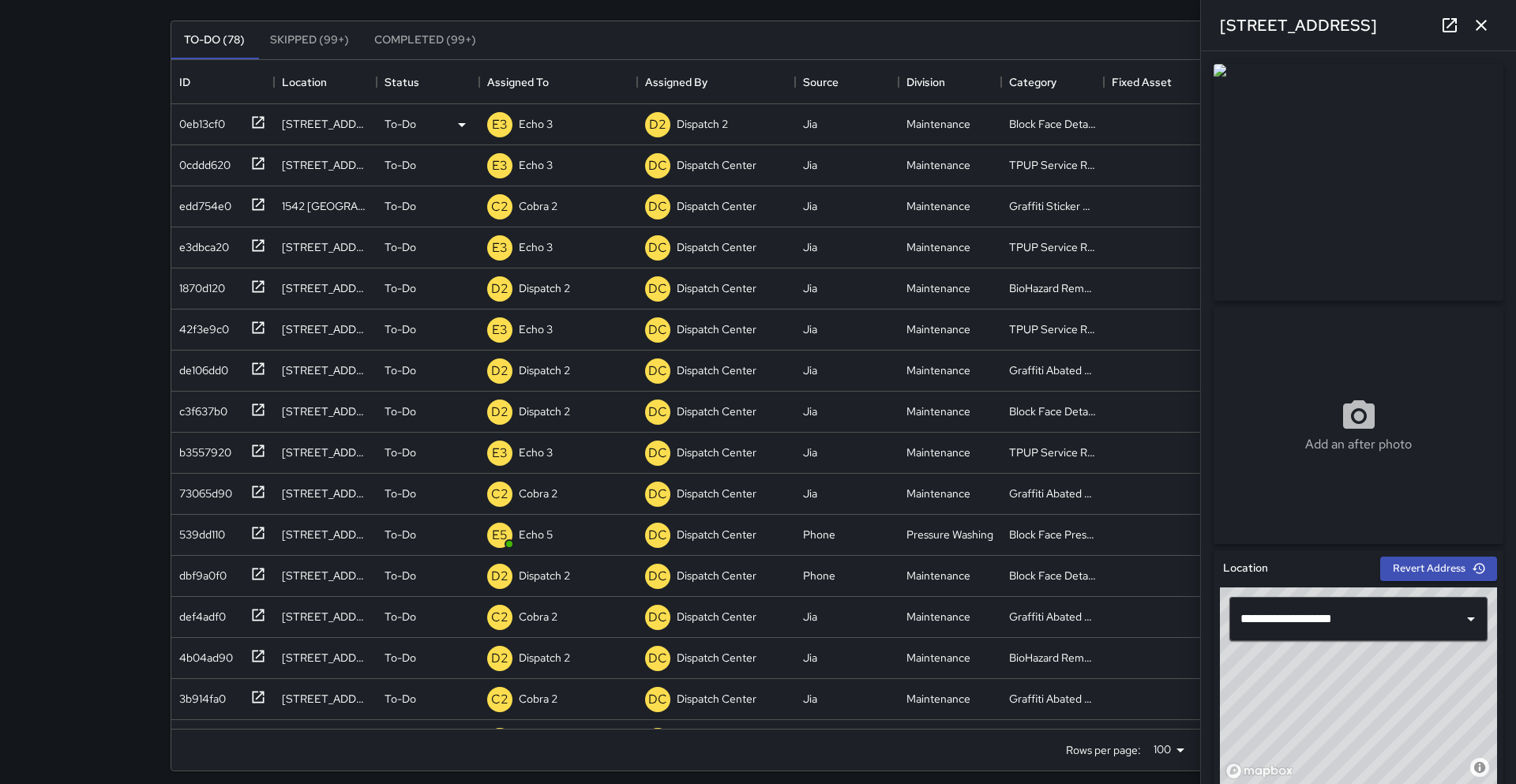
click at [1509, 198] on div "Add an after photo" at bounding box center [1359, 301] width 303 height 486
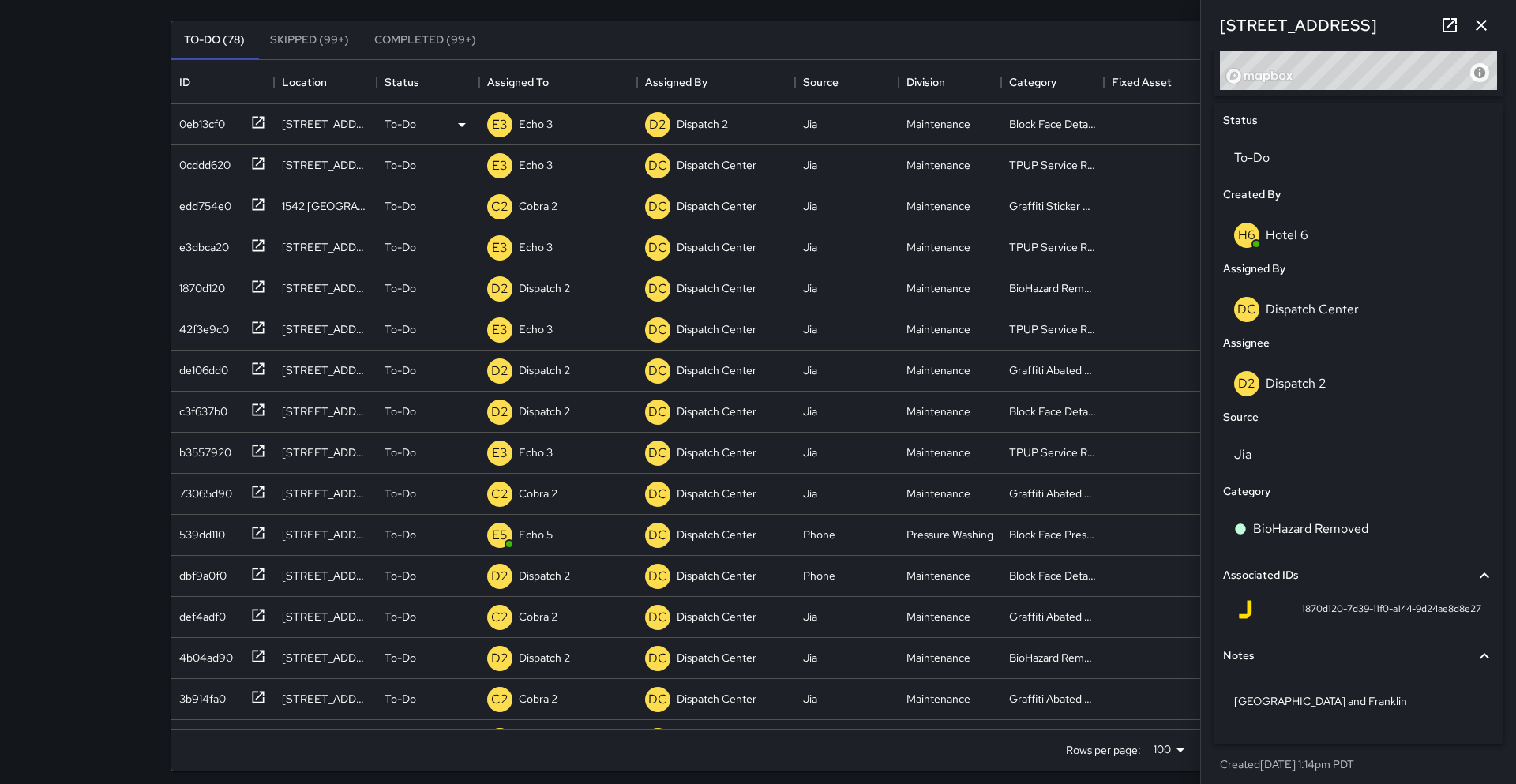
scroll to position [142, 0]
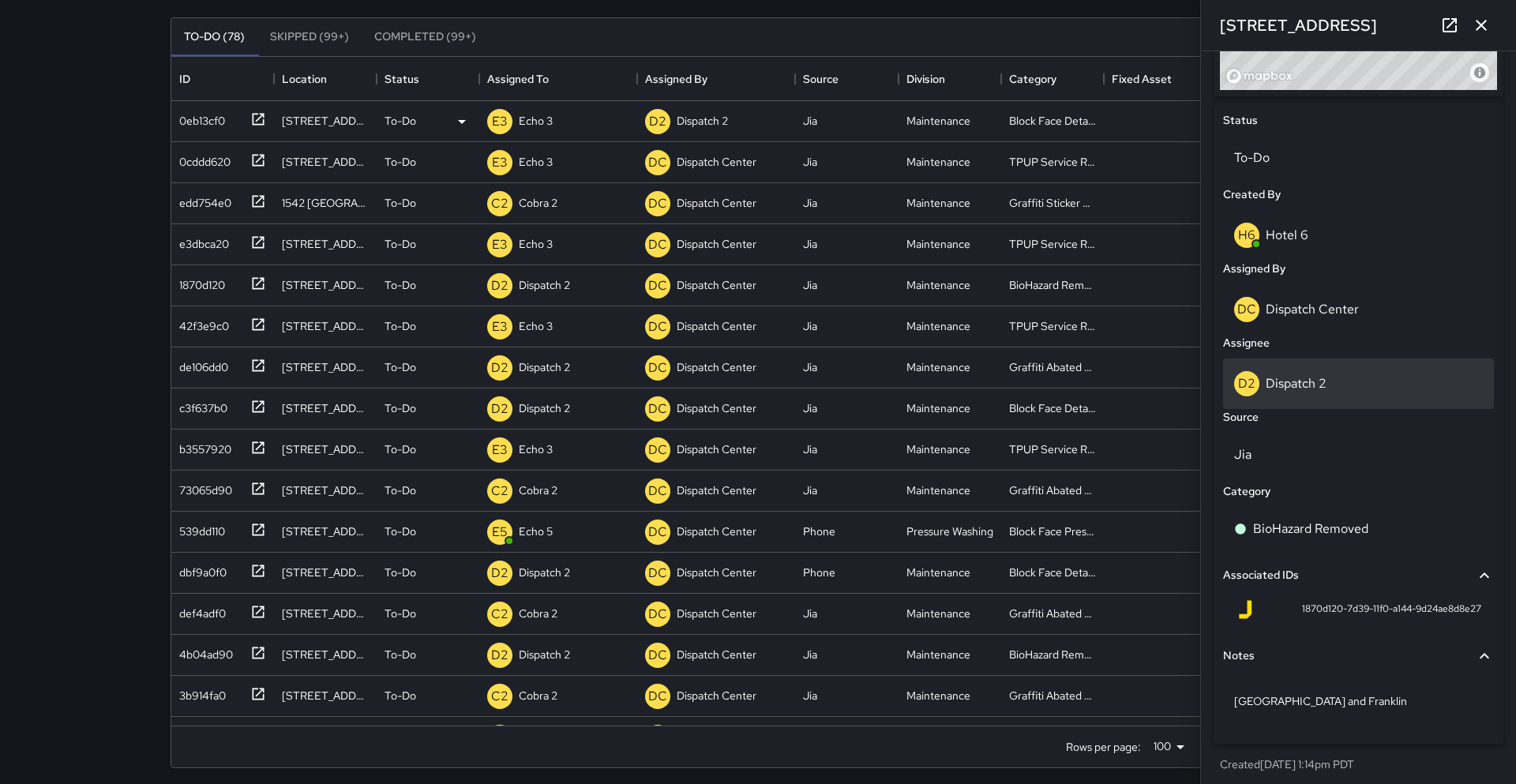
click at [1287, 377] on p "Dispatch 2" at bounding box center [1296, 383] width 61 height 16
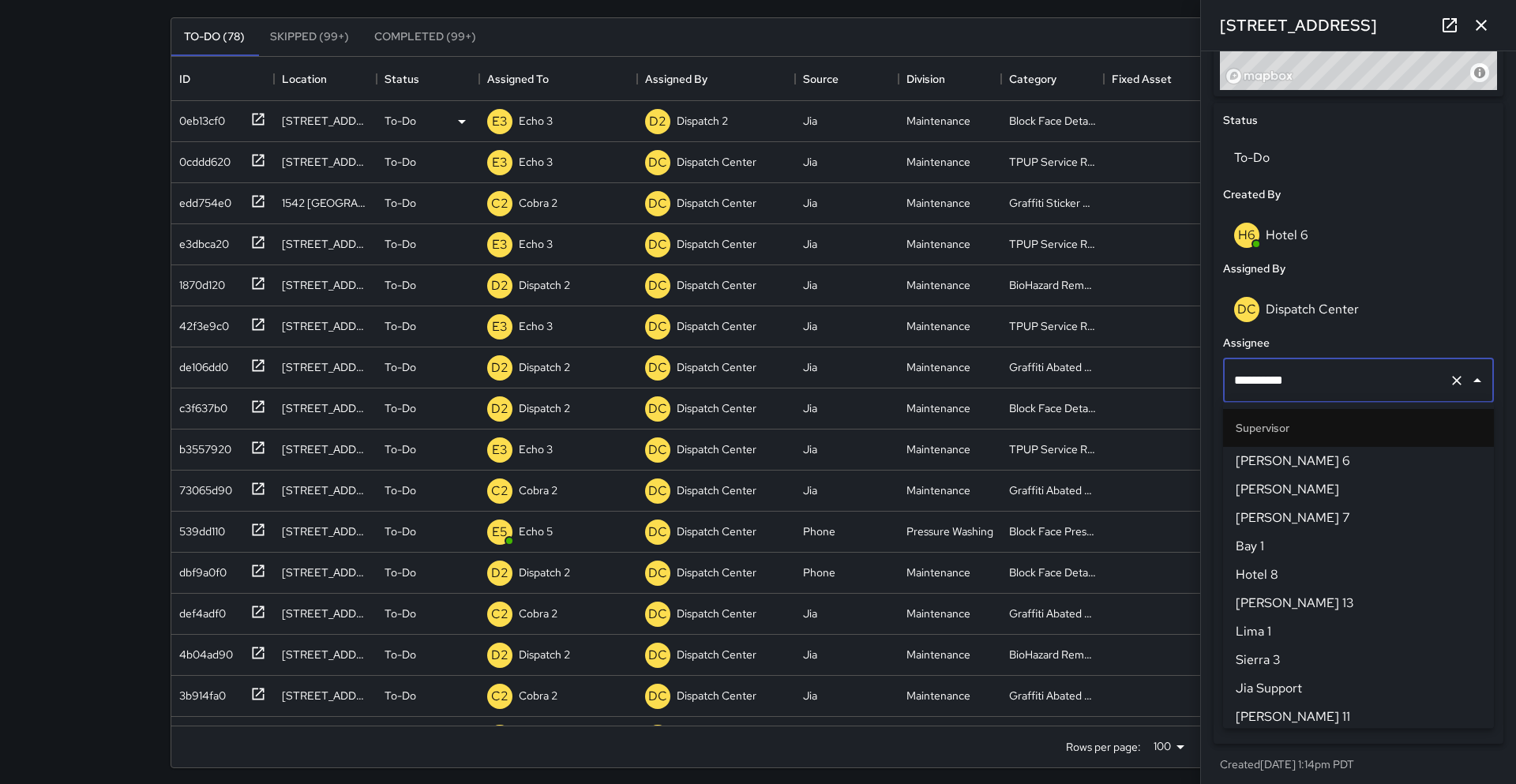
scroll to position [343, 0]
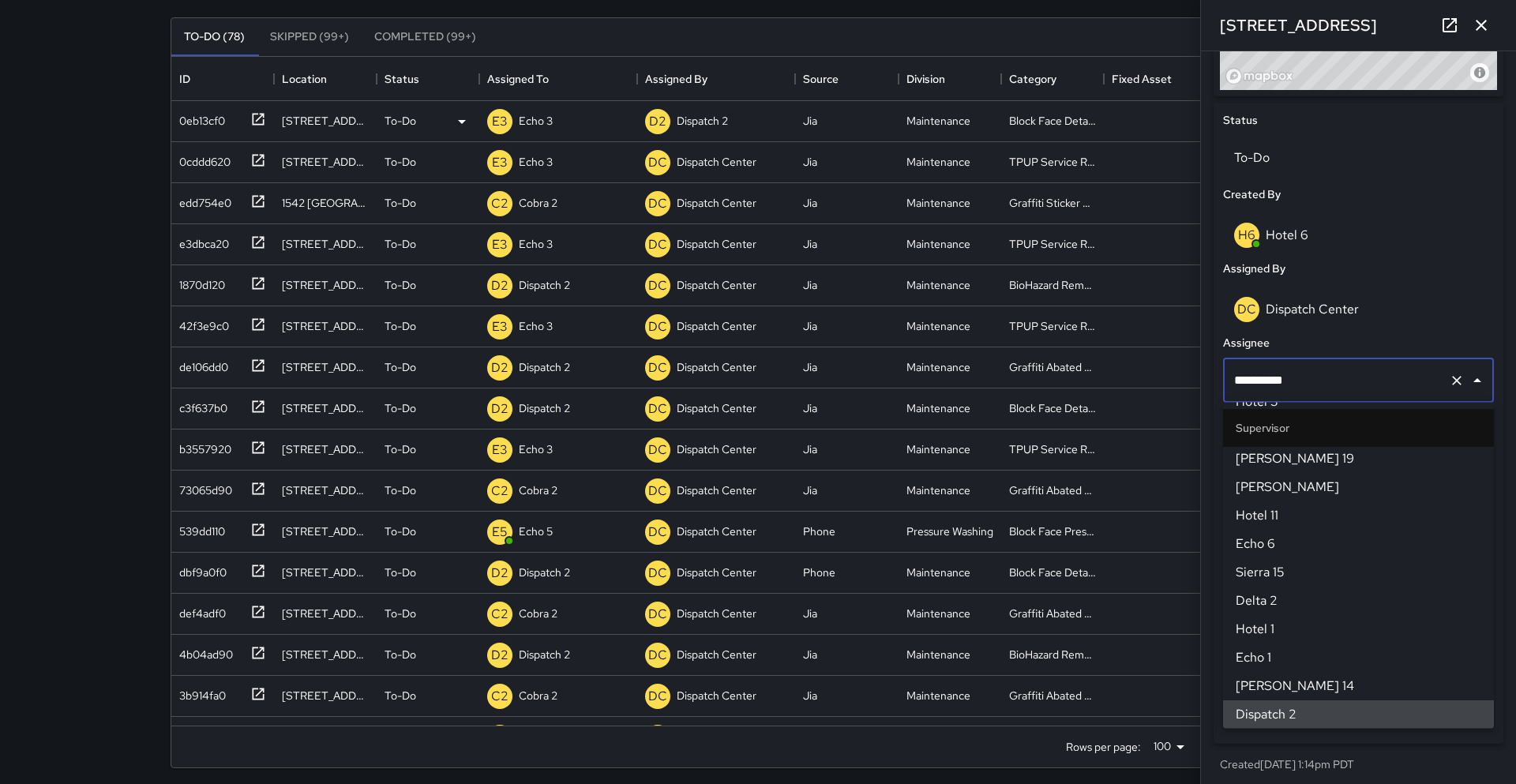
click at [1285, 382] on input "**********" at bounding box center [1337, 380] width 213 height 30
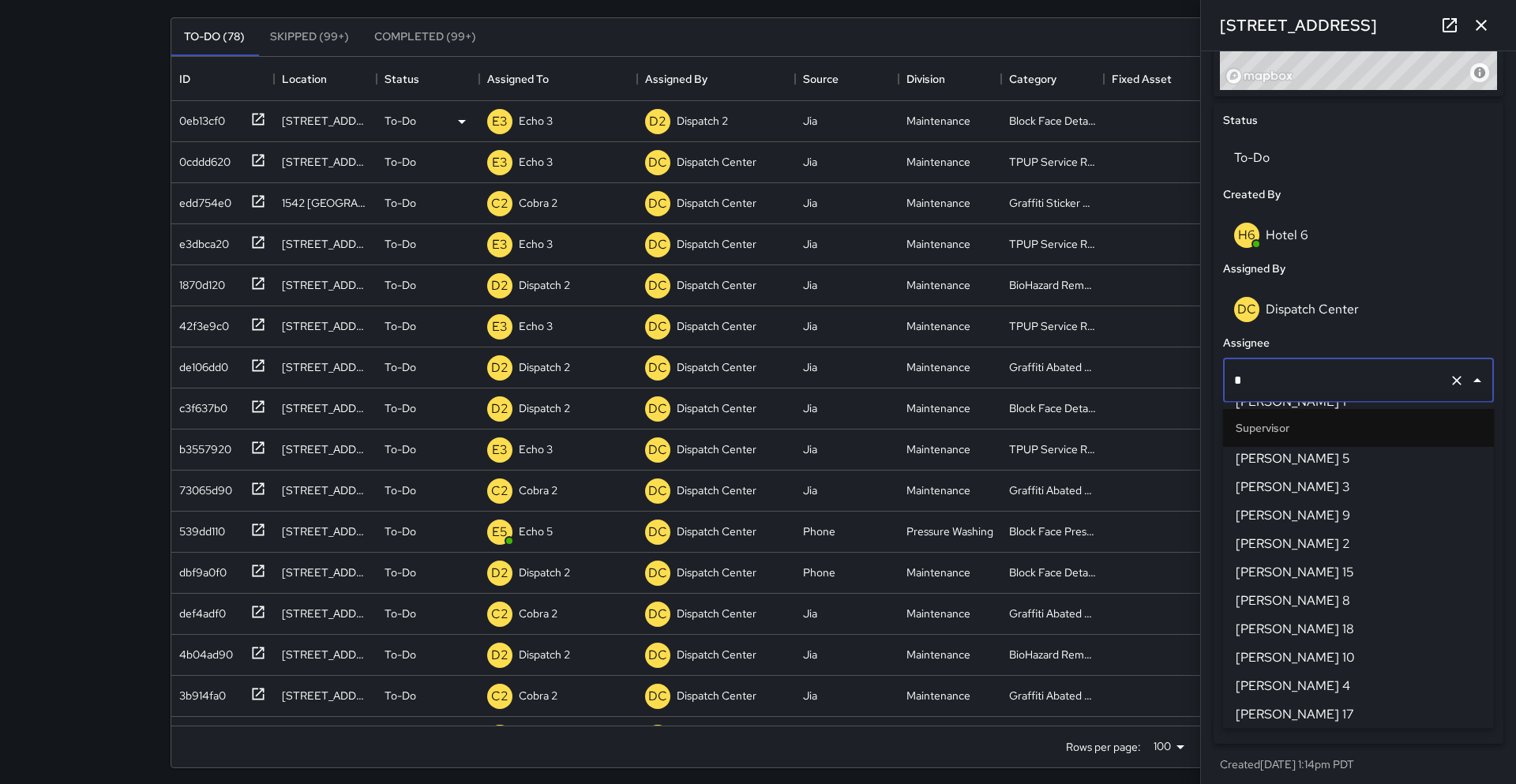
scroll to position [0, 0]
type input "*******"
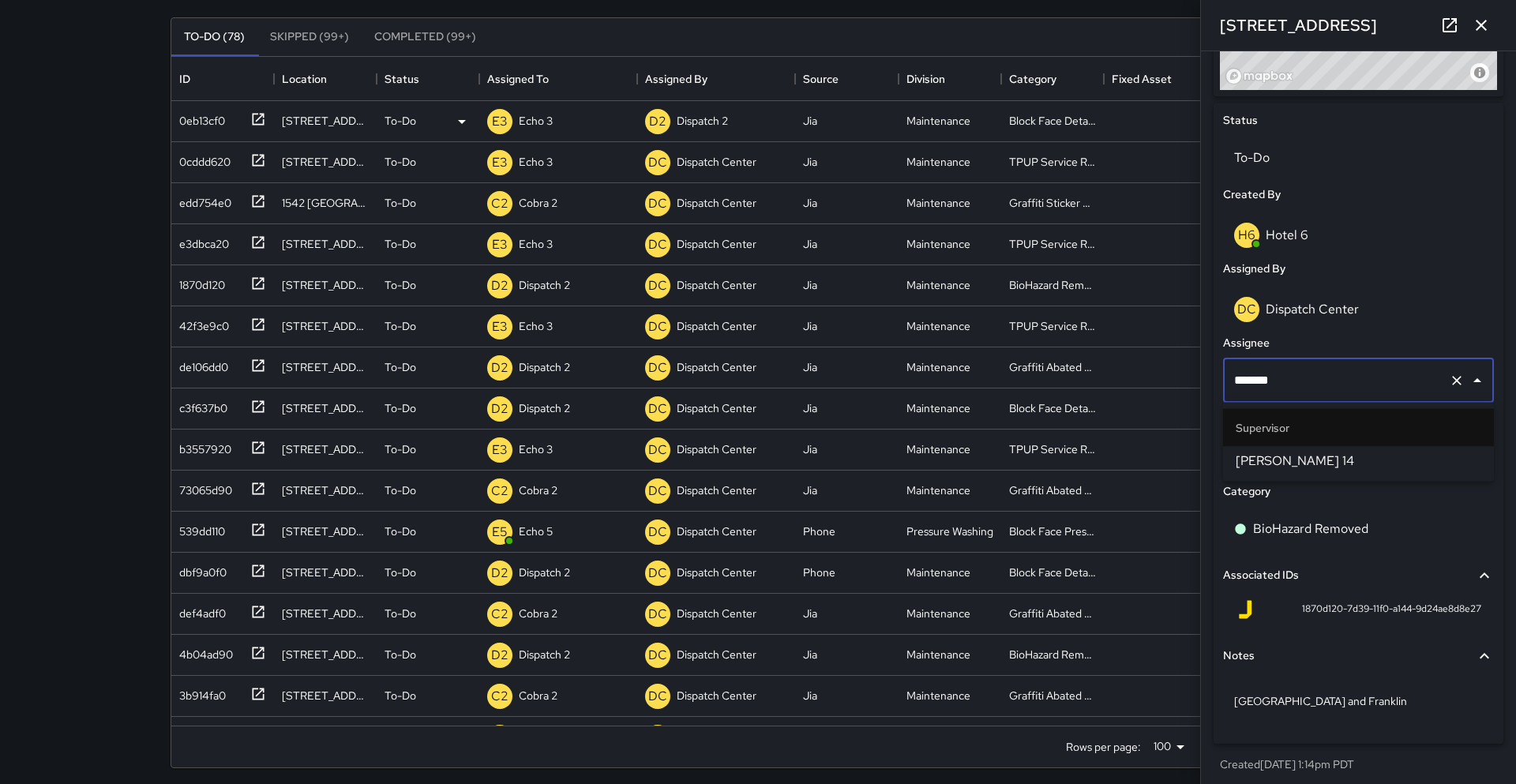
click at [1271, 457] on span "[PERSON_NAME] 14" at bounding box center [1359, 460] width 245 height 19
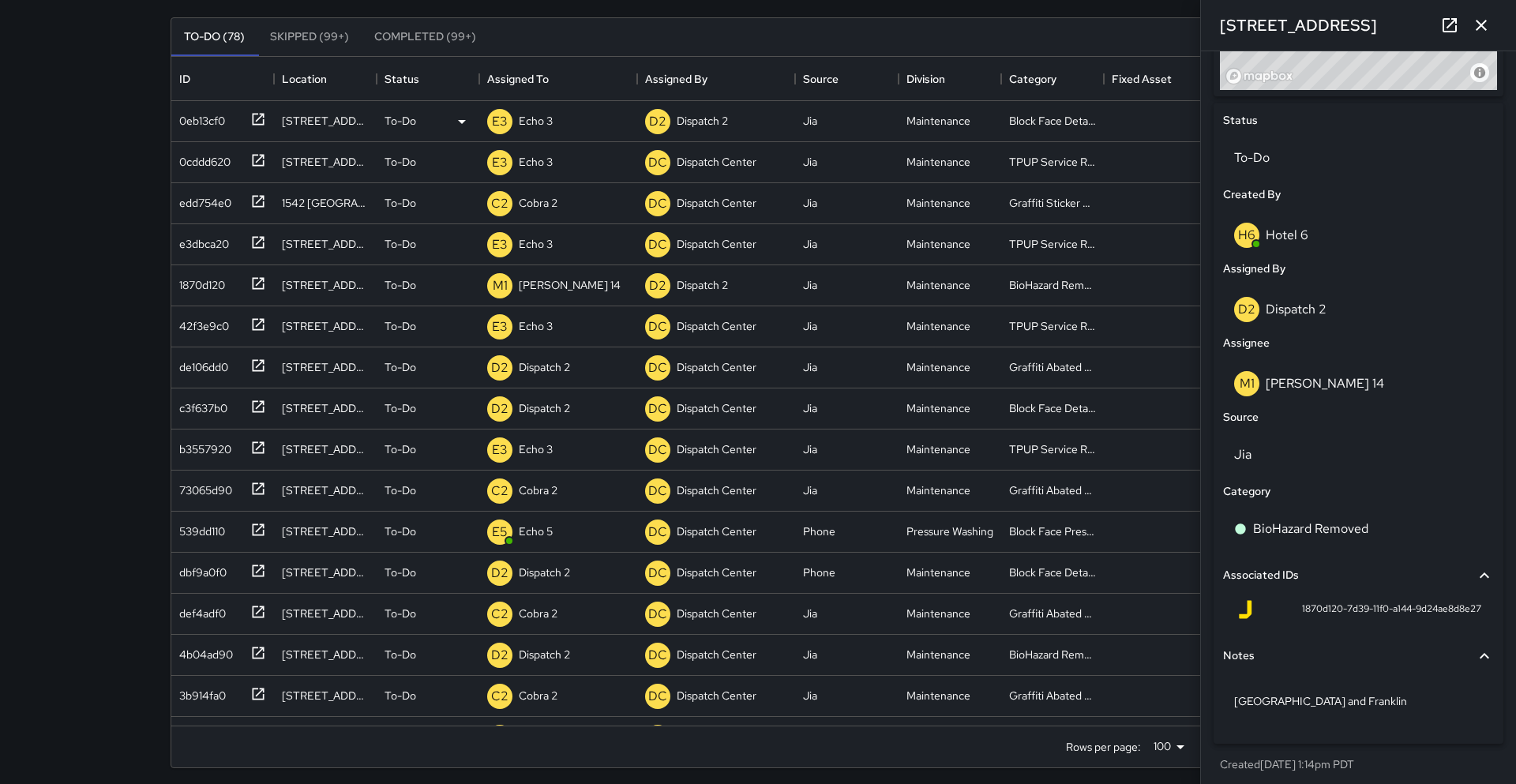
click at [41, 382] on div "Search Search New Task To-Do (78) Skipped (99+) Completed (99+) ID Location Sta…" at bounding box center [758, 324] width 1516 height 933
click at [255, 369] on icon at bounding box center [258, 365] width 16 height 16
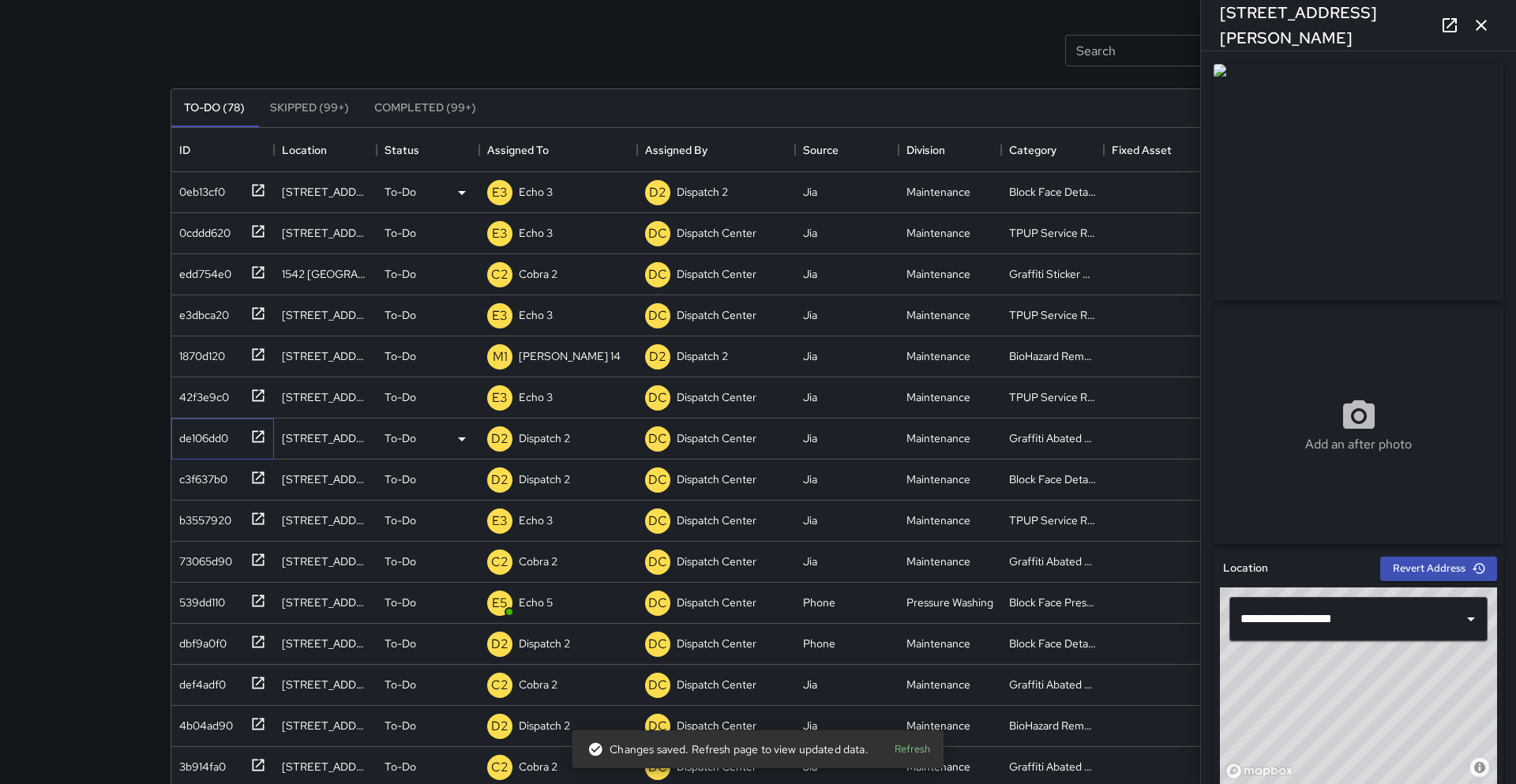
scroll to position [6, 0]
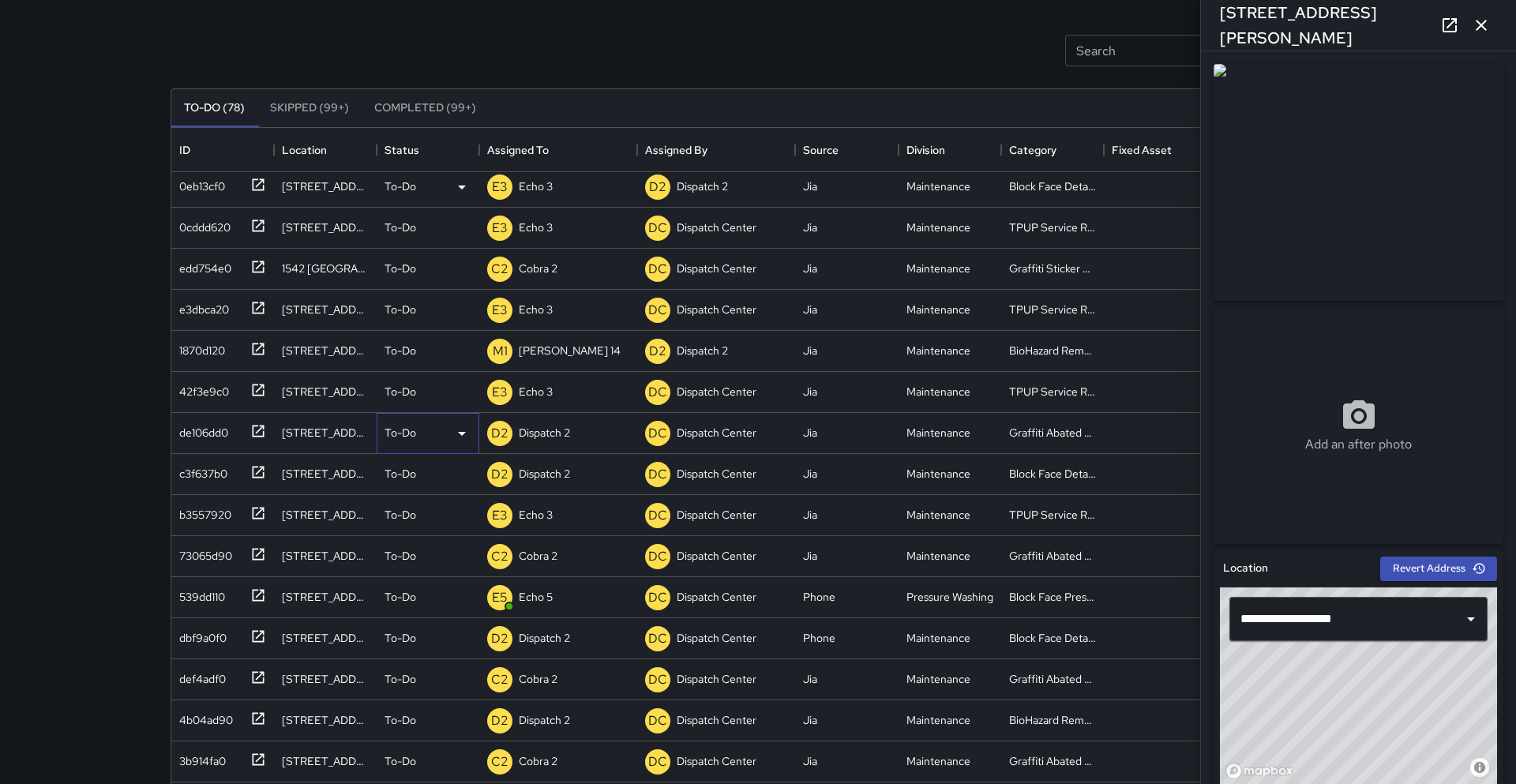
click at [465, 439] on icon at bounding box center [461, 433] width 19 height 19
click at [408, 509] on li "Skipped" at bounding box center [428, 504] width 101 height 29
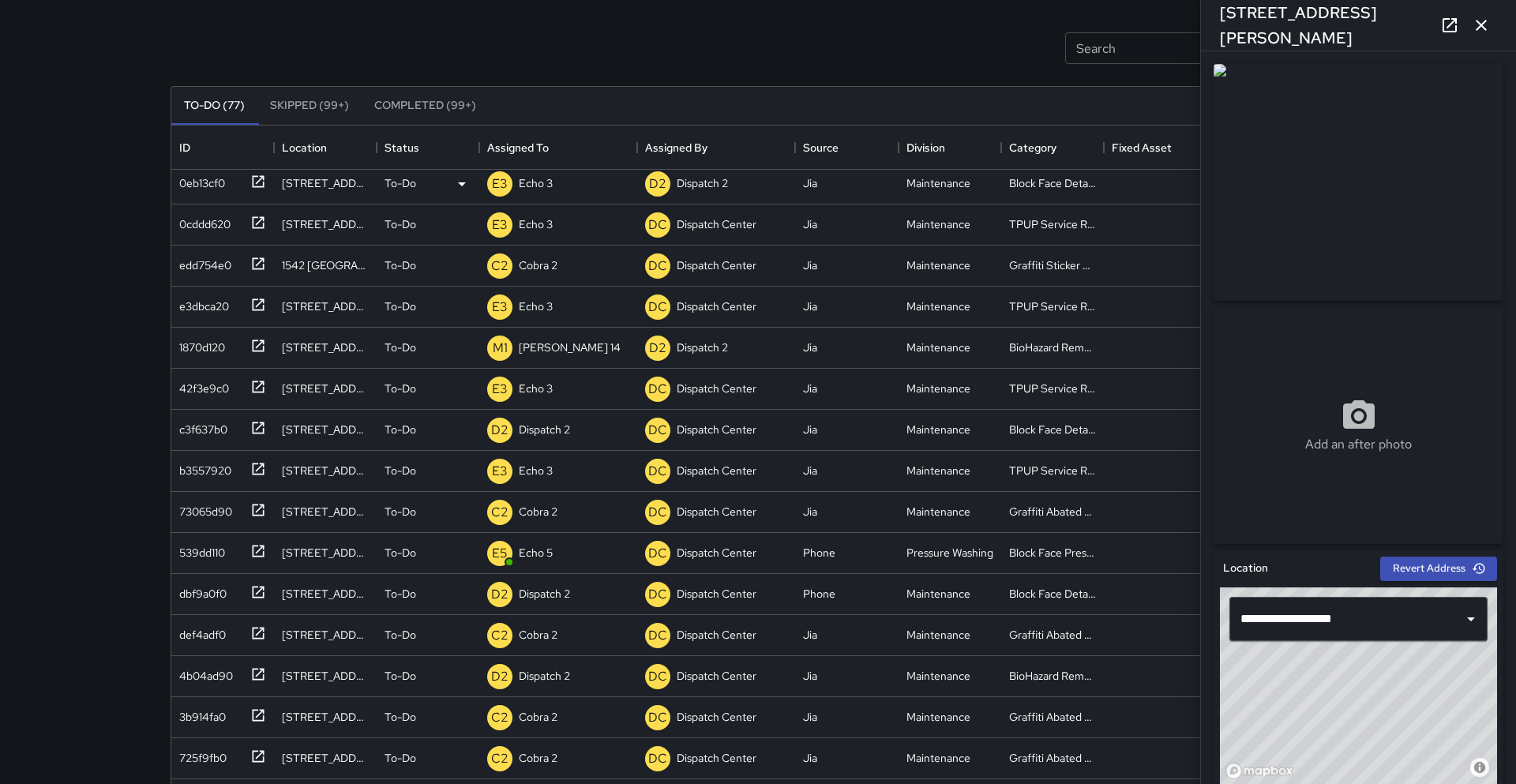
click at [1491, 25] on button "button" at bounding box center [1482, 25] width 32 height 32
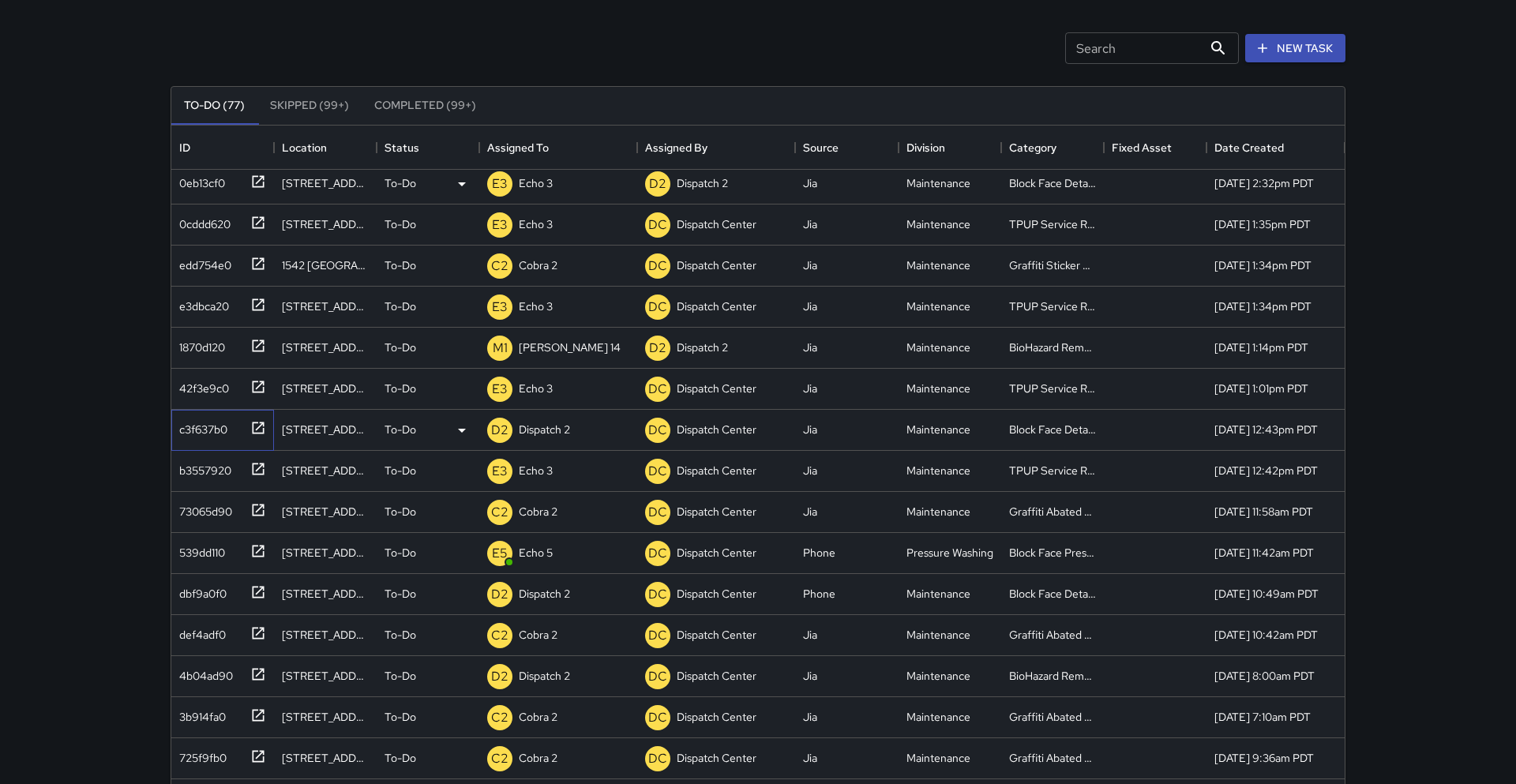
click at [262, 429] on icon at bounding box center [258, 428] width 16 height 16
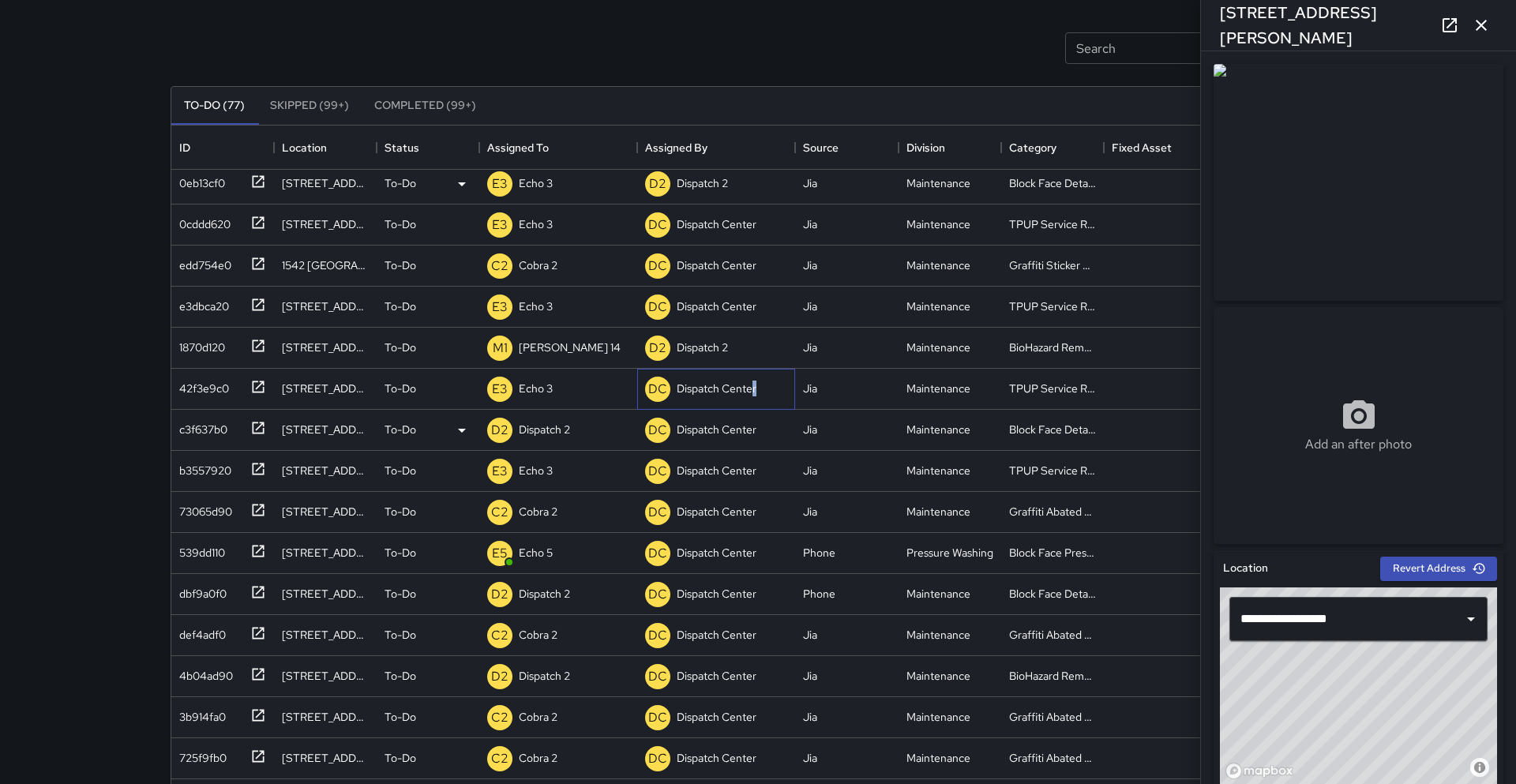
drag, startPoint x: 707, startPoint y: 394, endPoint x: 781, endPoint y: 421, distance: 78.8
click at [778, 406] on div "DC Dispatch Center" at bounding box center [715, 389] width 158 height 41
click at [1508, 389] on div "Add an after photo" at bounding box center [1359, 301] width 303 height 486
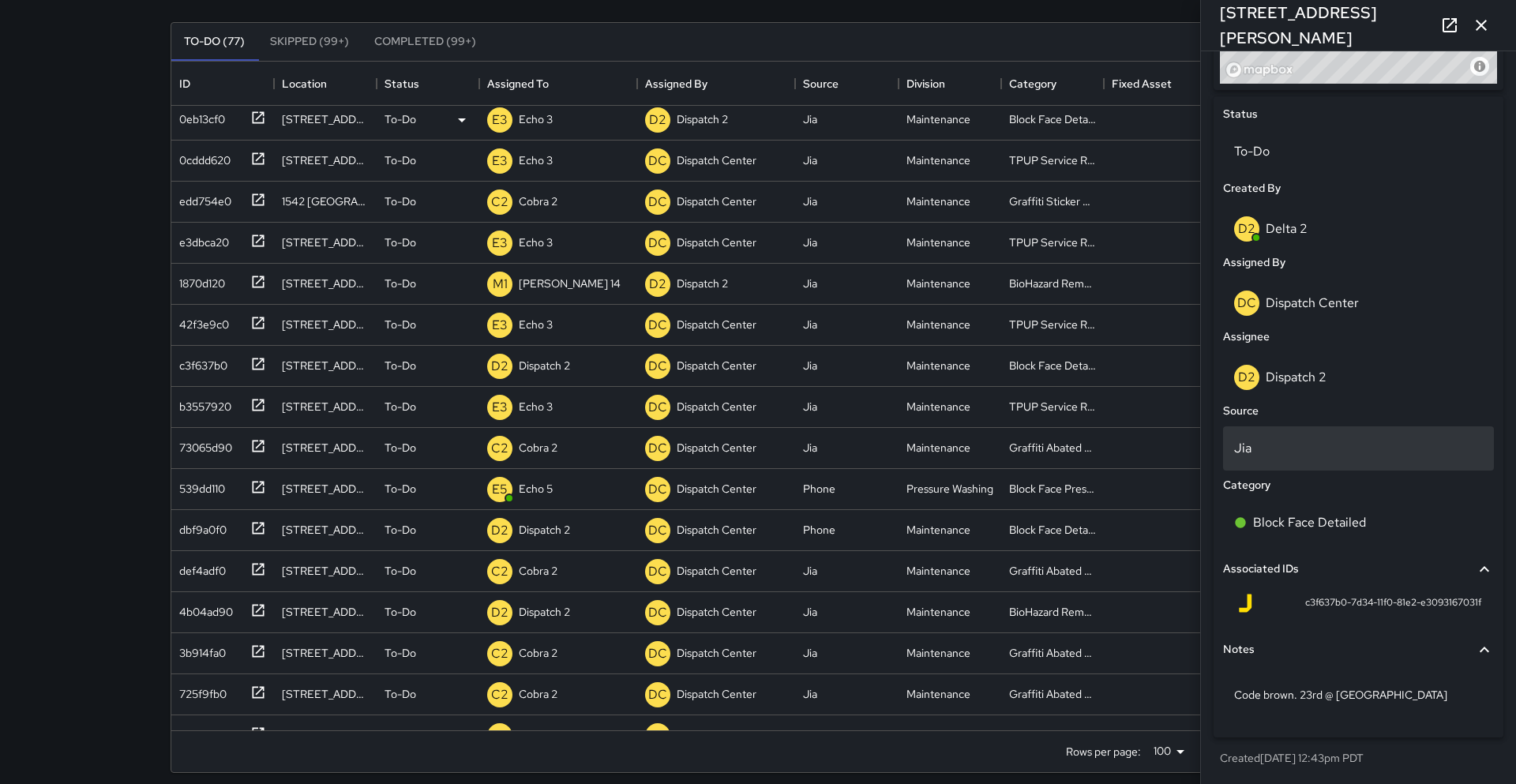
scroll to position [700, 0]
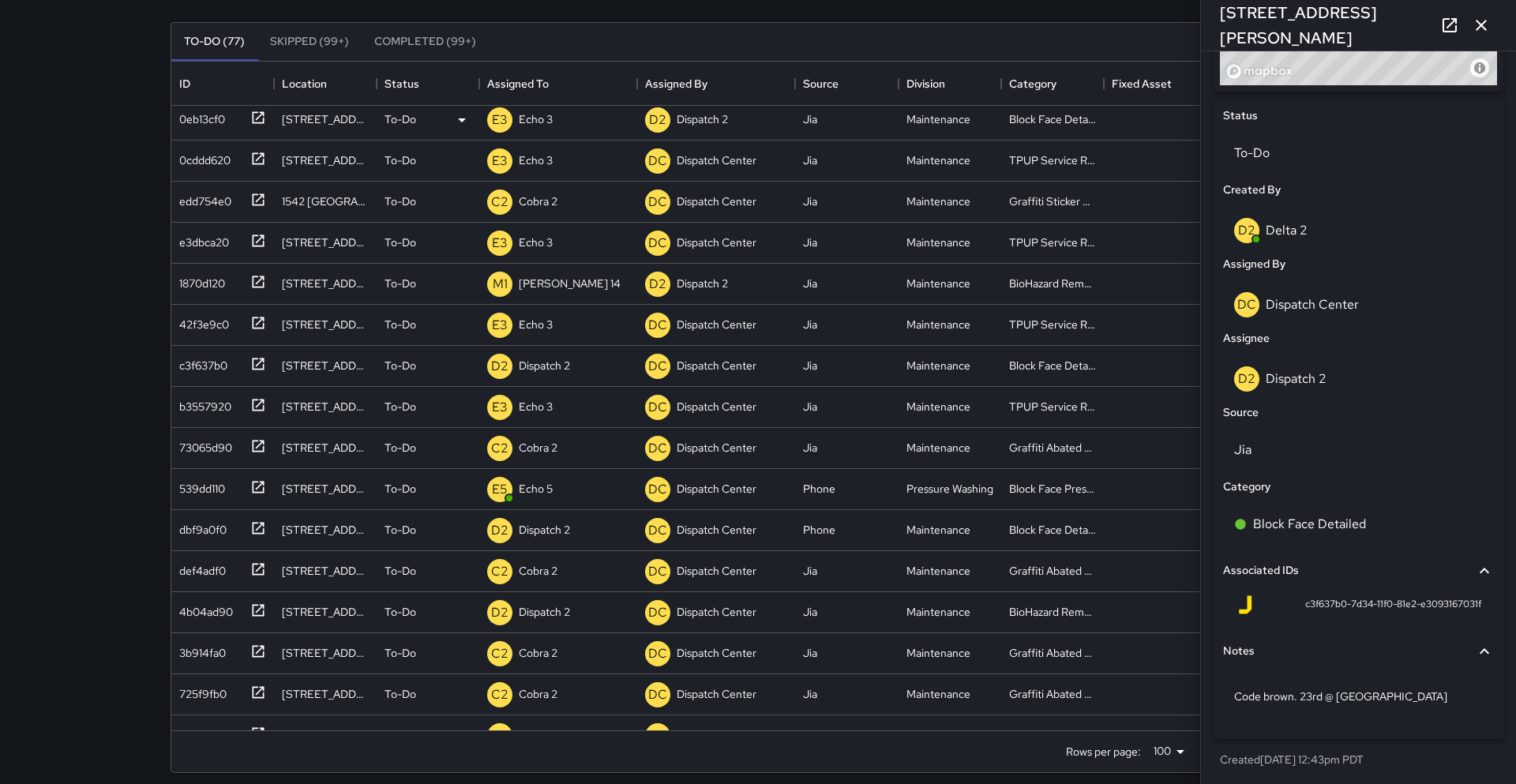
click at [1294, 311] on p "Dispatch Center" at bounding box center [1312, 304] width 93 height 16
click at [1295, 303] on p "Dispatch Center" at bounding box center [1312, 304] width 93 height 16
click at [1283, 361] on div "D2 Dispatch 2" at bounding box center [1358, 379] width 271 height 51
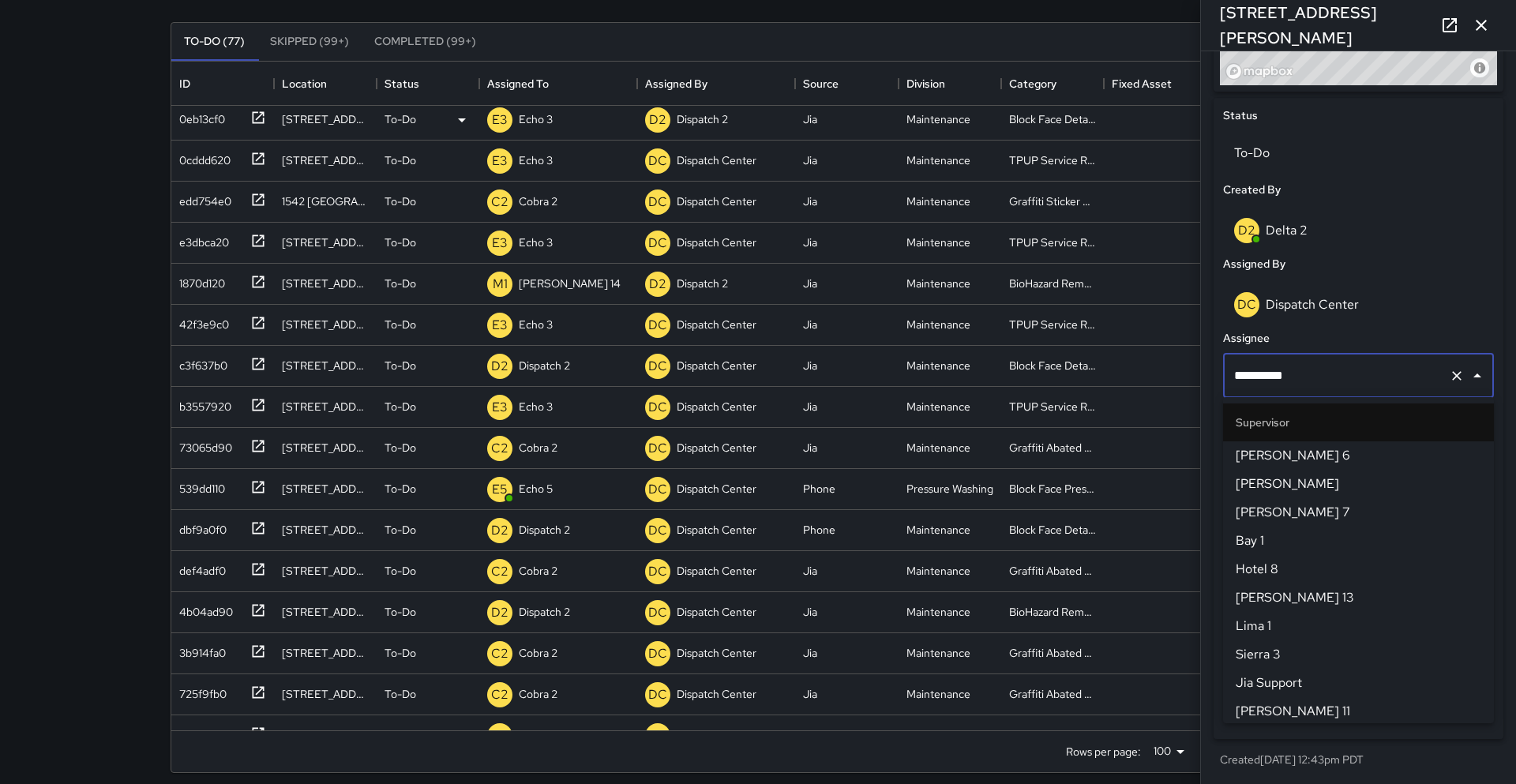
scroll to position [343, 0]
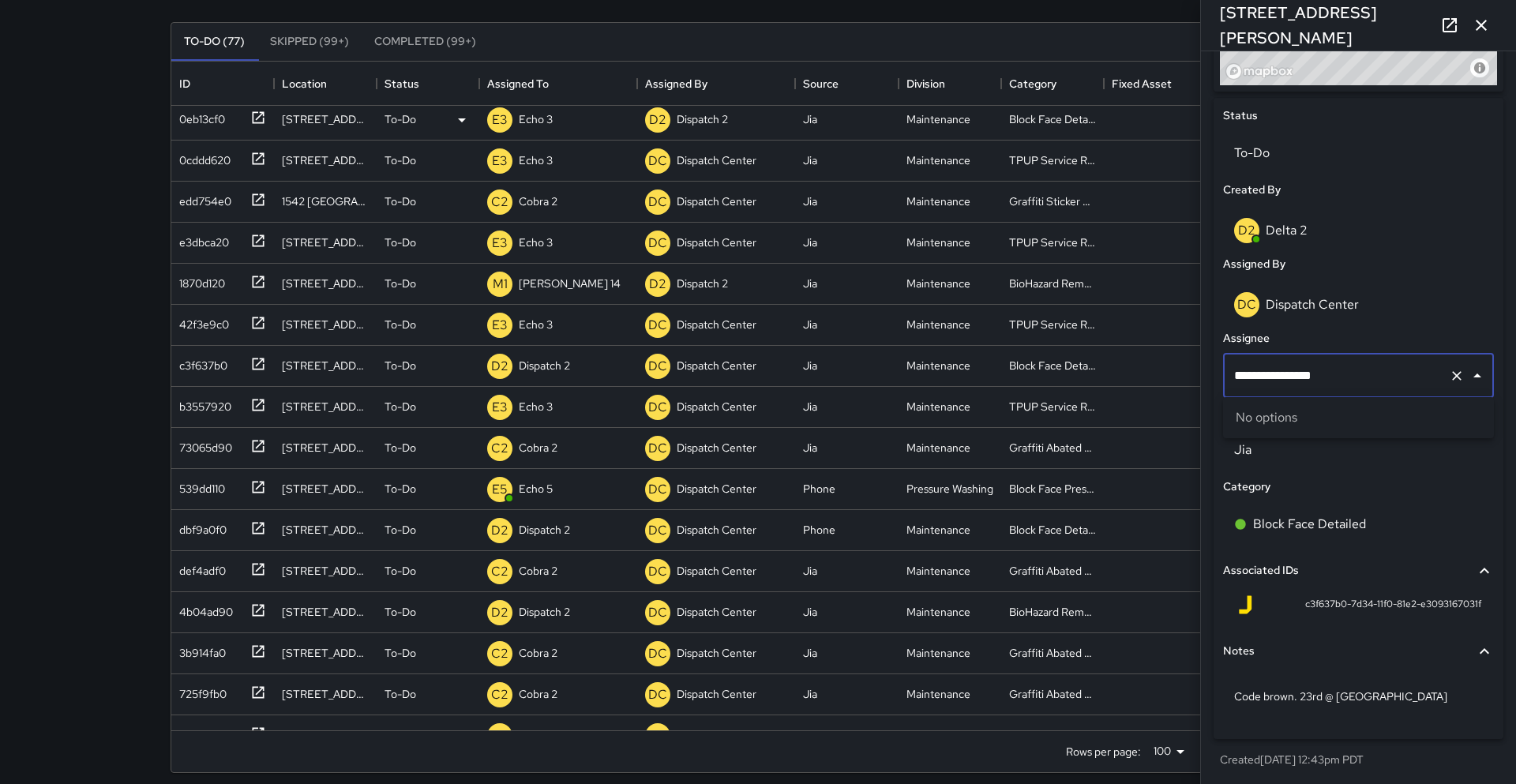
click at [1303, 374] on input "**********" at bounding box center [1337, 375] width 213 height 30
type input "*******"
click at [1309, 386] on input "*******" at bounding box center [1337, 375] width 213 height 30
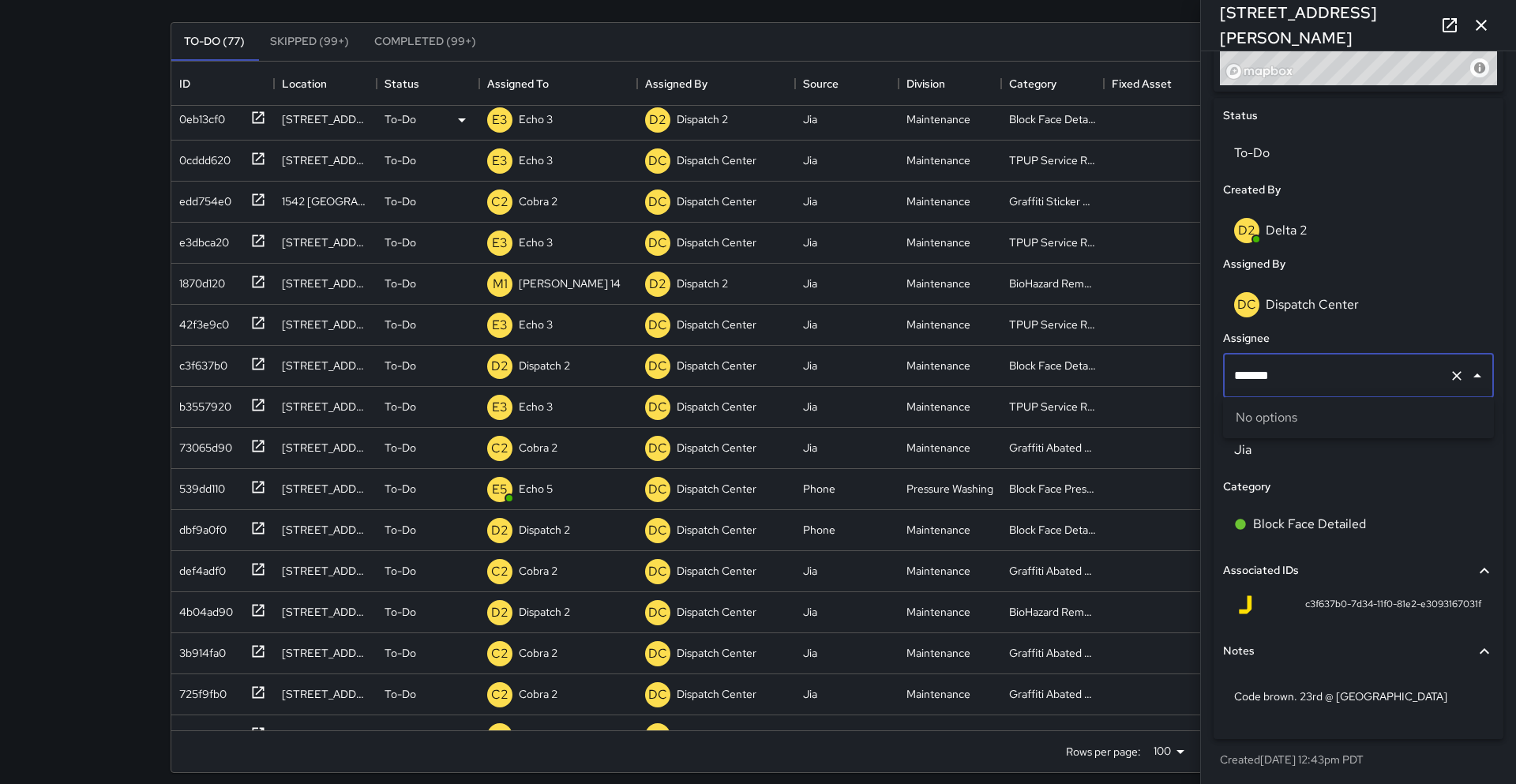
click at [1309, 386] on input "*******" at bounding box center [1337, 375] width 213 height 30
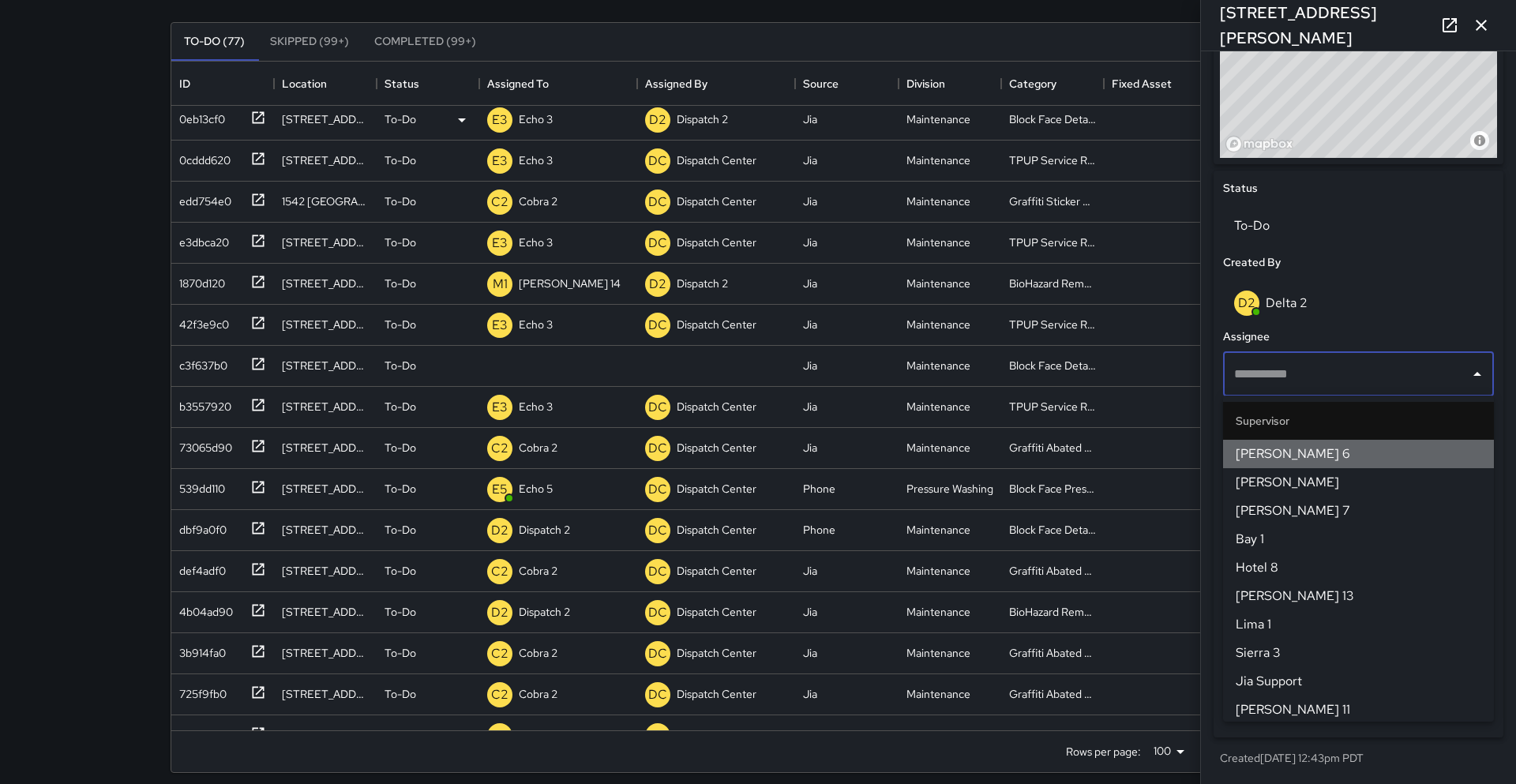
click at [1275, 453] on span "[PERSON_NAME] 6" at bounding box center [1359, 454] width 245 height 19
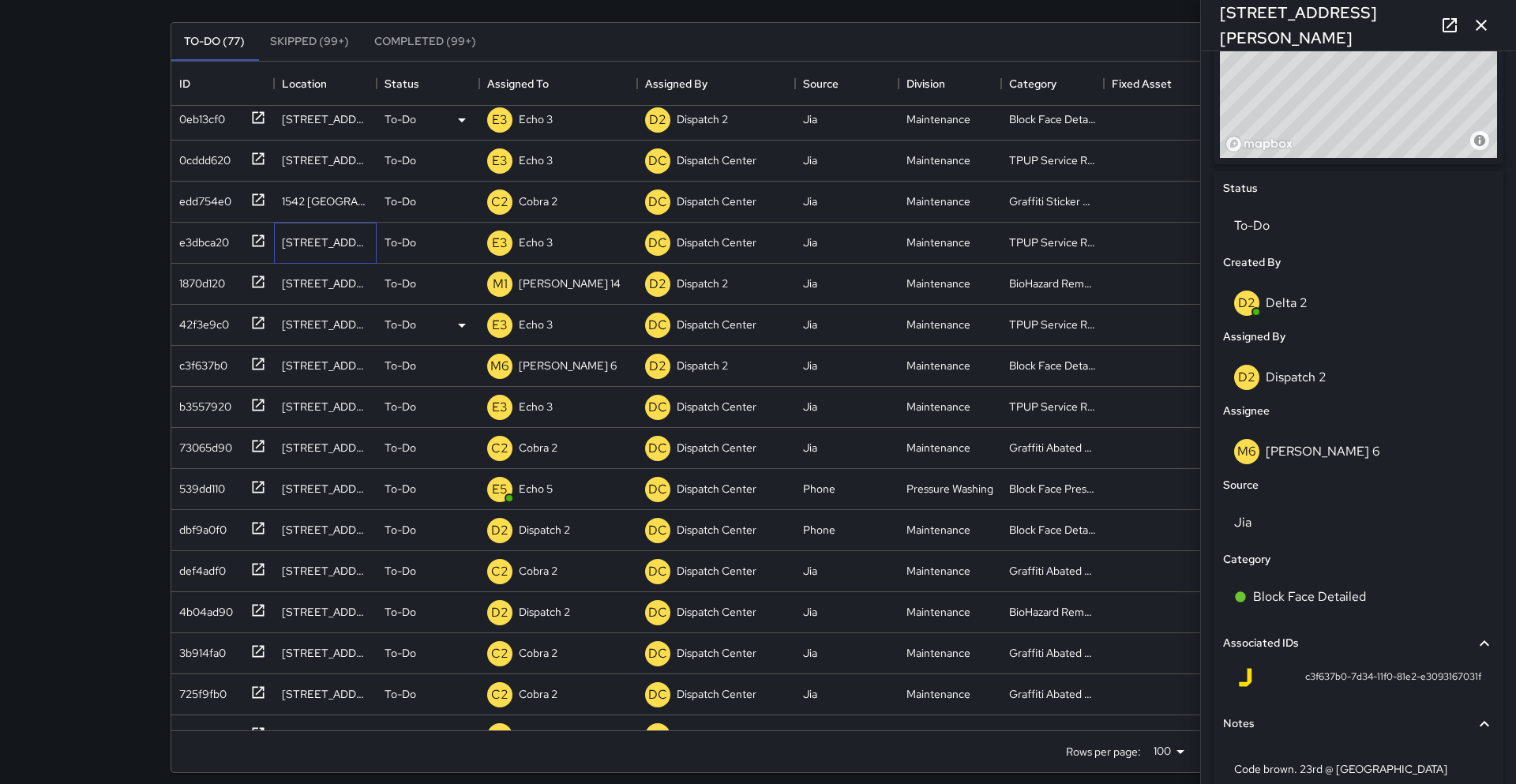
drag, startPoint x: 278, startPoint y: 241, endPoint x: 257, endPoint y: 313, distance: 75.0
click at [280, 243] on div "1201 Franklin Street" at bounding box center [325, 243] width 103 height 41
click at [262, 204] on icon at bounding box center [258, 199] width 11 height 11
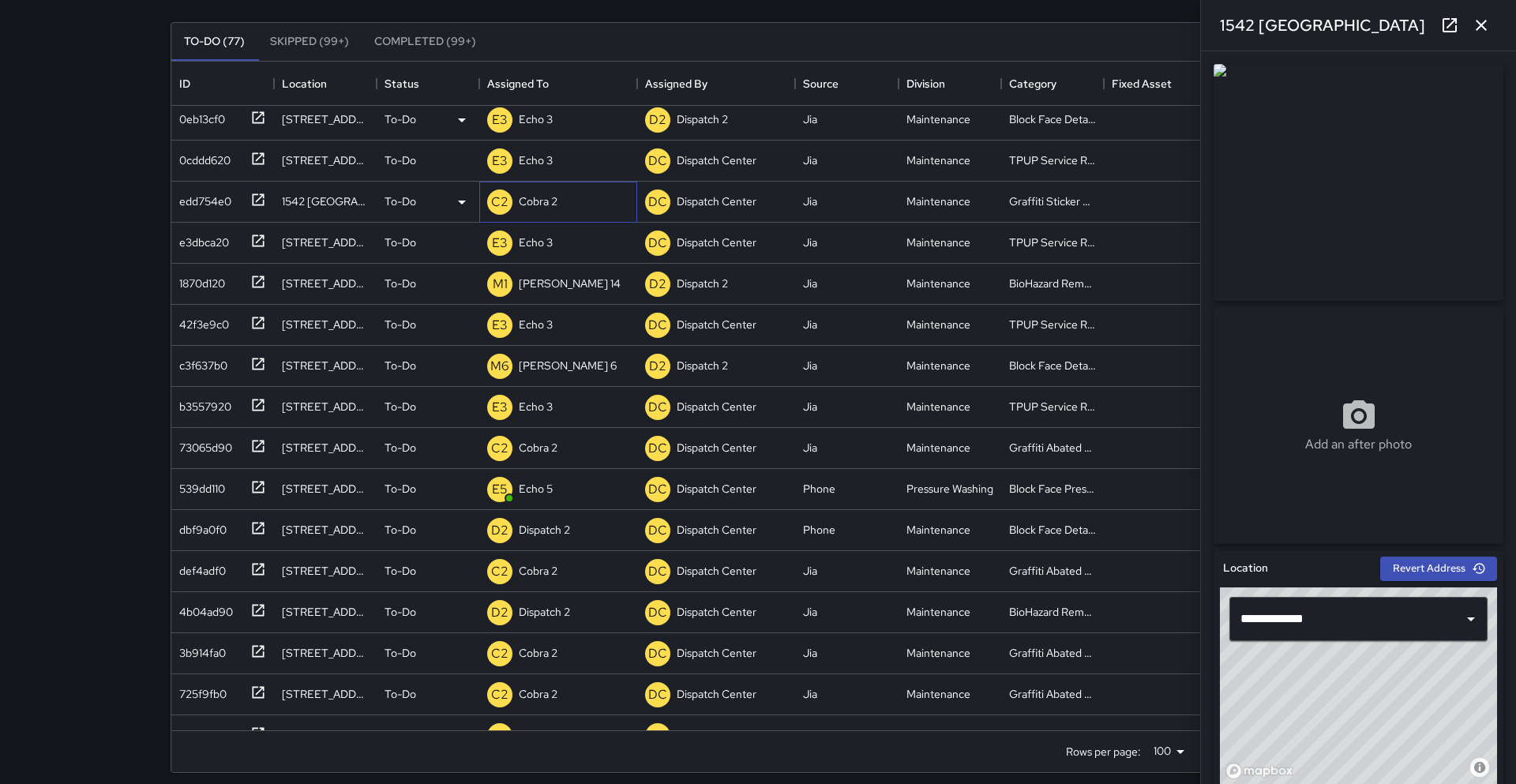
click at [554, 206] on p "Cobra 2" at bounding box center [538, 201] width 38 height 16
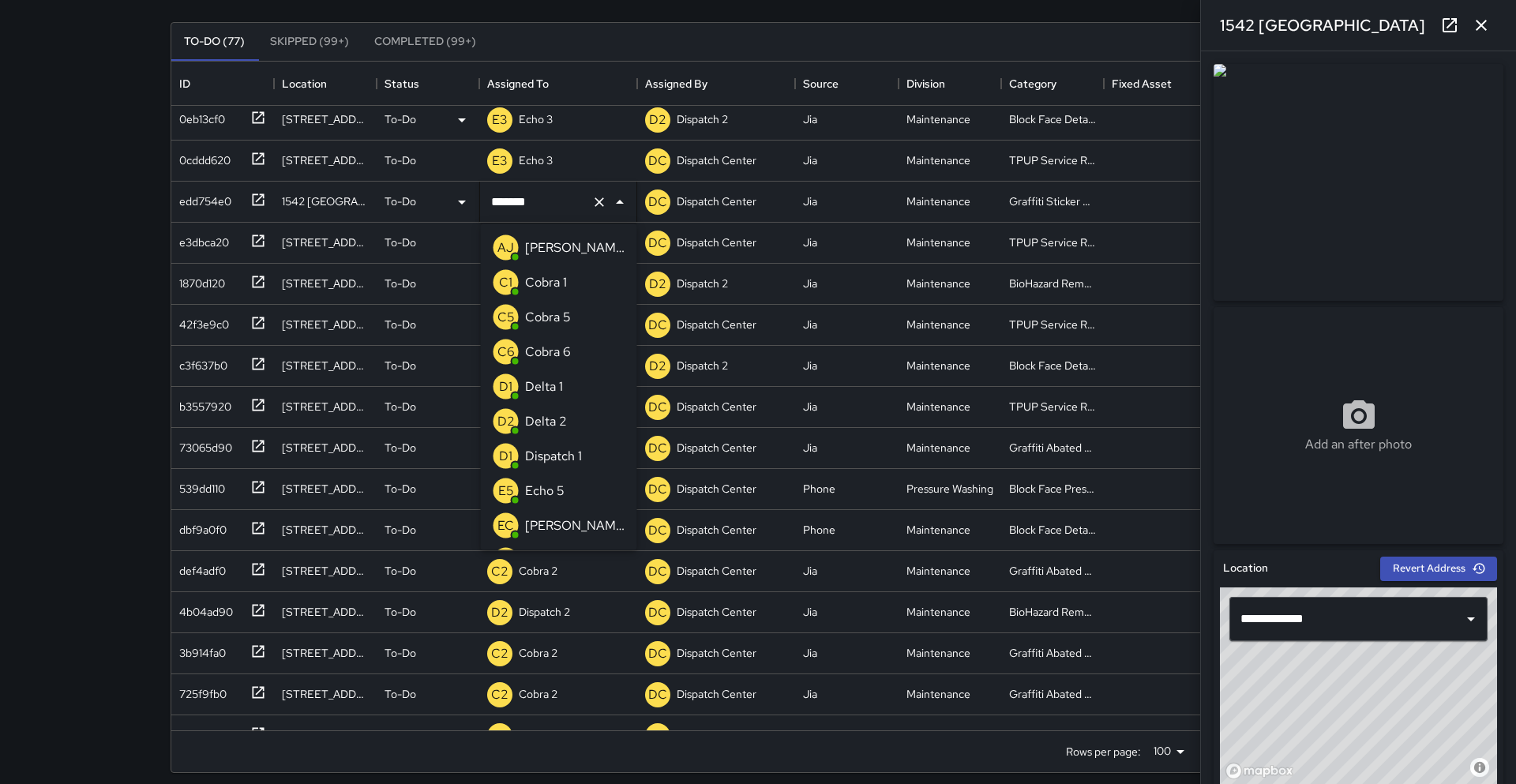
scroll to position [792, 0]
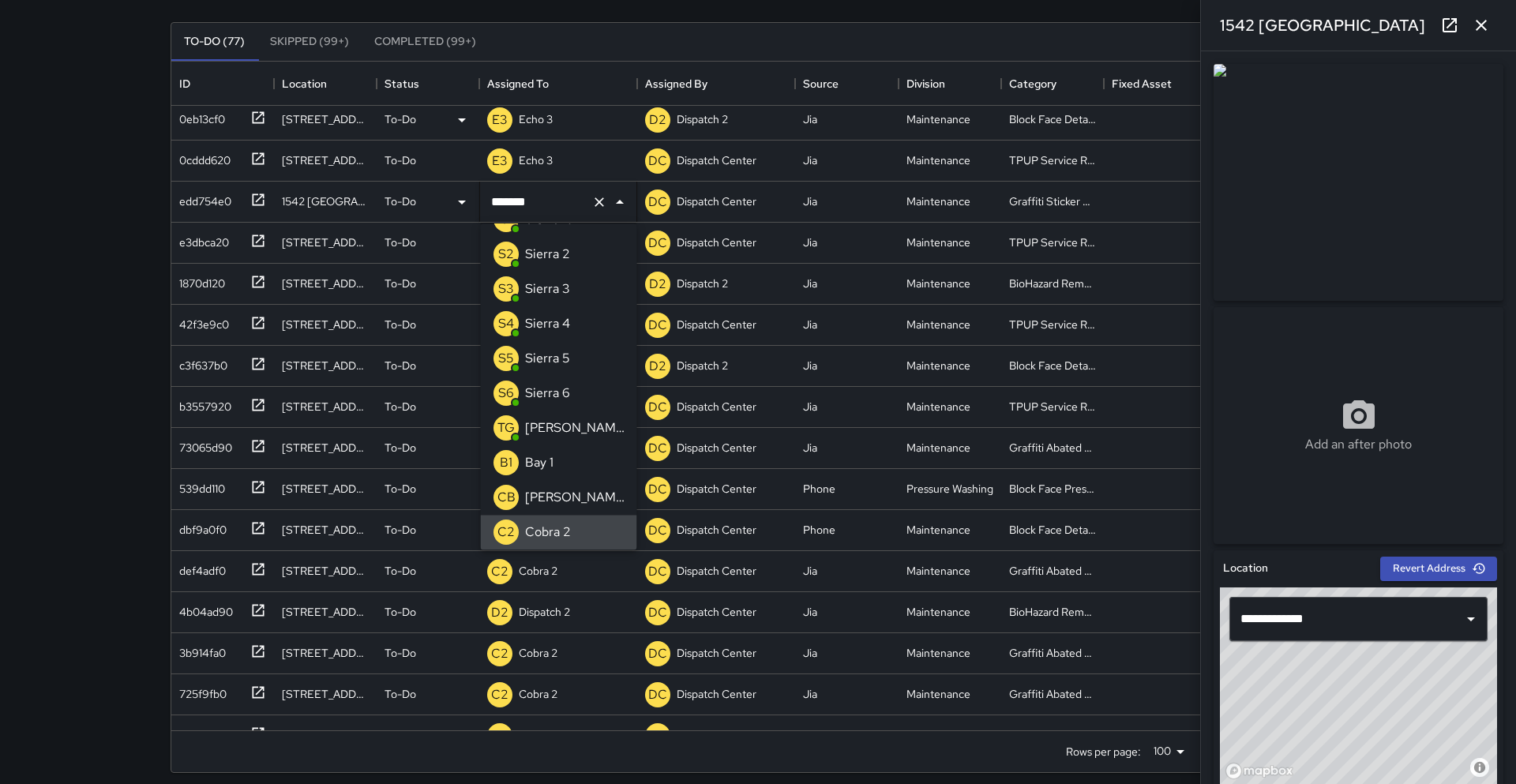
click at [554, 206] on input "*******" at bounding box center [536, 202] width 98 height 30
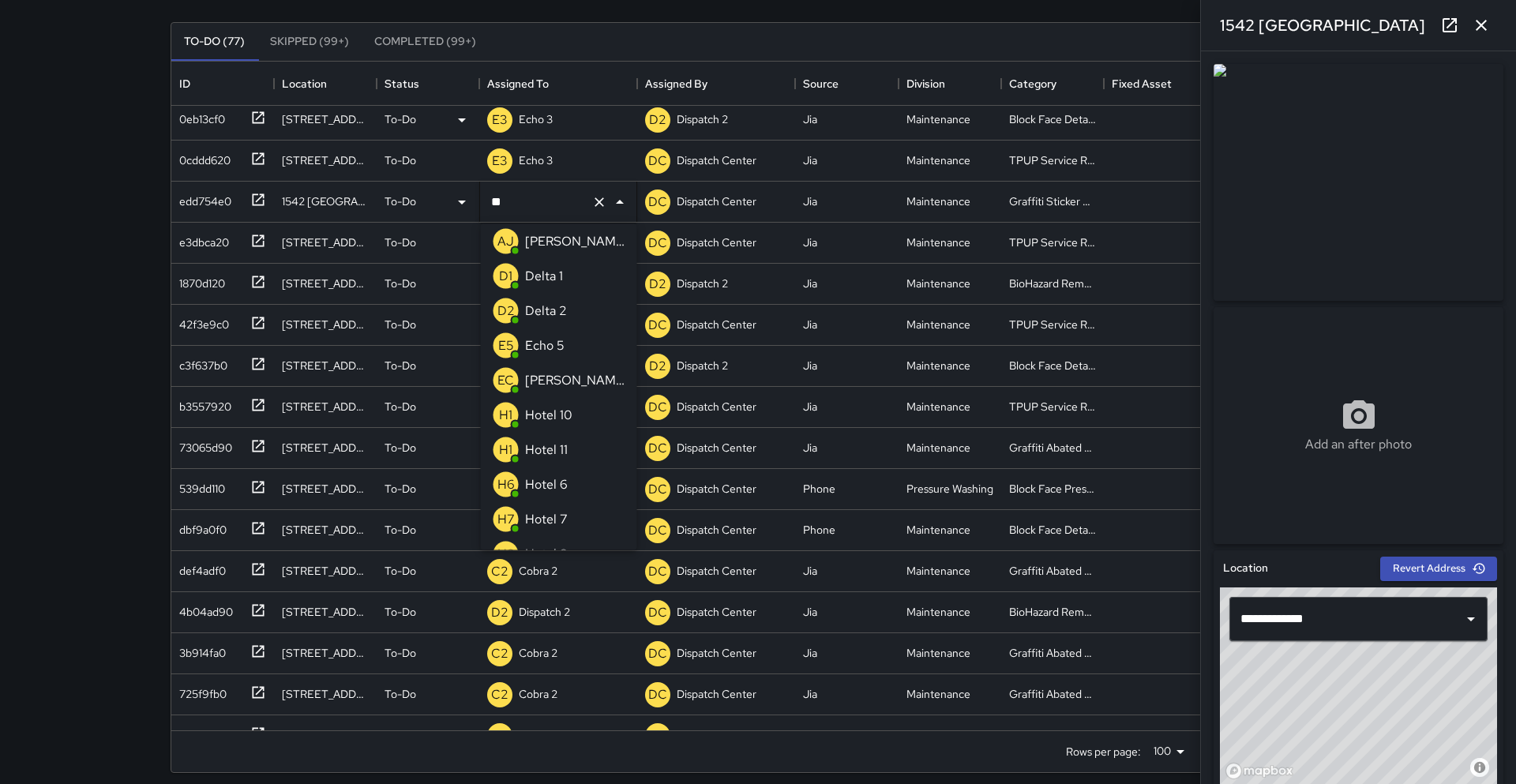
scroll to position [0, 0]
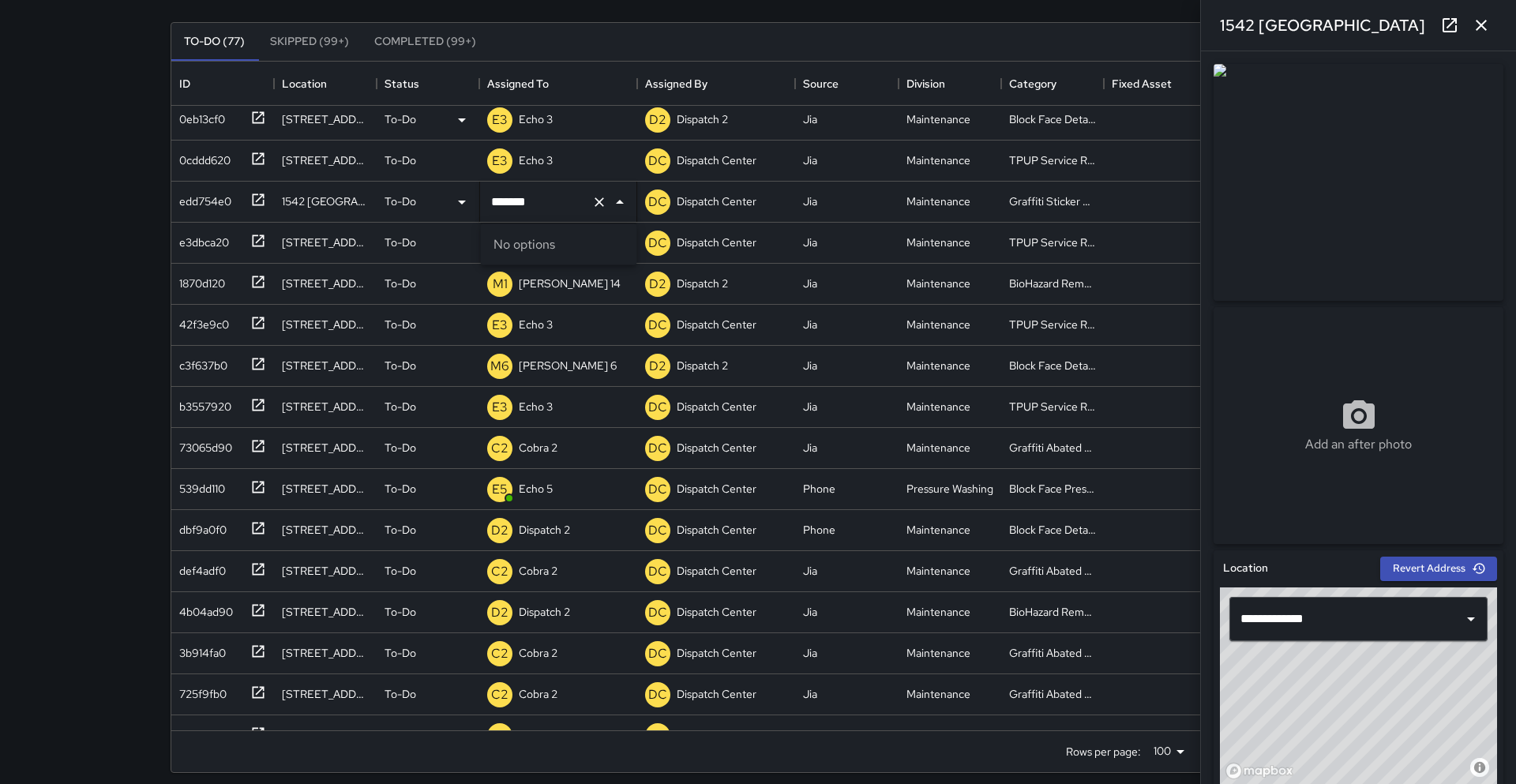
type input "******"
click at [542, 245] on p "Echo 5" at bounding box center [545, 248] width 39 height 19
click at [252, 613] on icon at bounding box center [258, 610] width 16 height 16
click at [1505, 237] on div at bounding box center [1359, 181] width 296 height 243
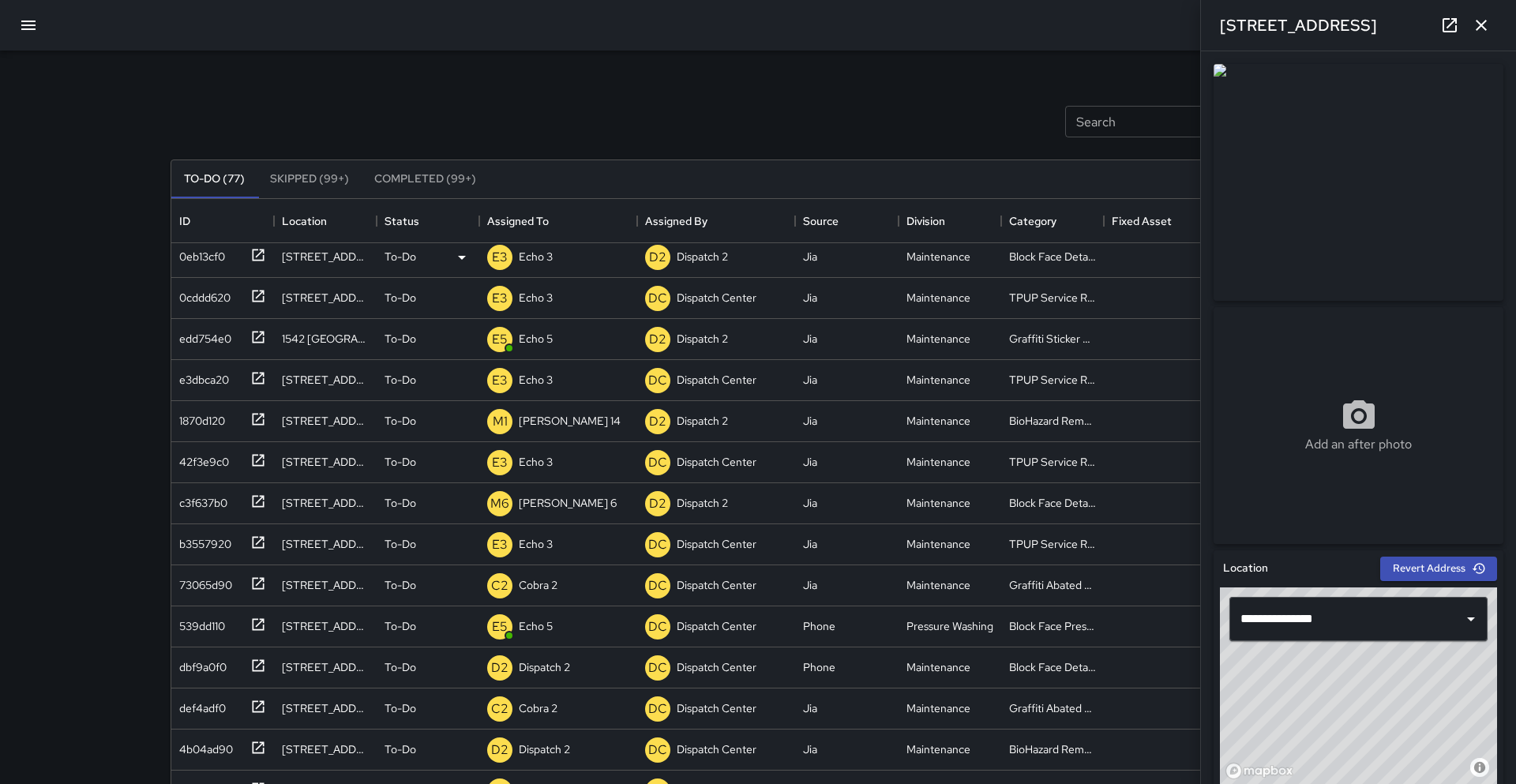
click at [1509, 279] on div "Add an after photo" at bounding box center [1359, 301] width 303 height 486
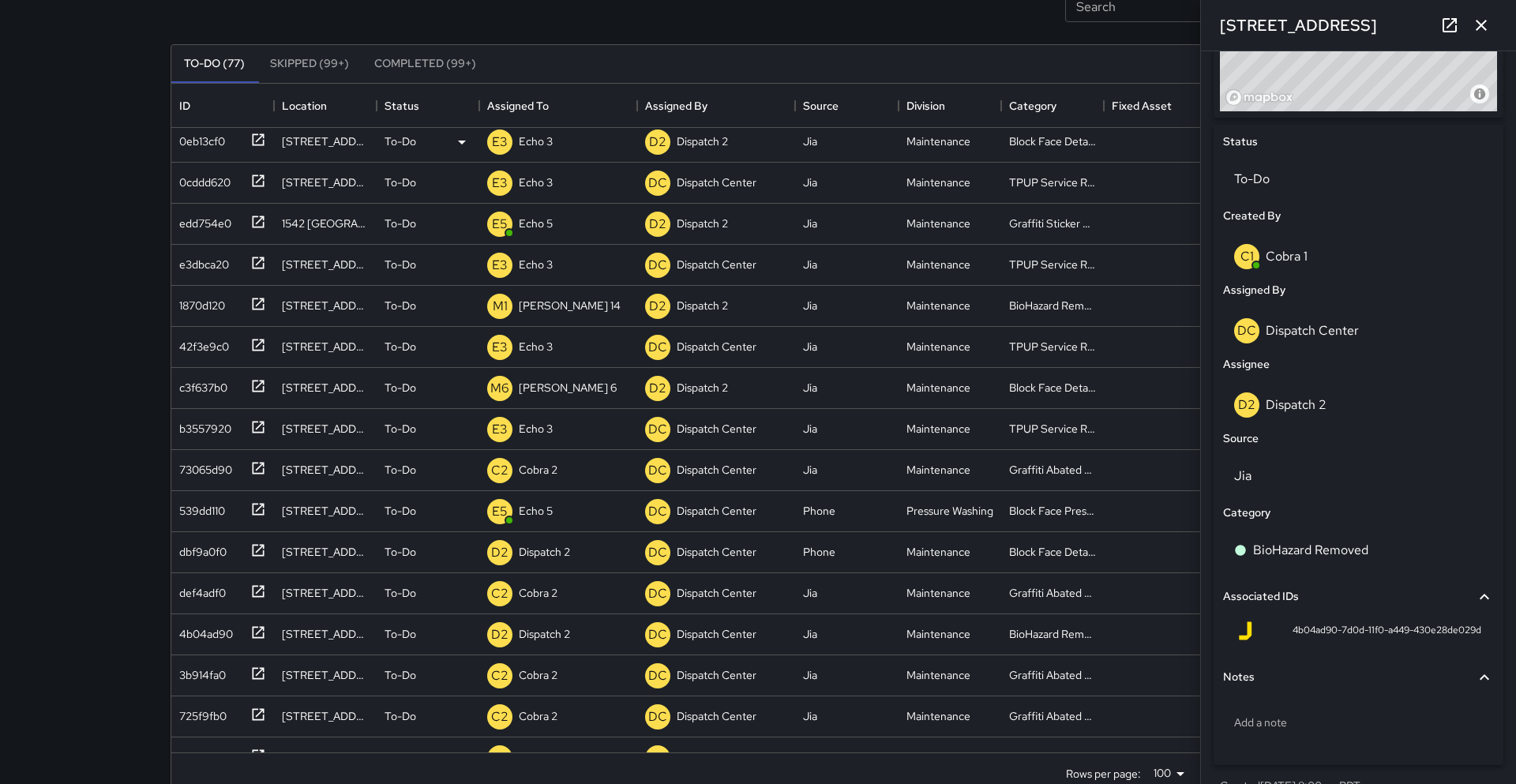
scroll to position [674, 0]
click at [1229, 173] on div "To-Do" at bounding box center [1358, 178] width 271 height 44
click at [1281, 255] on li "Skipped" at bounding box center [1358, 249] width 271 height 29
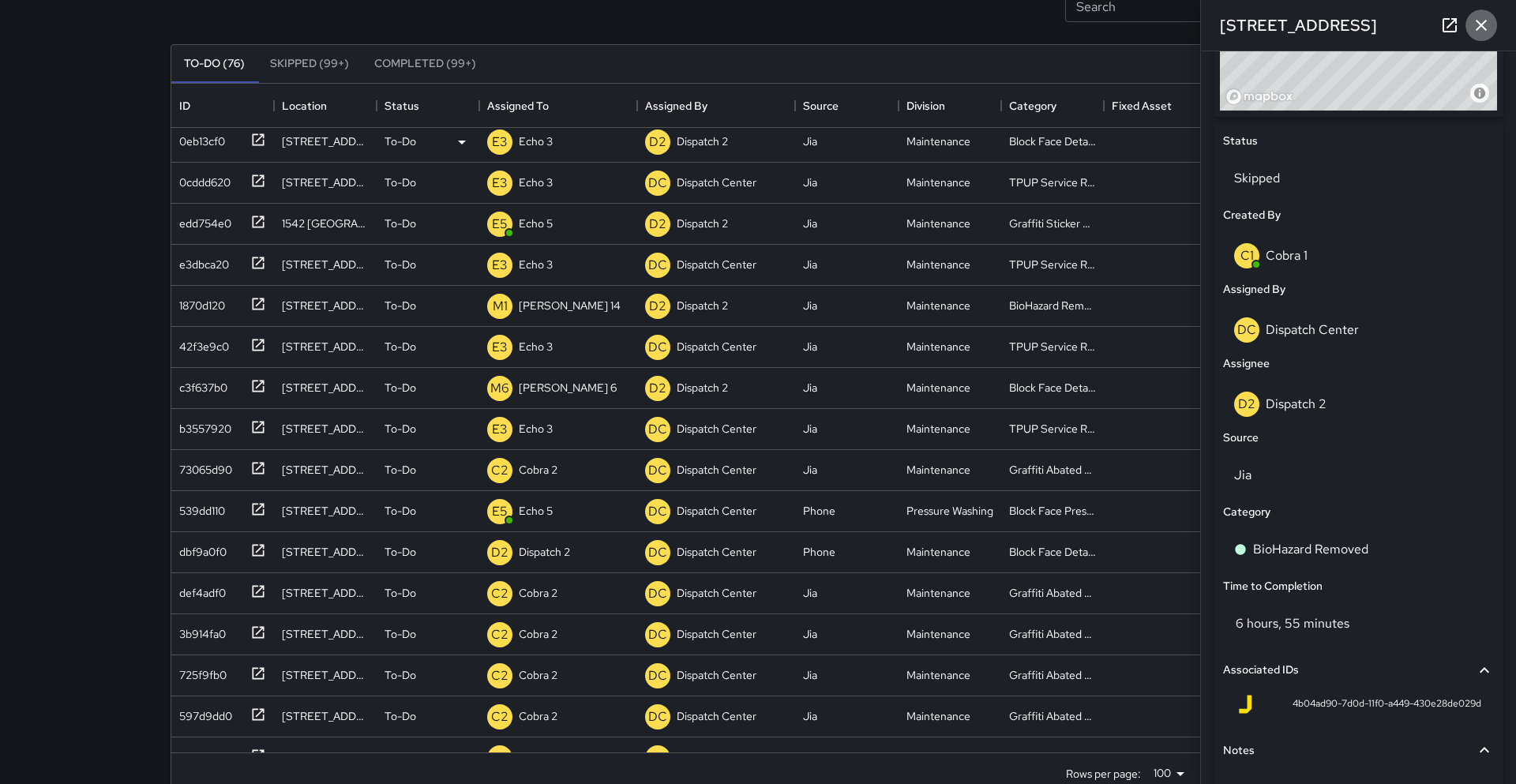
click at [1490, 29] on icon "button" at bounding box center [1481, 25] width 19 height 19
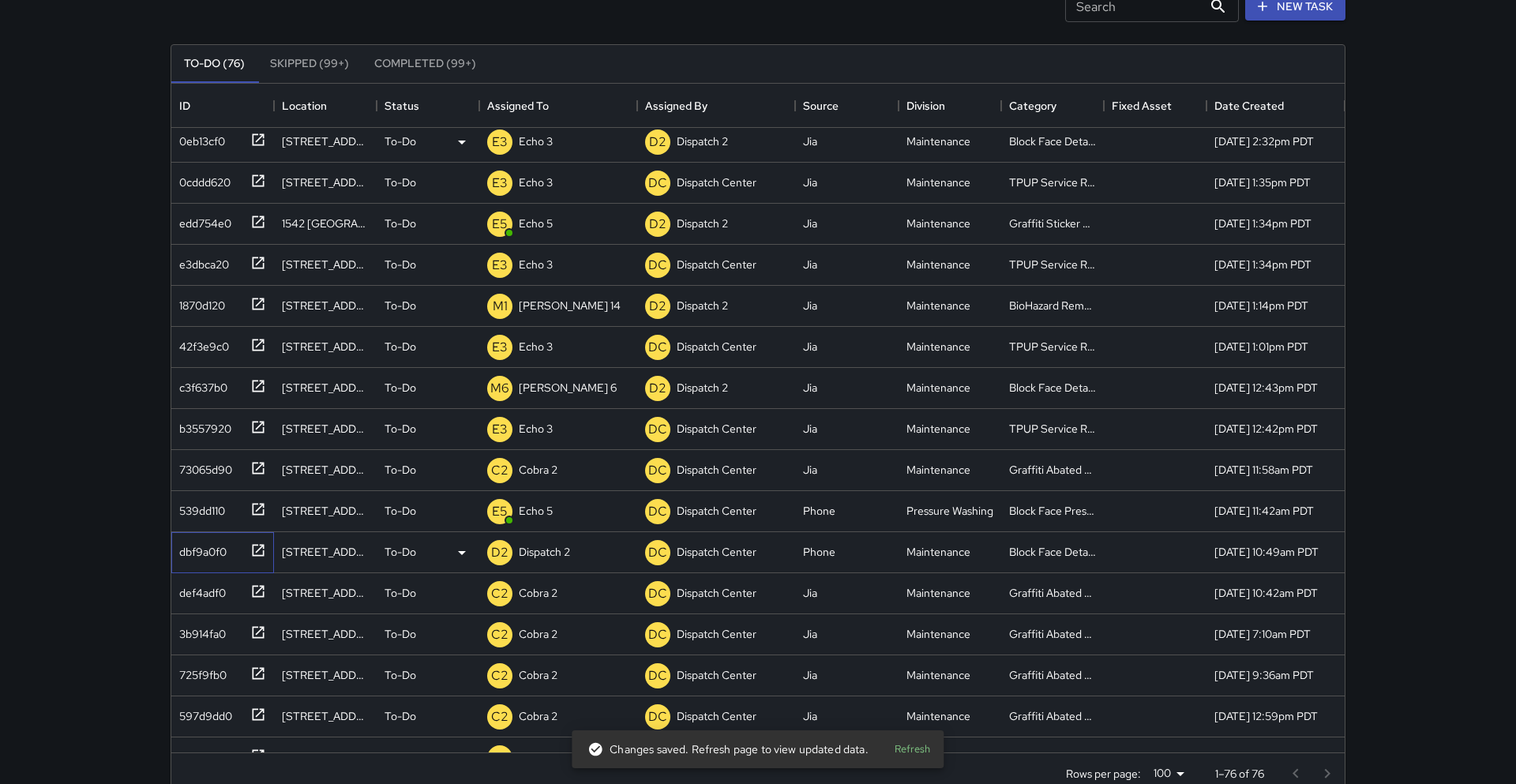
click at [254, 551] on icon at bounding box center [258, 550] width 16 height 16
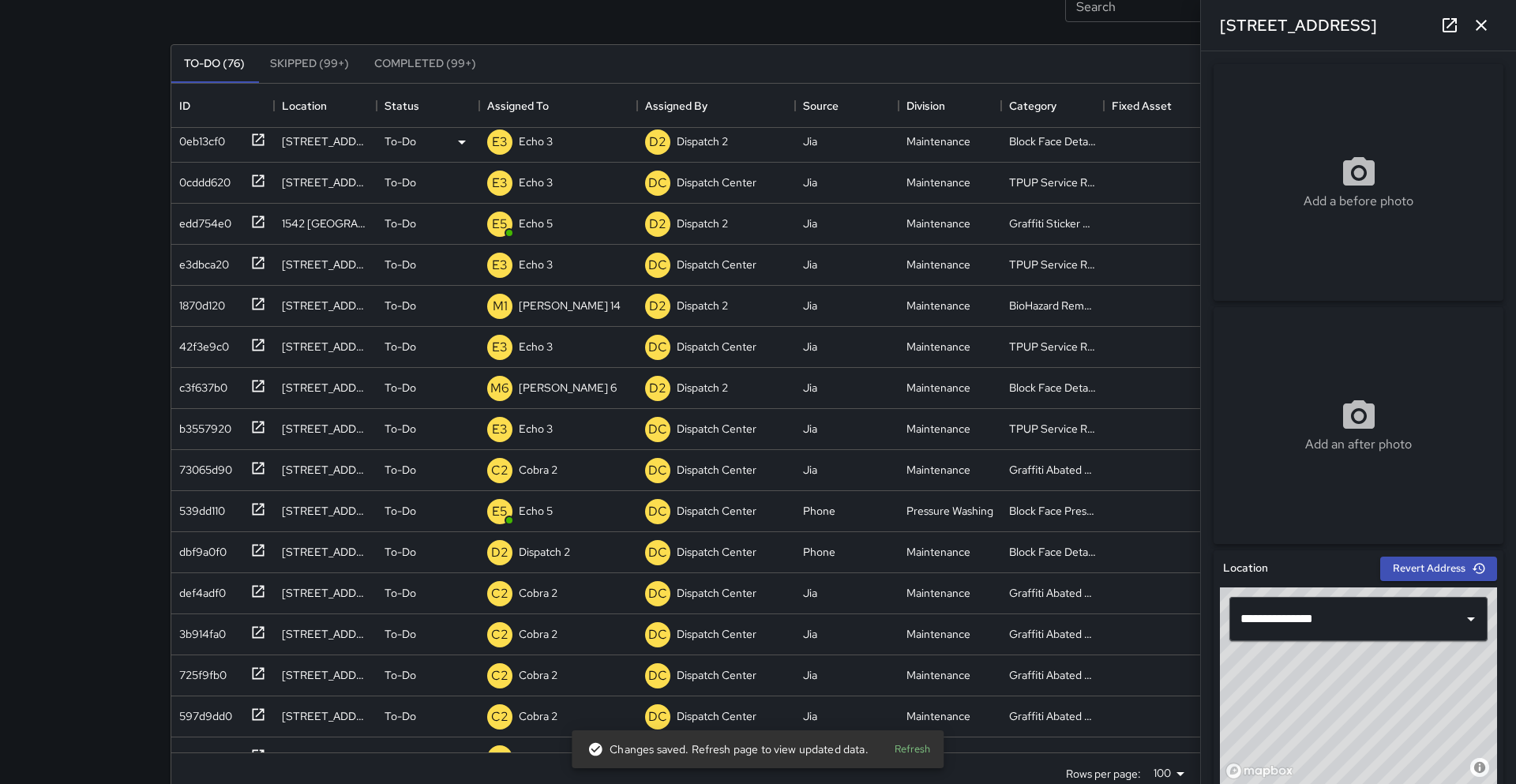
click at [1205, 528] on div "**********" at bounding box center [1358, 418] width 315 height 732
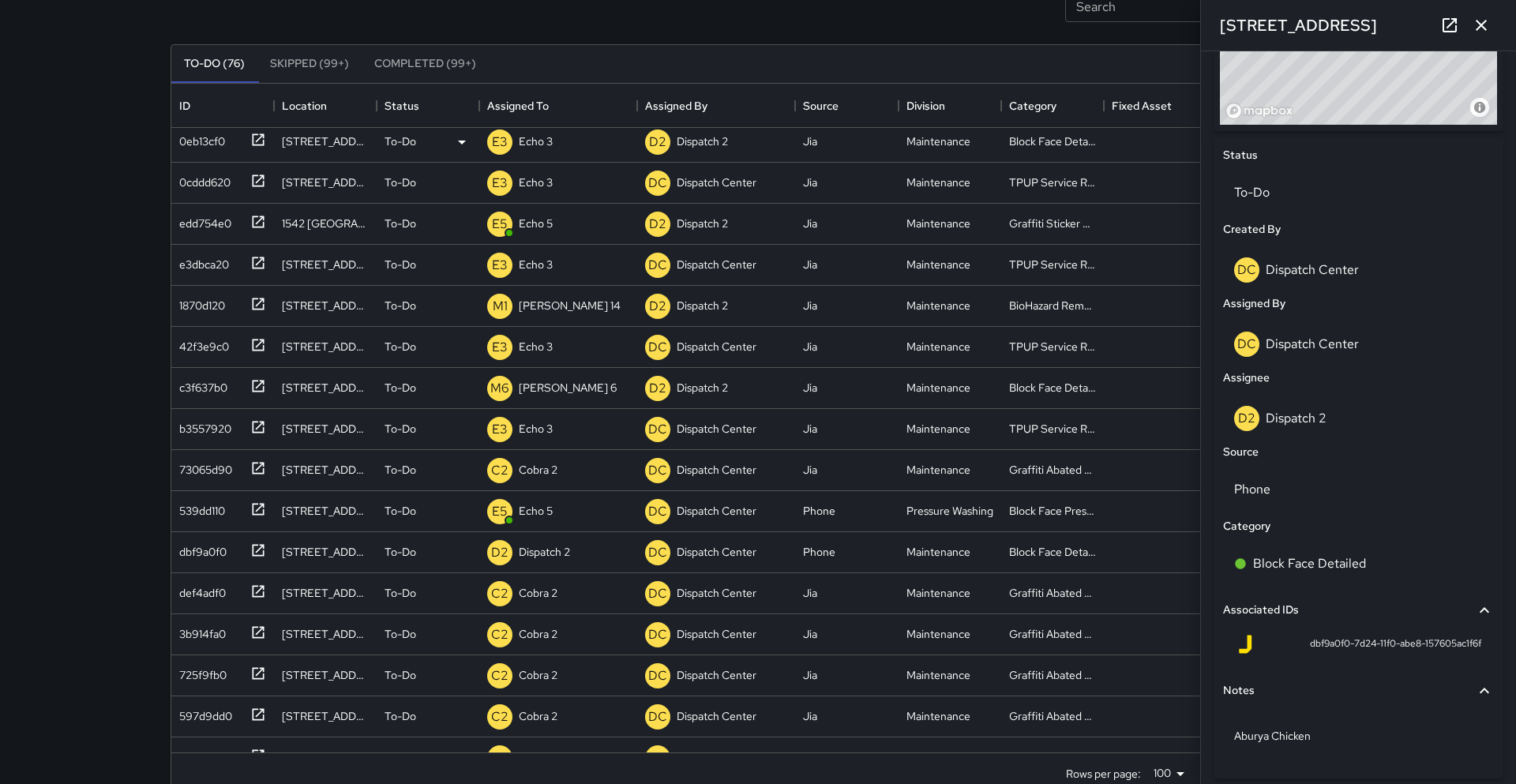
scroll to position [663, 0]
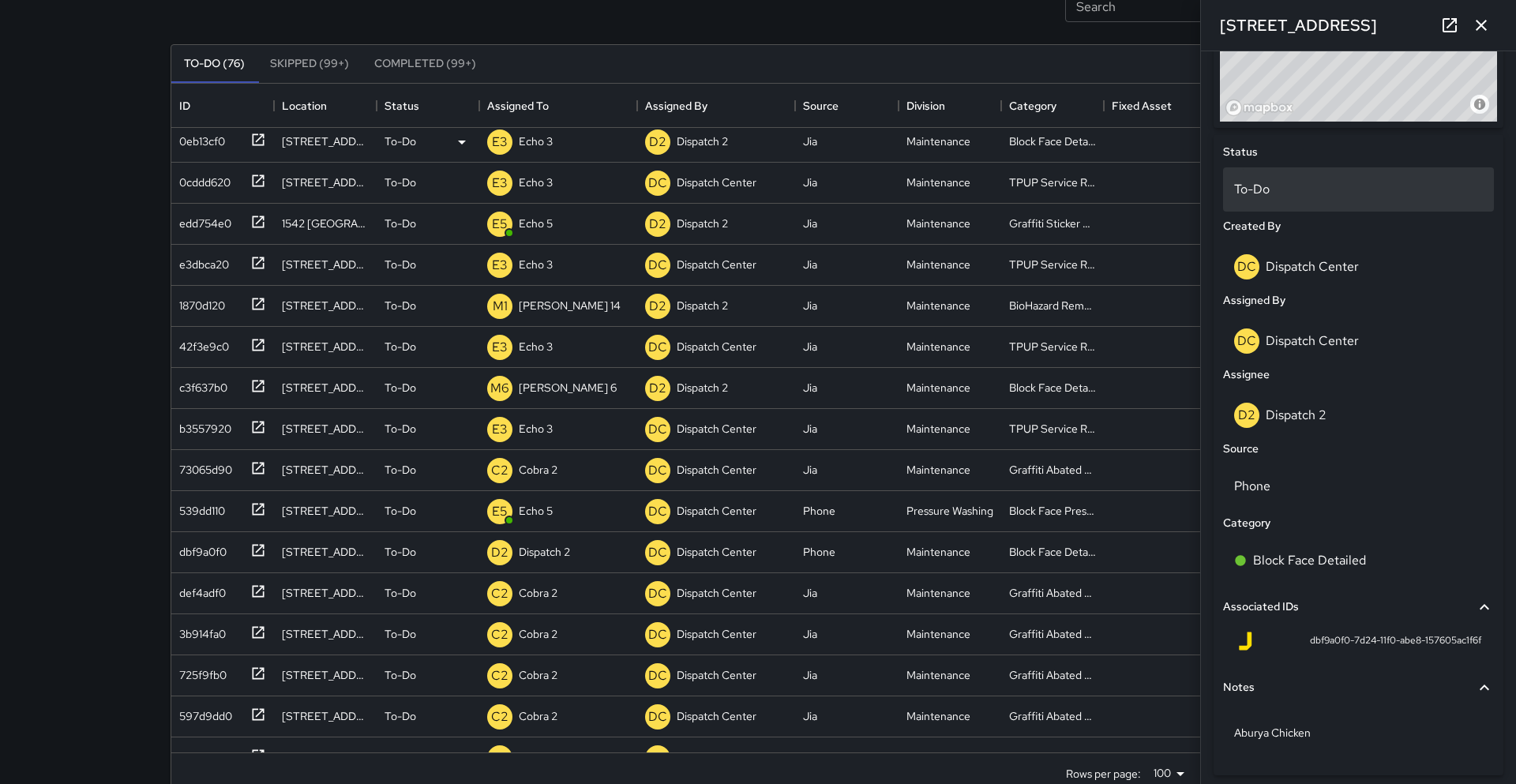
click at [1262, 186] on p "To-Do" at bounding box center [1359, 189] width 249 height 19
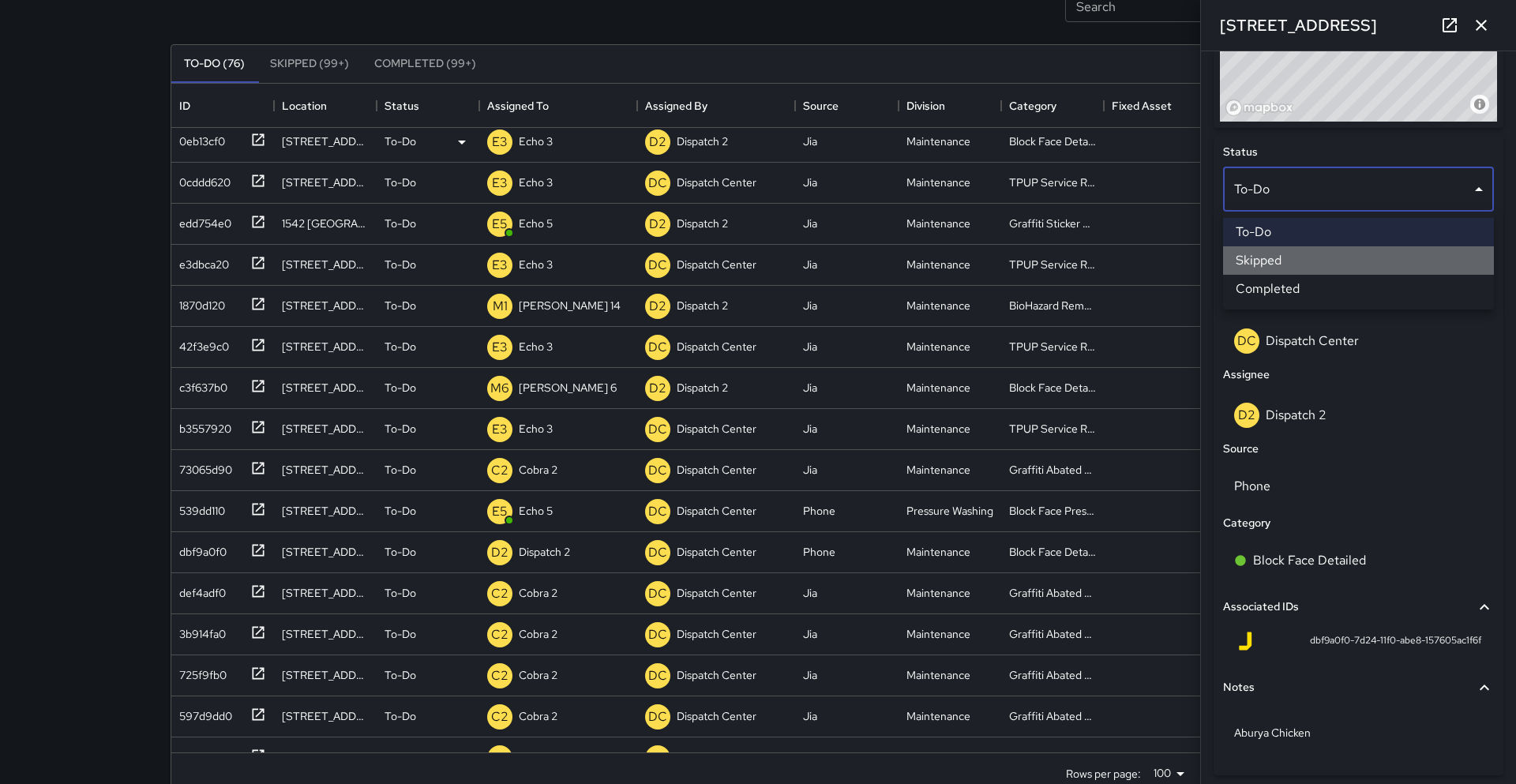
click at [1256, 267] on li "Skipped" at bounding box center [1358, 260] width 271 height 29
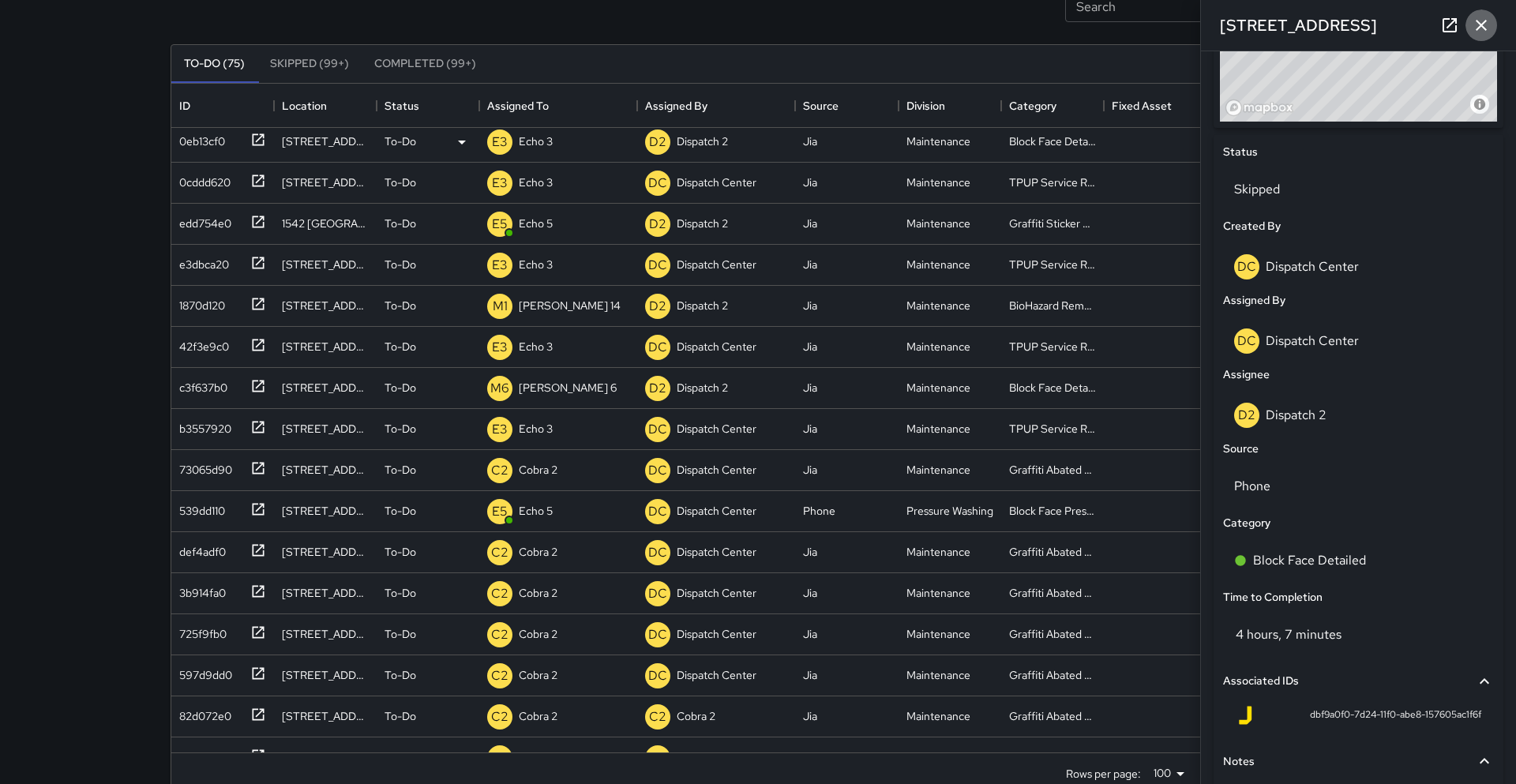
click at [1474, 24] on icon "button" at bounding box center [1481, 25] width 19 height 19
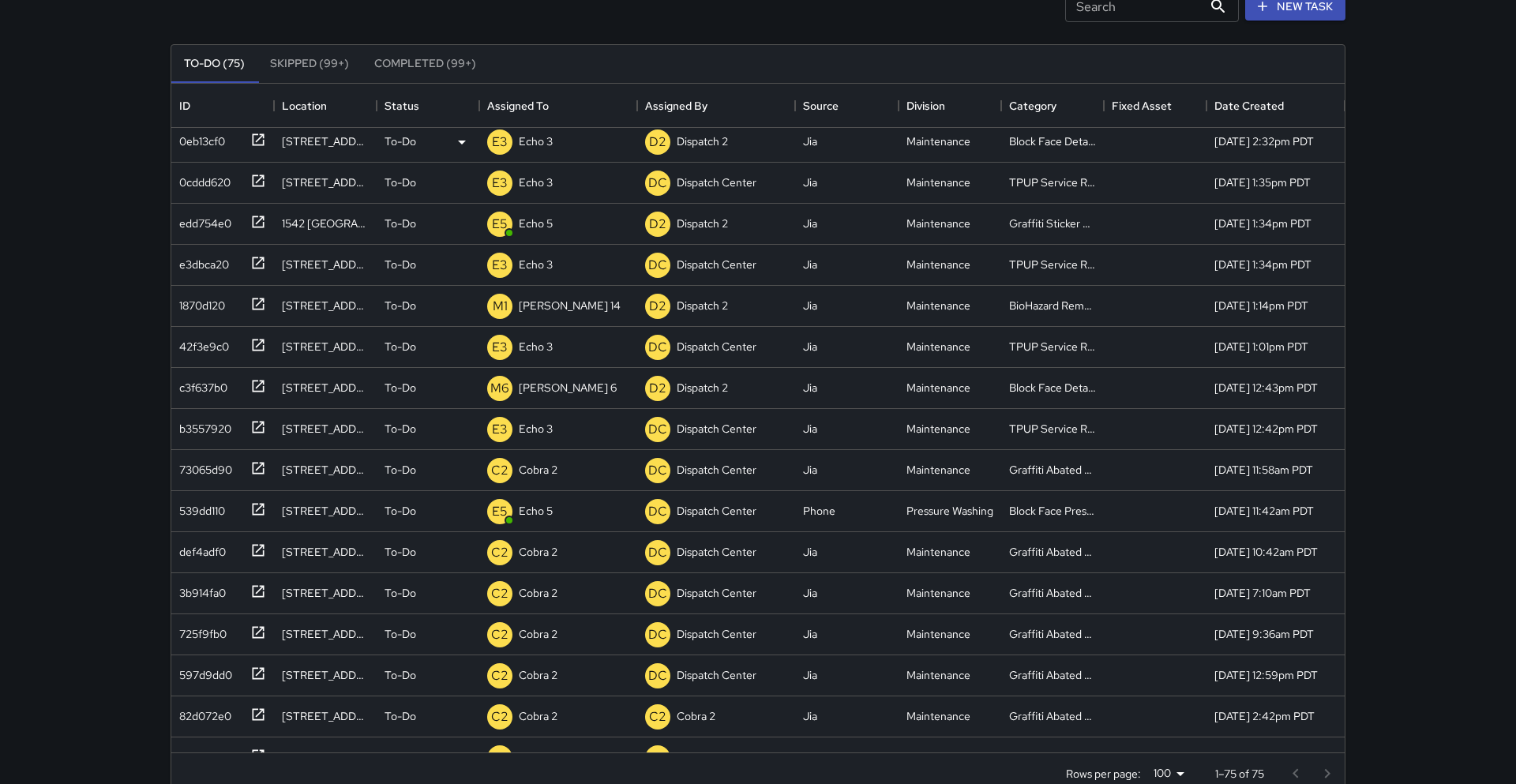
click at [91, 530] on div "Search Search New Task To-Do (75) Skipped (99+) Completed (99+) ID Location Sta…" at bounding box center [758, 351] width 1516 height 933
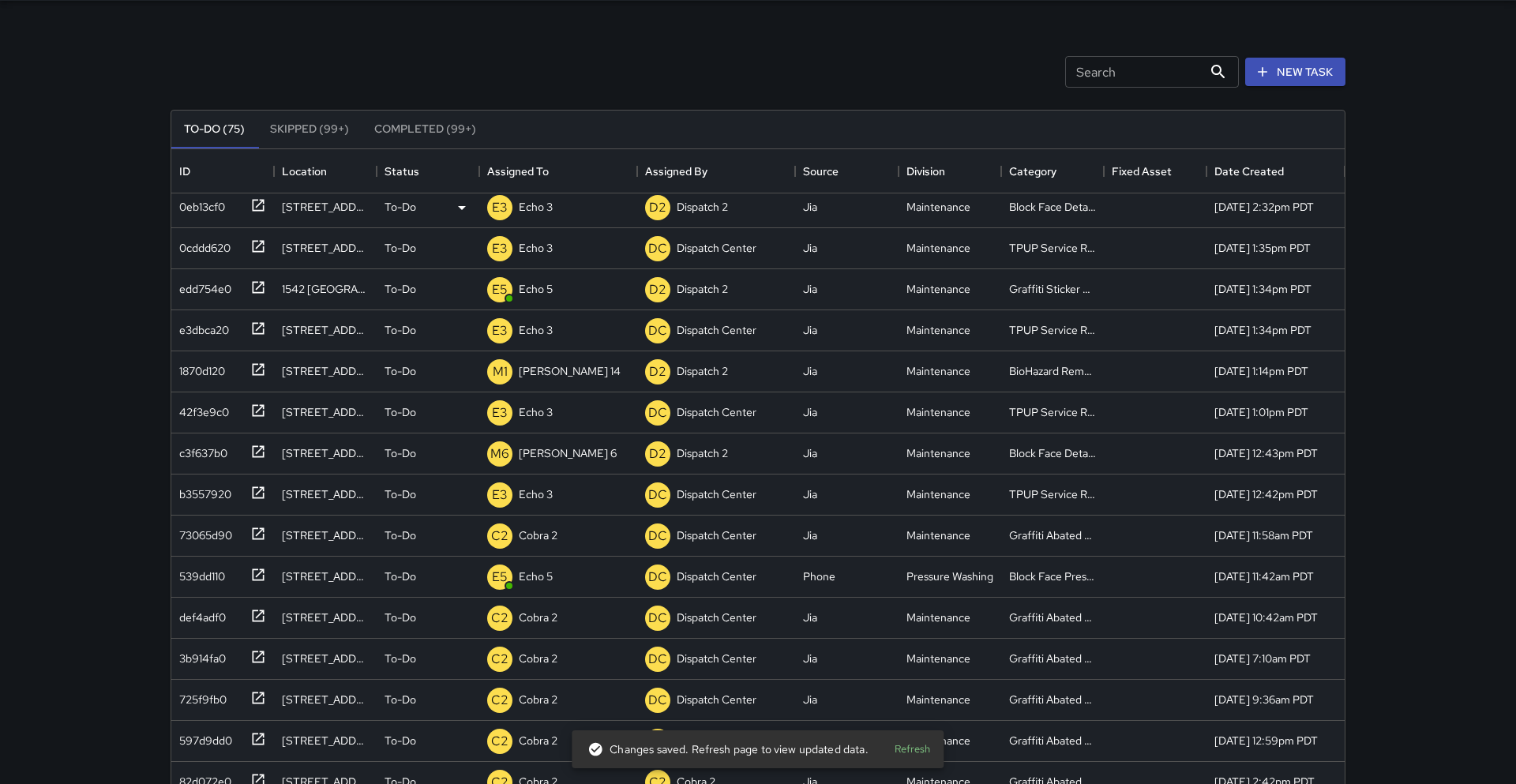
scroll to position [53, 0]
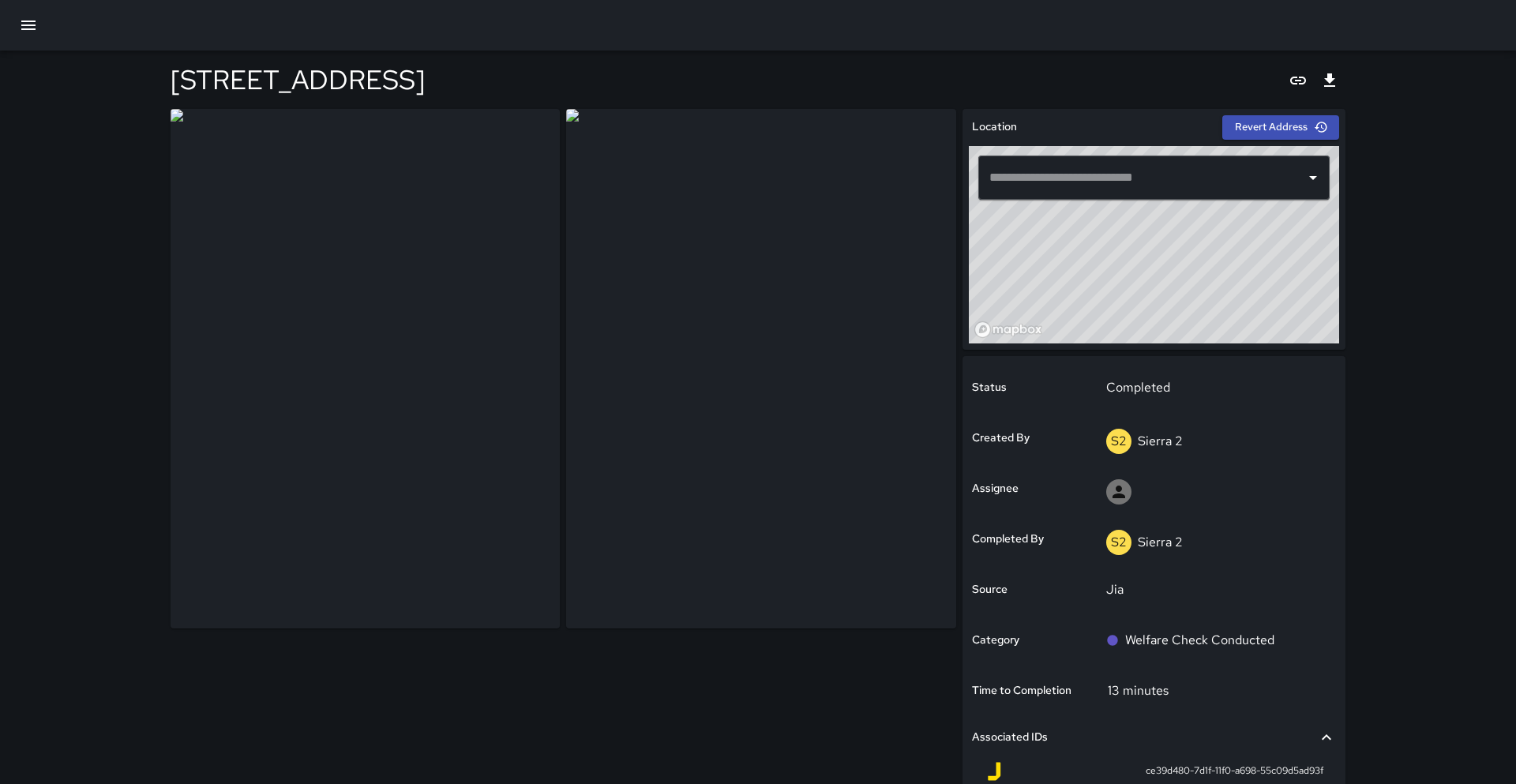
type input "**********"
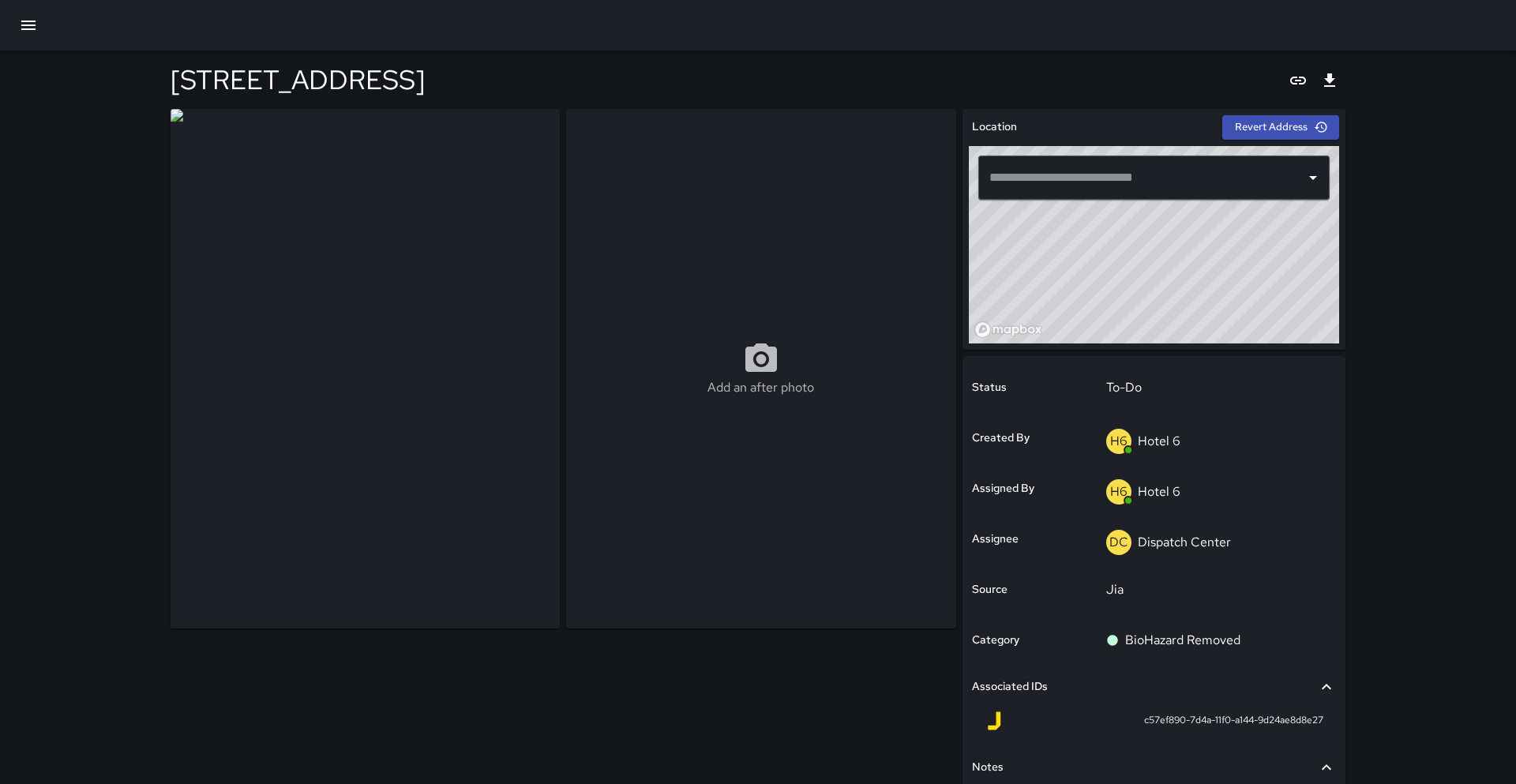
type input "**********"
drag, startPoint x: 1057, startPoint y: 257, endPoint x: 1026, endPoint y: 295, distance: 49.0
click at [1026, 295] on div "© Mapbox © OpenStreetMap Improve this map" at bounding box center [1154, 244] width 370 height 197
click at [1166, 491] on p "Hotel 6" at bounding box center [1159, 491] width 43 height 16
click at [1167, 543] on p "Dispatch Center" at bounding box center [1185, 542] width 93 height 16
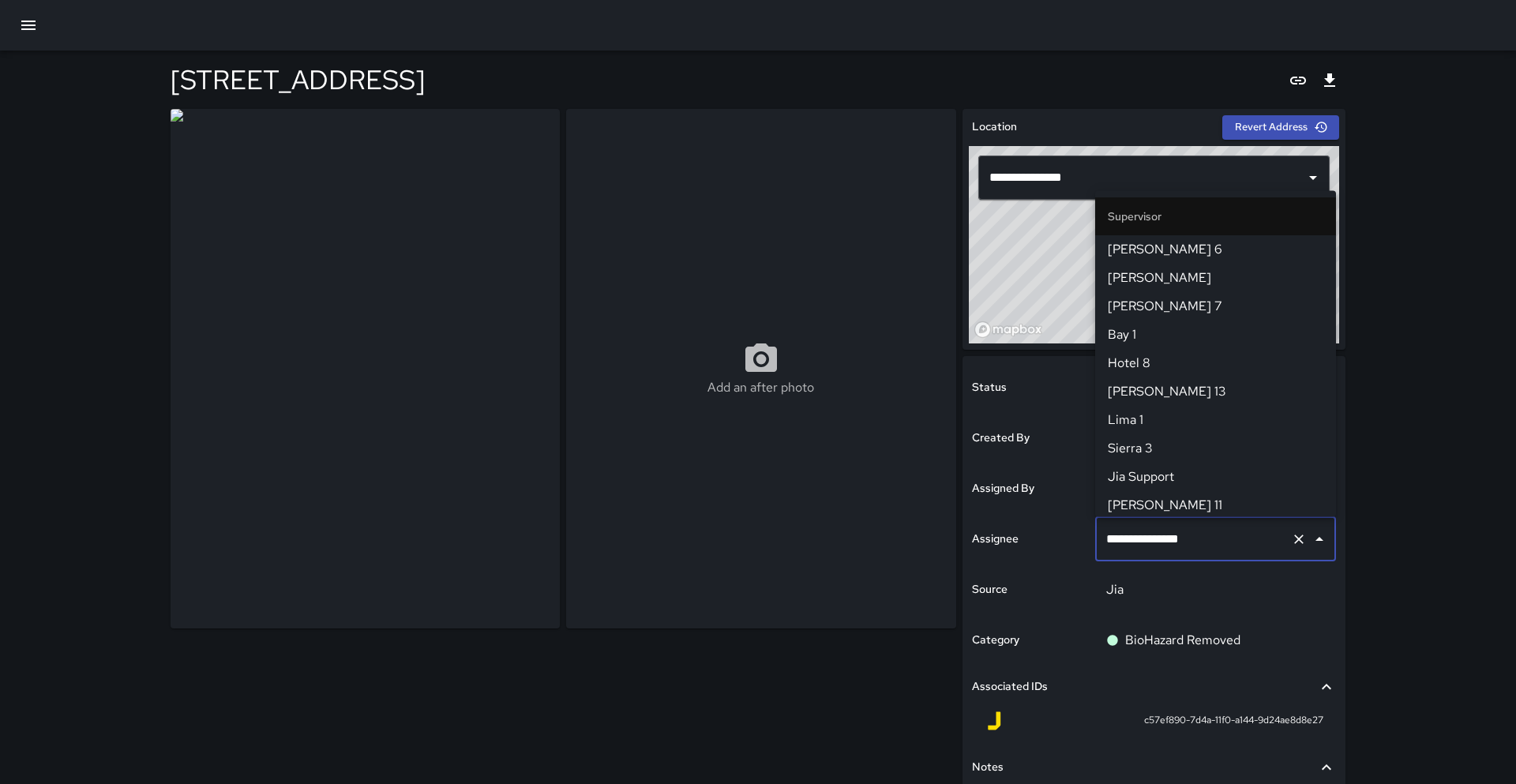
click at [1167, 543] on input "**********" at bounding box center [1193, 539] width 182 height 30
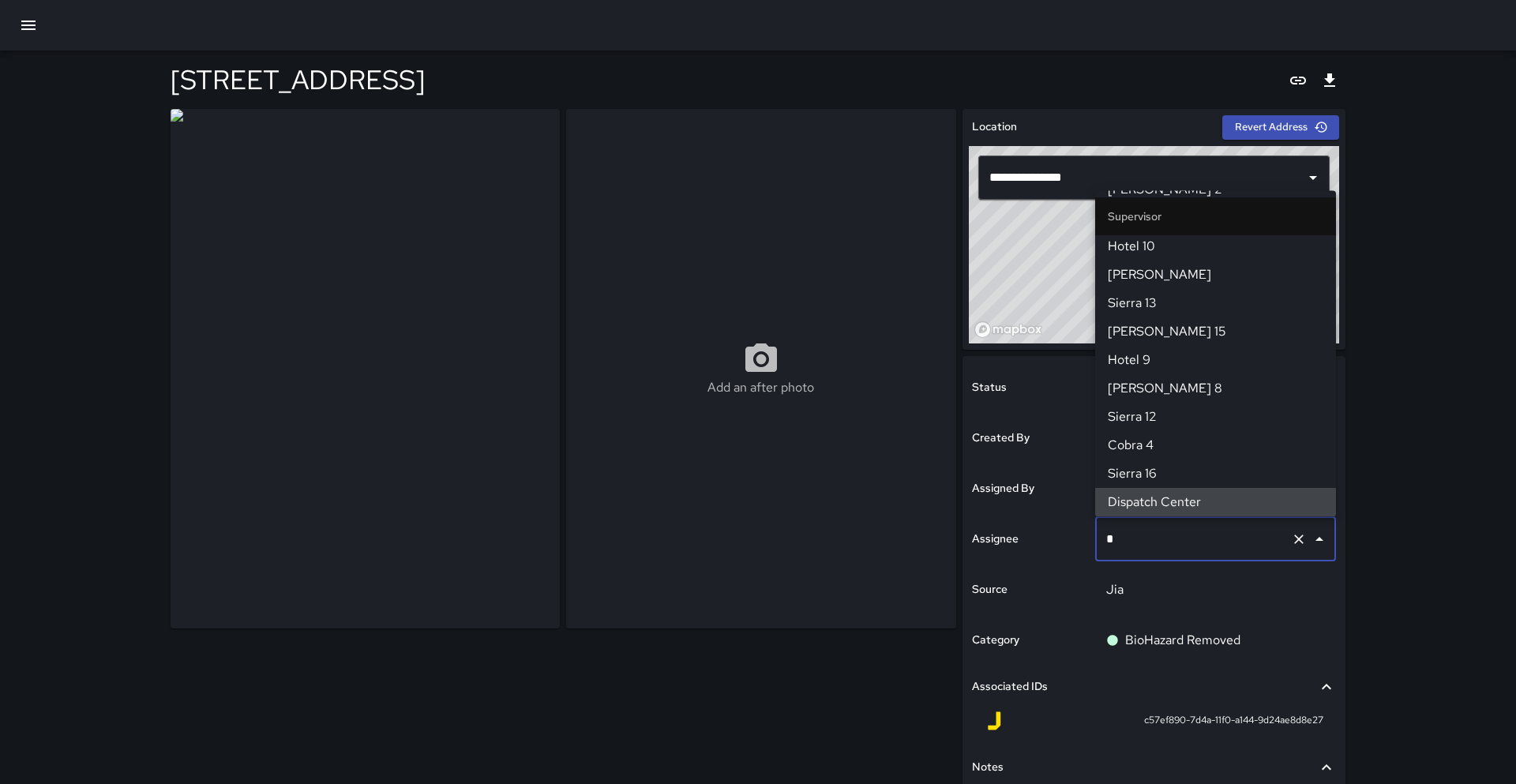
scroll to position [0, 0]
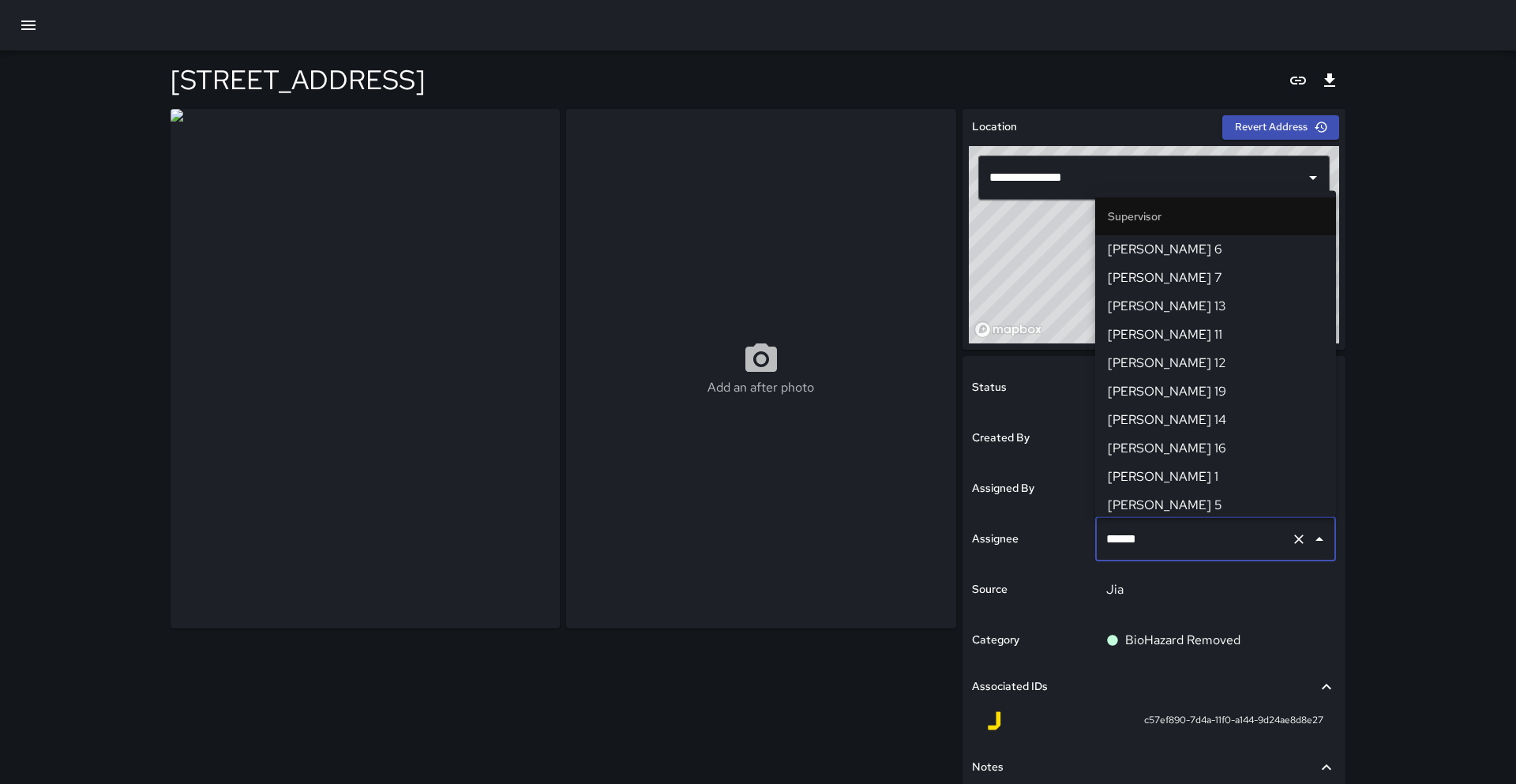
type input "*******"
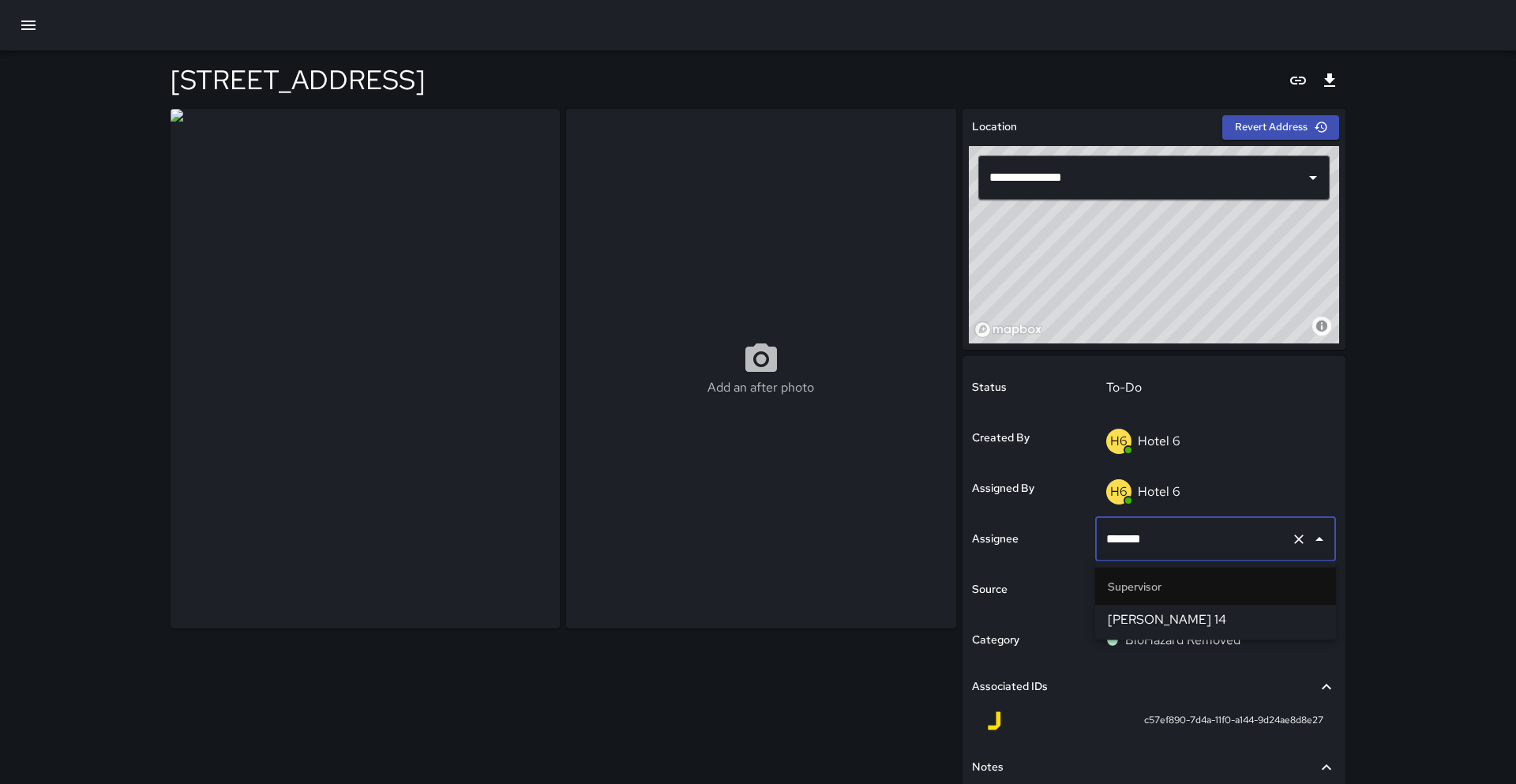
click at [1155, 625] on span "[PERSON_NAME] 14" at bounding box center [1216, 620] width 216 height 19
